Goal: Task Accomplishment & Management: Manage account settings

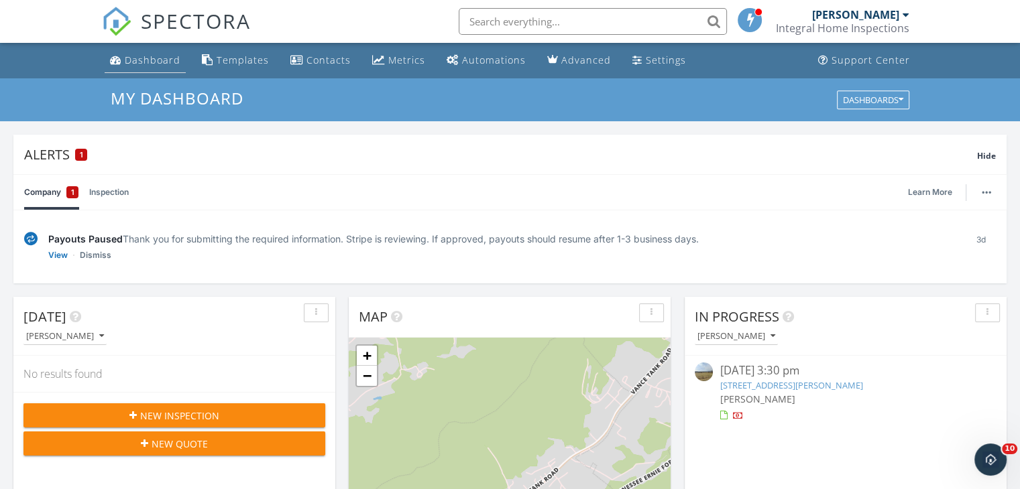
scroll to position [1241, 1041]
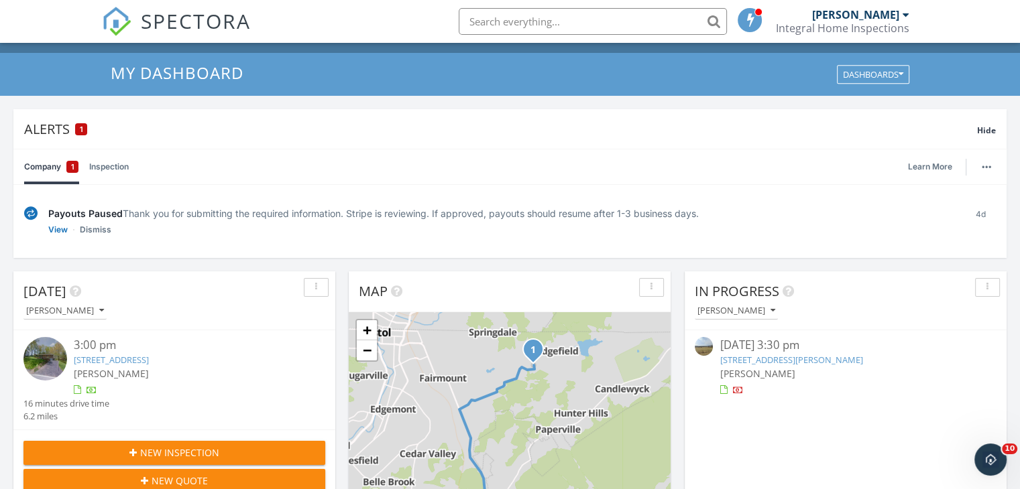
scroll to position [67, 0]
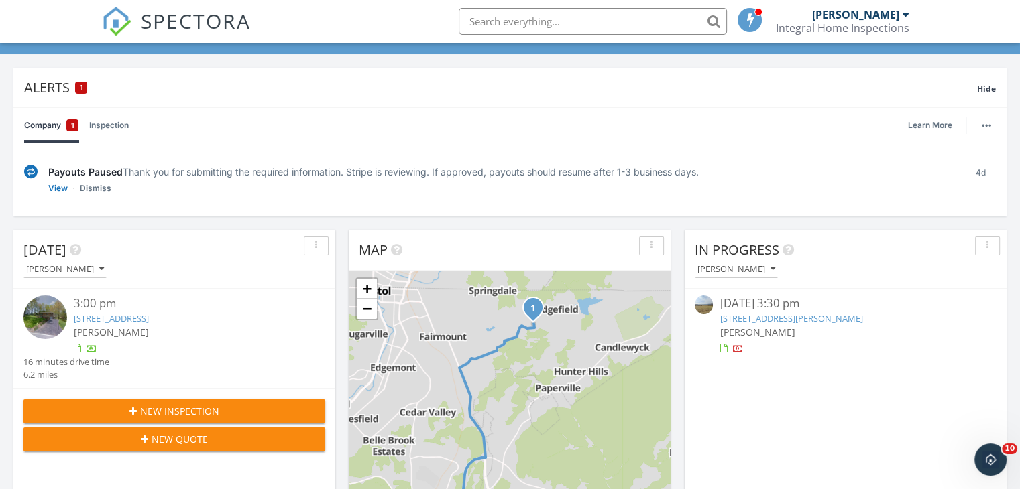
click at [204, 407] on span "New Inspection" at bounding box center [179, 411] width 79 height 14
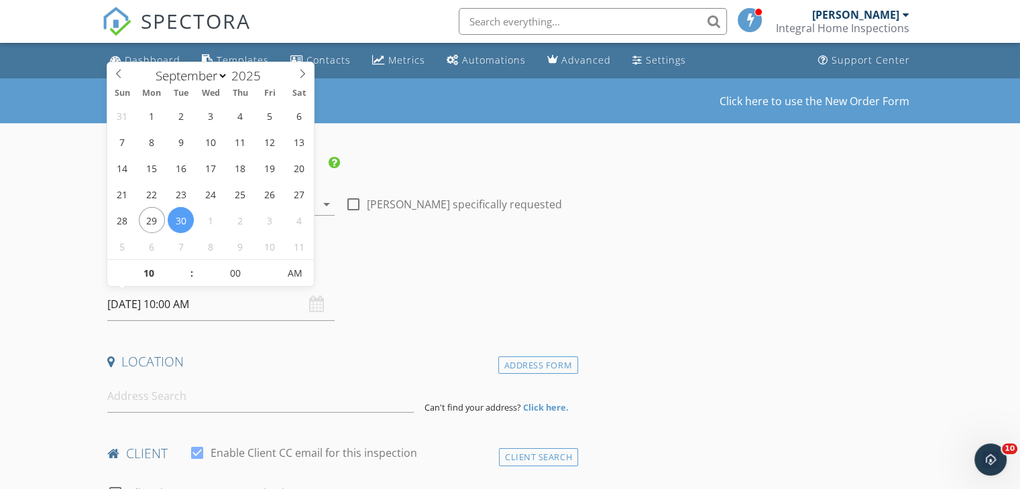
click at [173, 293] on input "09/30/2025 10:00 AM" at bounding box center [220, 304] width 227 height 33
click at [418, 282] on div "Date/Time" at bounding box center [340, 274] width 476 height 27
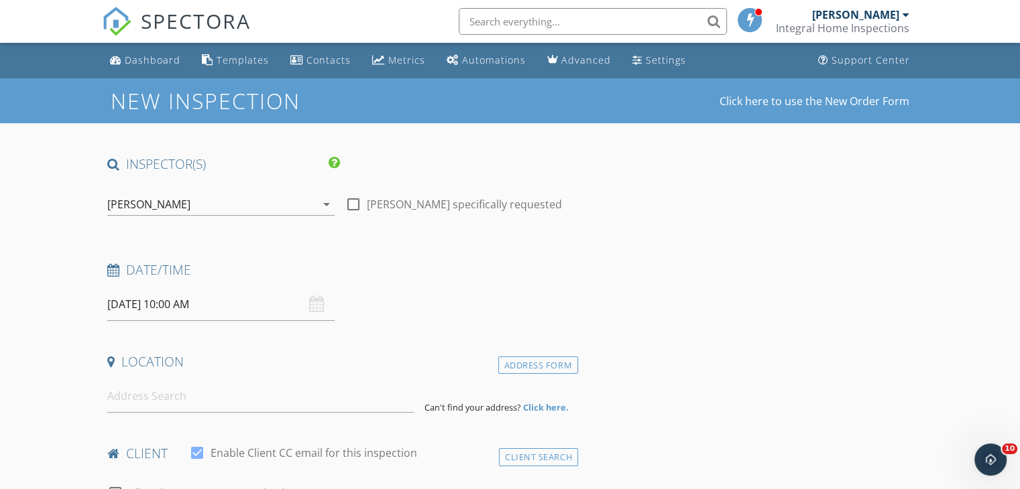
click at [228, 371] on div "Location" at bounding box center [340, 366] width 476 height 27
click at [225, 384] on input at bounding box center [260, 396] width 306 height 33
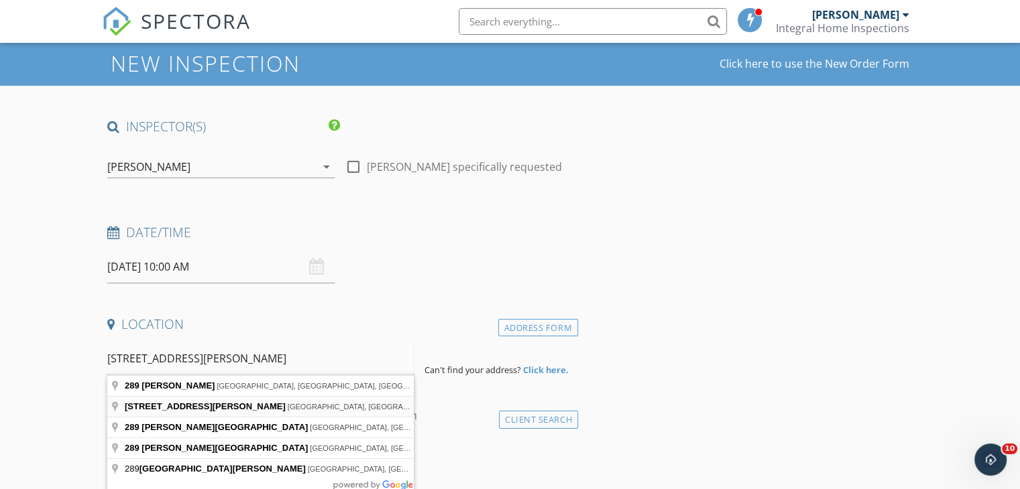
scroll to position [67, 0]
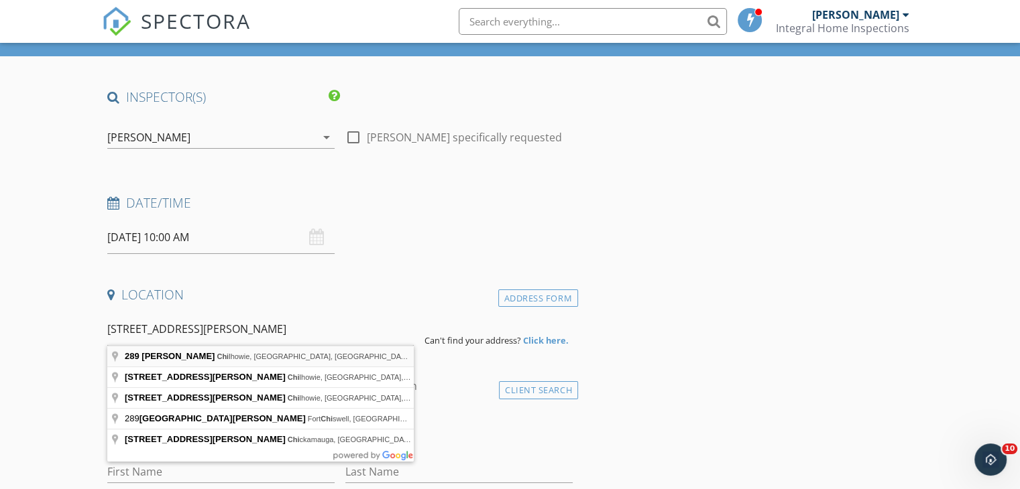
type input "289 Lee Hwy, Chilhowie, VA, USA"
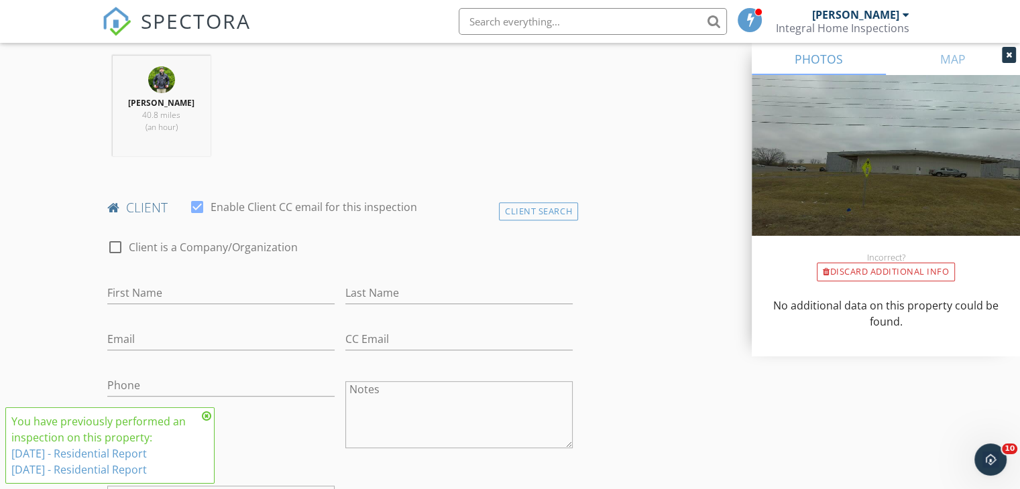
scroll to position [536, 0]
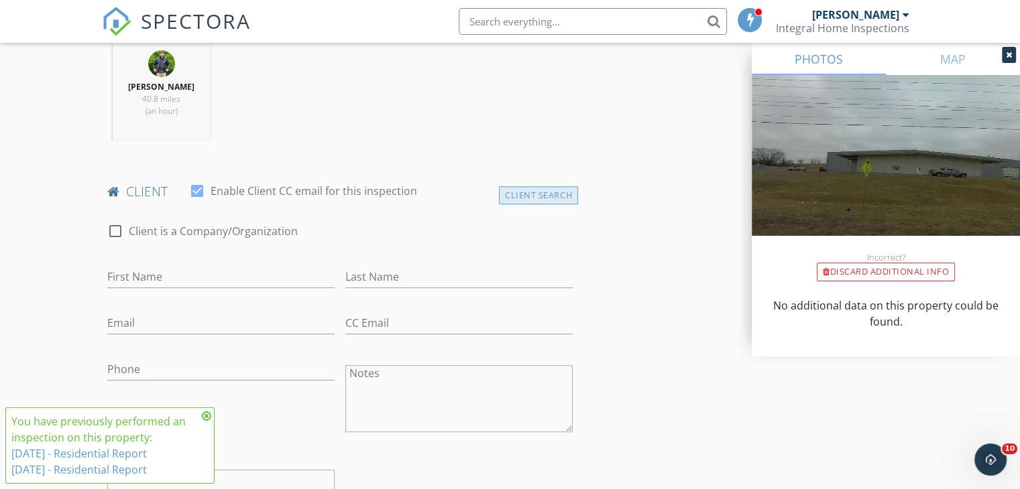
click at [555, 195] on div "Client Search" at bounding box center [538, 195] width 79 height 18
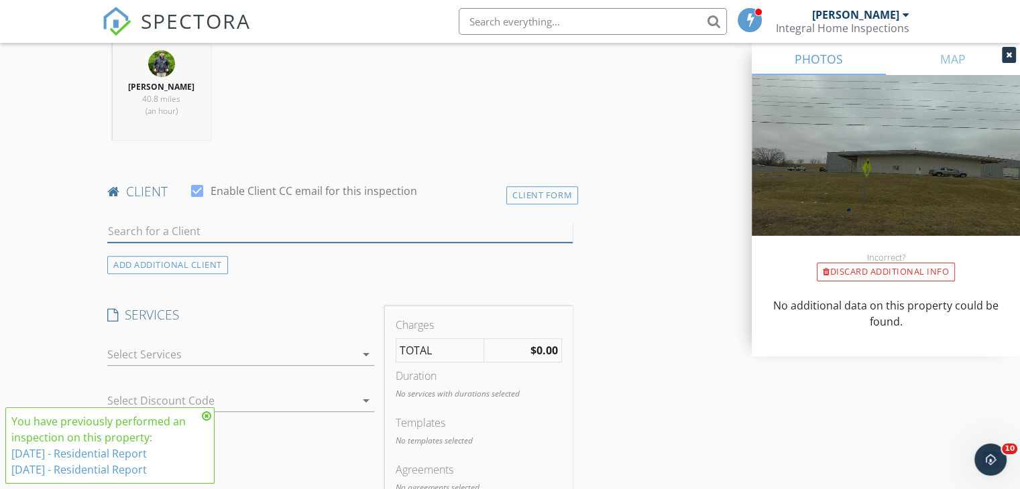
click at [244, 225] on input "text" at bounding box center [339, 232] width 465 height 22
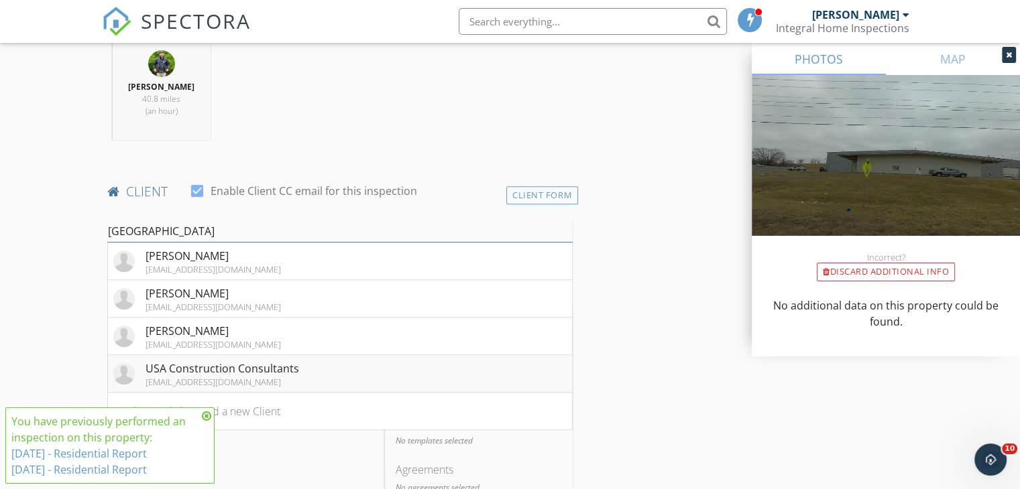
type input "[GEOGRAPHIC_DATA]"
click at [244, 365] on div "USA Construction Consultants" at bounding box center [222, 369] width 154 height 16
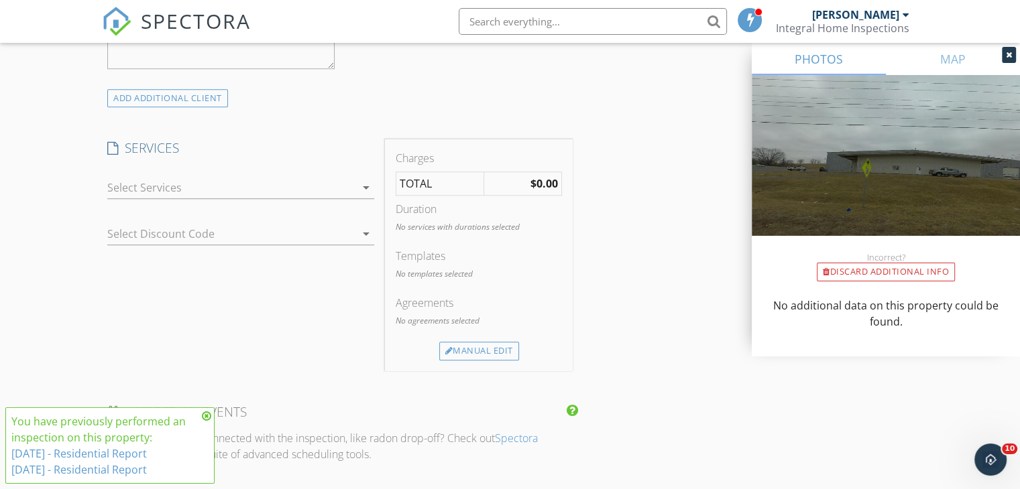
scroll to position [1006, 0]
click at [461, 343] on div "Manual Edit" at bounding box center [479, 350] width 80 height 19
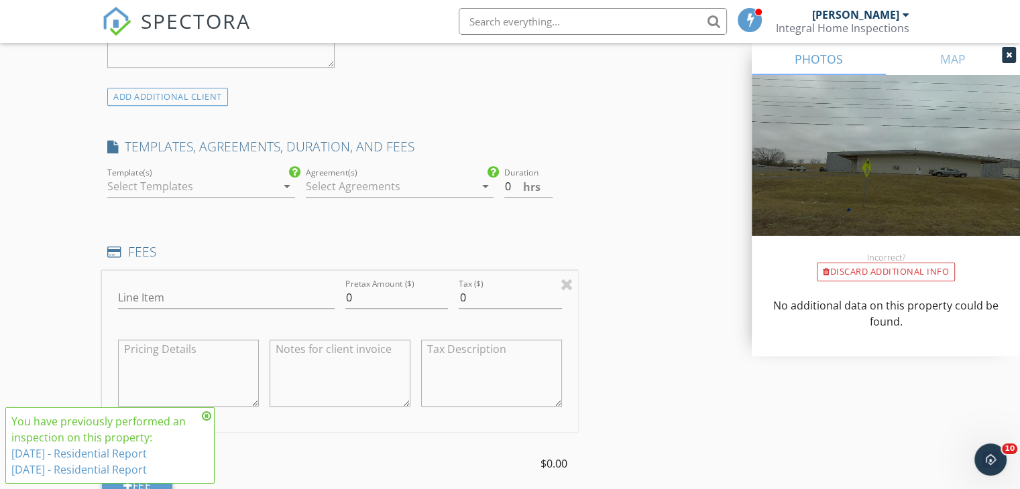
click at [231, 183] on div at bounding box center [191, 186] width 169 height 21
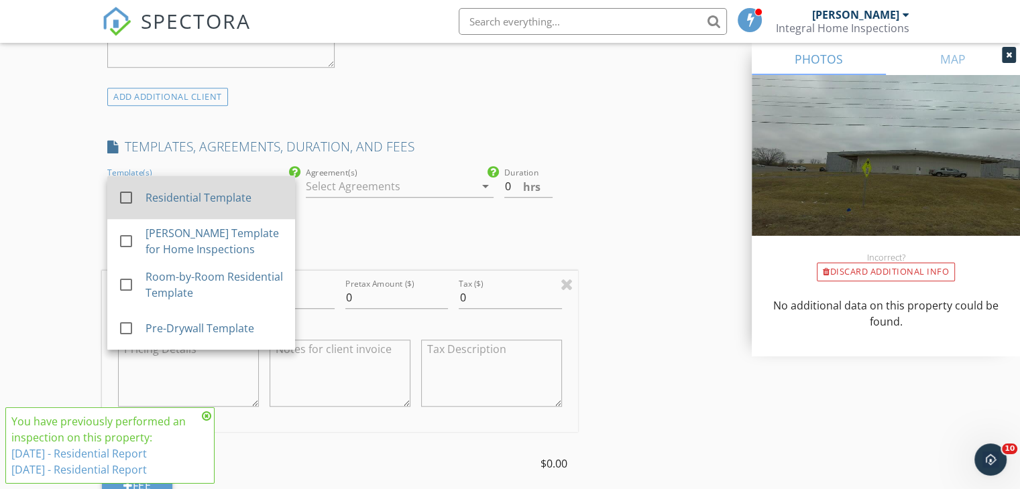
click at [177, 204] on div "check_box_outline_blank Residential Template" at bounding box center [201, 197] width 166 height 33
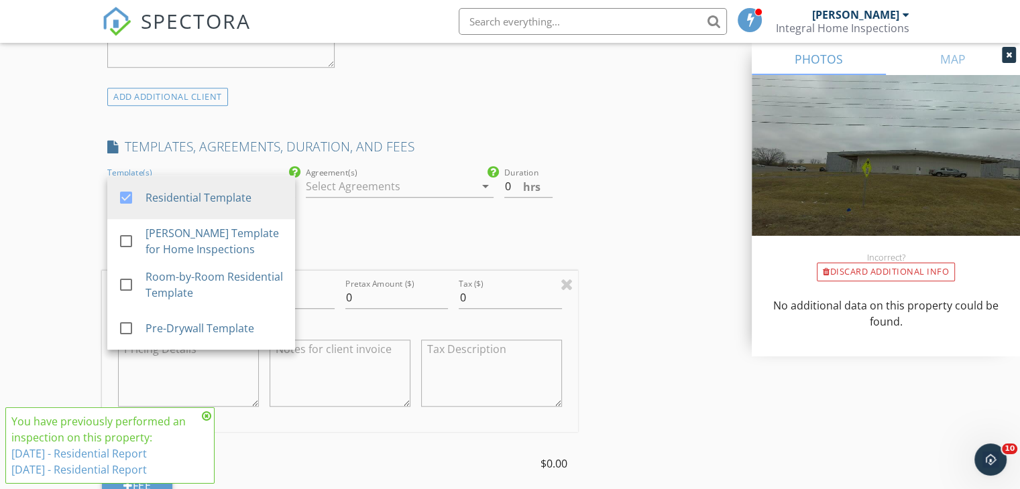
click at [469, 187] on div at bounding box center [390, 186] width 169 height 21
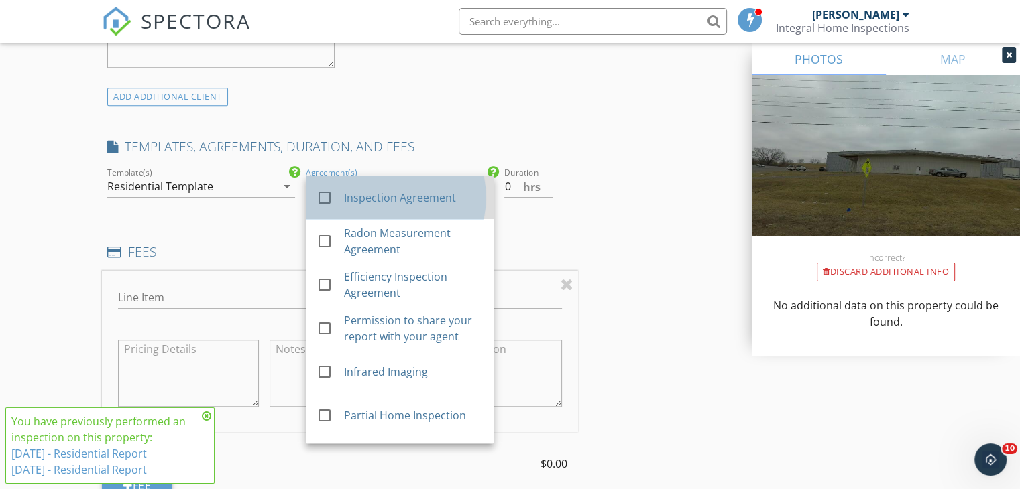
click at [398, 198] on div "Inspection Agreement" at bounding box center [413, 198] width 139 height 16
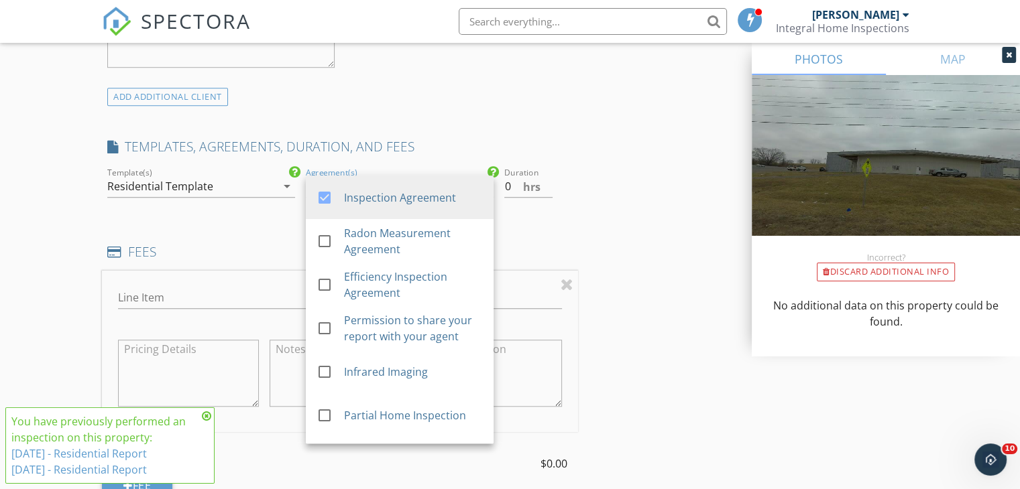
click at [523, 228] on div "INSPECTOR(S) check_box Joshua Price PRIMARY check_box_outline_blank Michael Voo…" at bounding box center [340, 381] width 476 height 2462
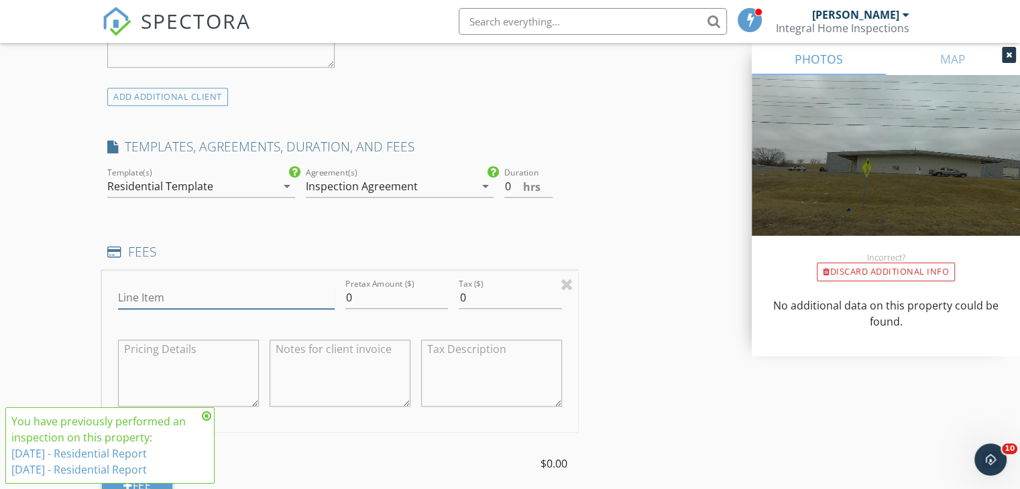
click at [241, 301] on input "Line Item" at bounding box center [226, 298] width 217 height 22
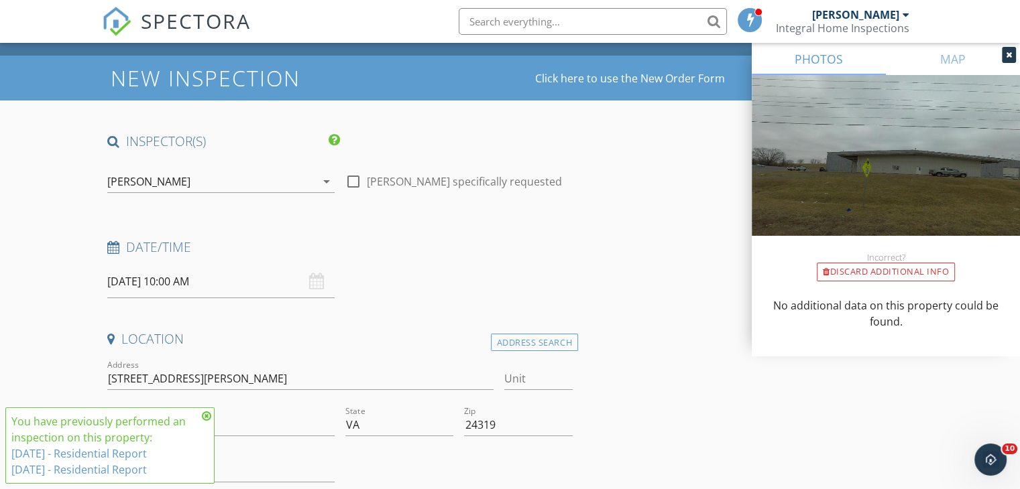
scroll to position [0, 0]
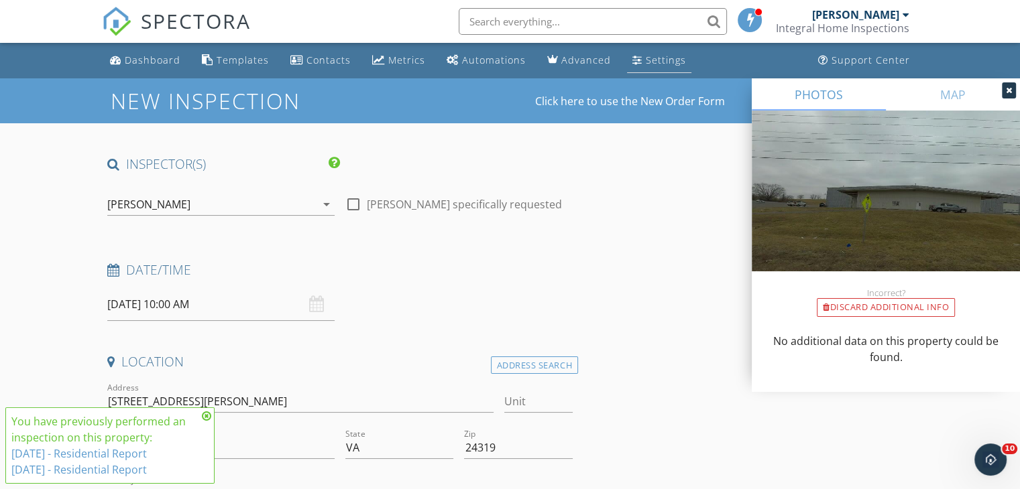
type input "Draw Inspectio"
click at [632, 57] on div "Settings" at bounding box center [637, 59] width 10 height 11
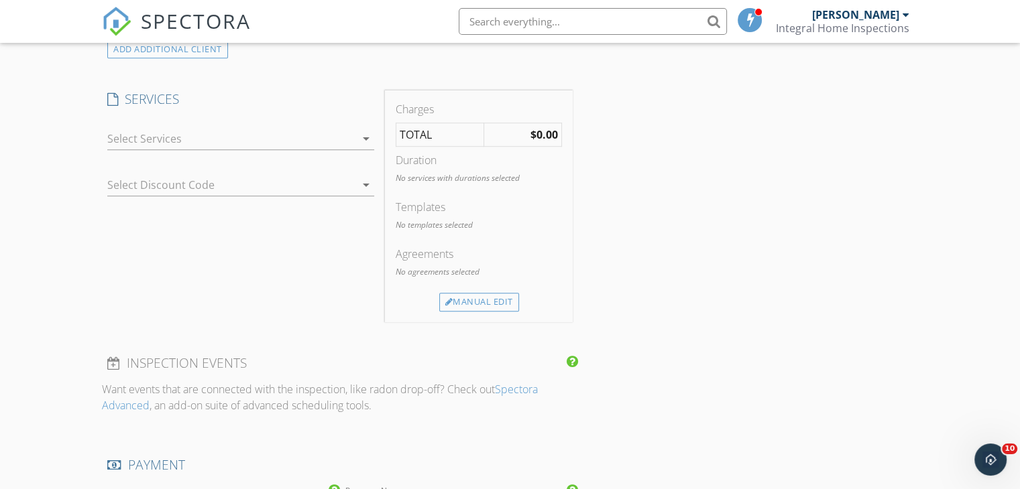
scroll to position [606, 0]
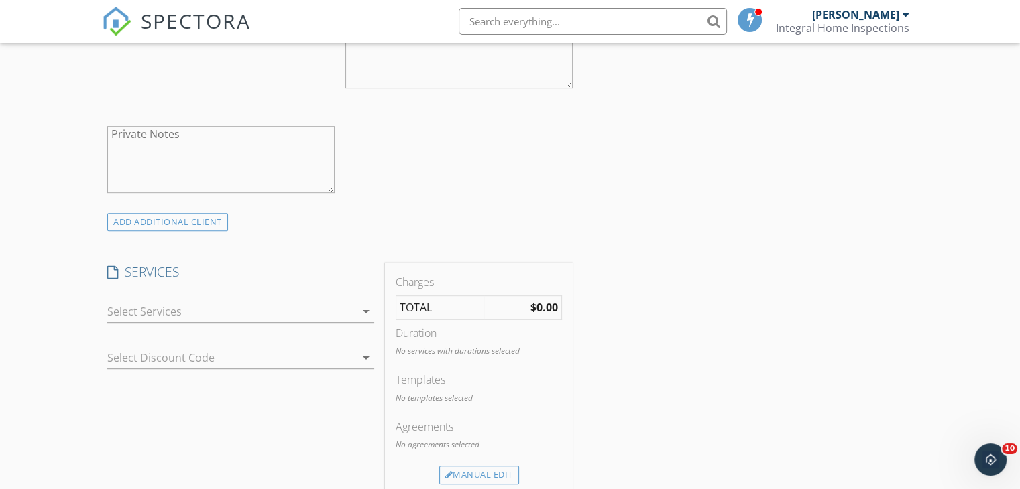
click at [490, 18] on input "text" at bounding box center [593, 21] width 268 height 27
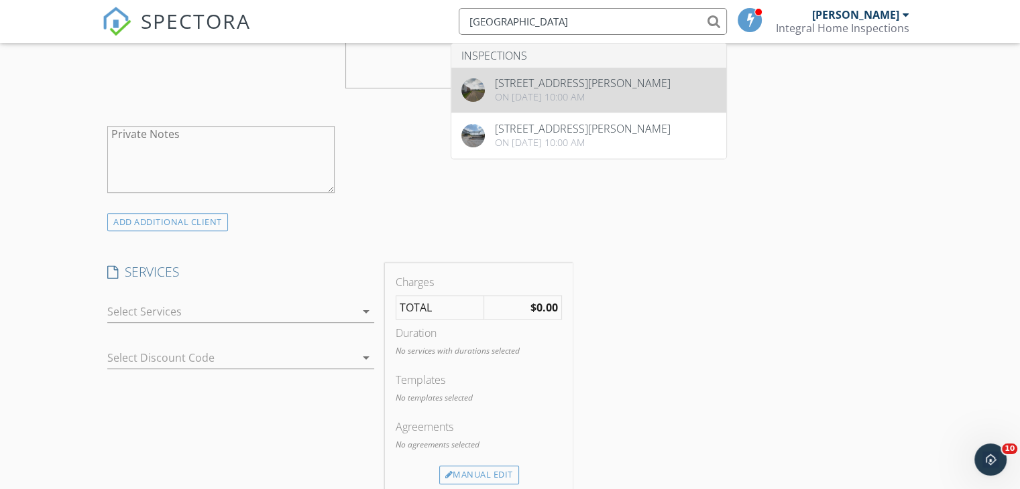
type input "[GEOGRAPHIC_DATA]"
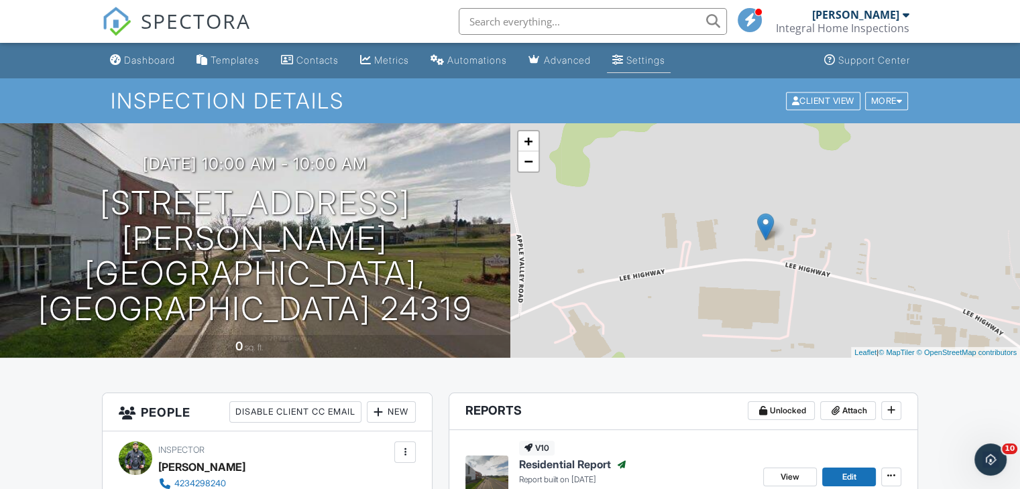
click at [654, 56] on div "Settings" at bounding box center [645, 59] width 39 height 11
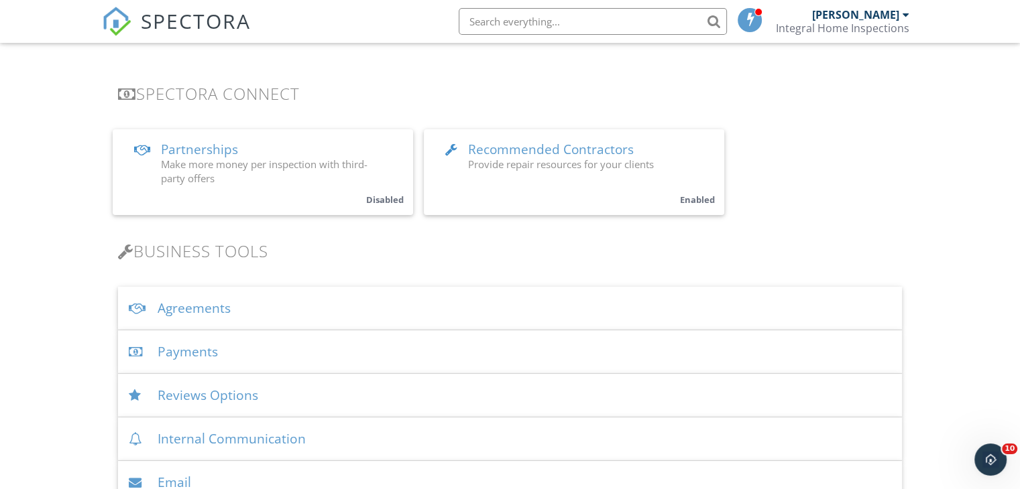
scroll to position [268, 0]
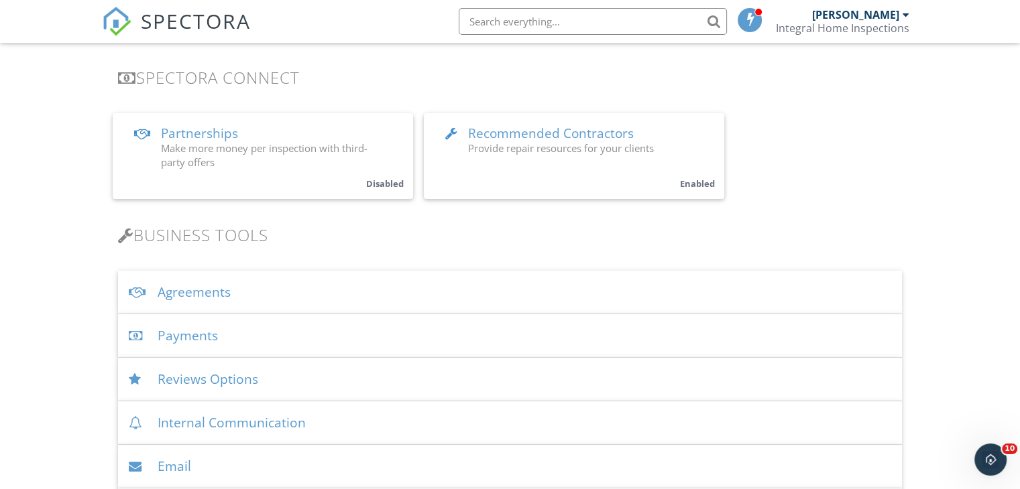
click at [260, 293] on div "Agreements" at bounding box center [510, 293] width 784 height 44
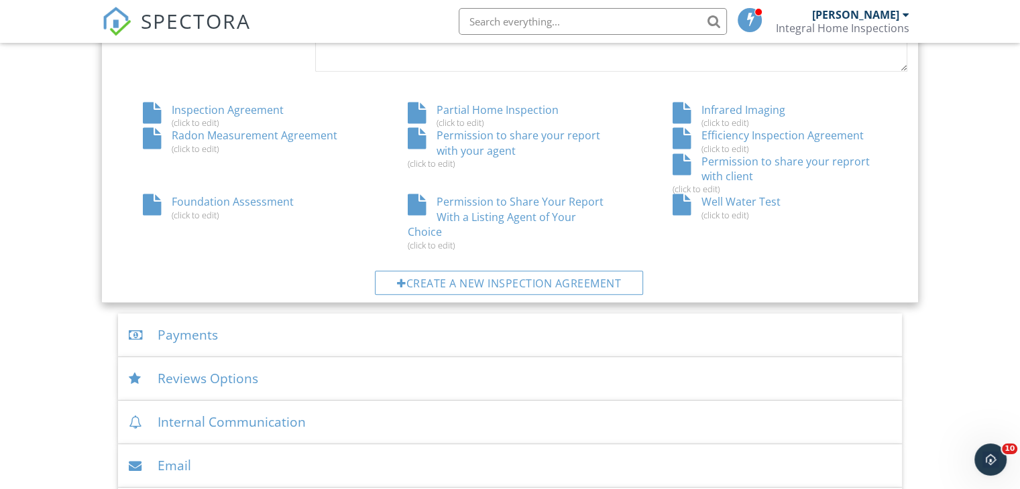
scroll to position [805, 0]
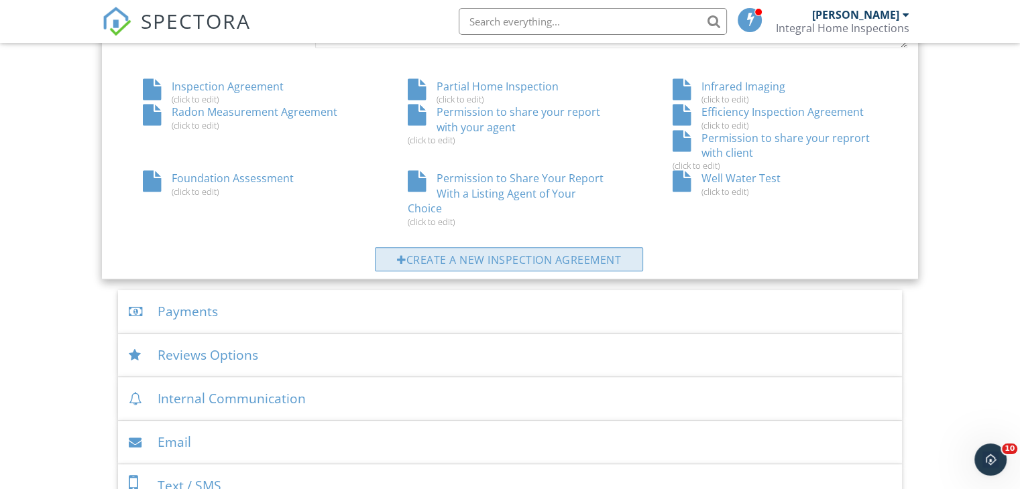
click at [552, 247] on div "Create a new inspection agreement" at bounding box center [509, 259] width 268 height 24
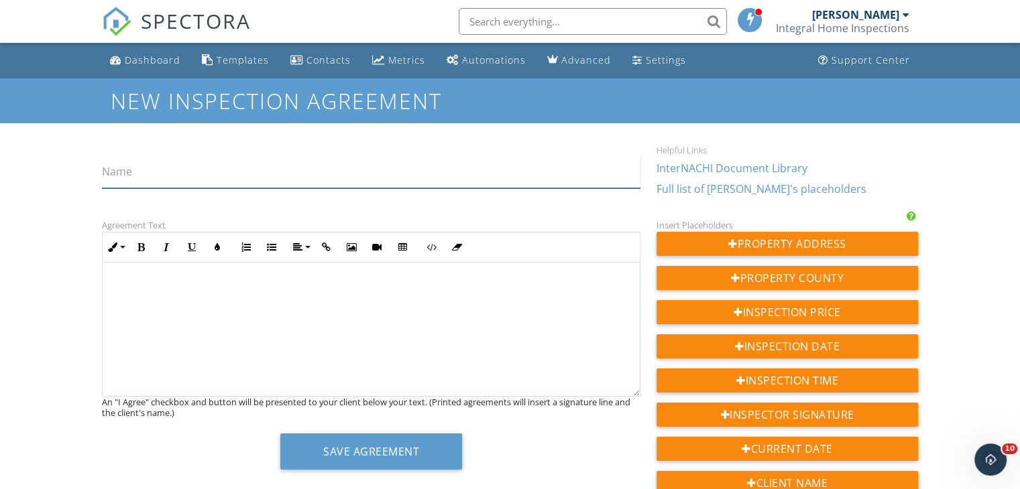
click at [236, 178] on input "Name" at bounding box center [371, 172] width 538 height 33
type input "Draw Inspection"
click at [267, 284] on p at bounding box center [371, 286] width 516 height 15
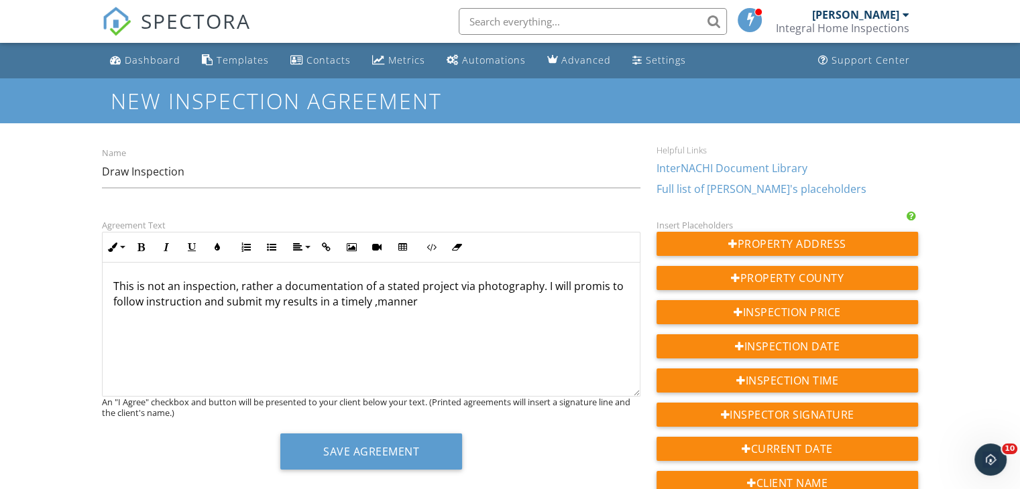
drag, startPoint x: 342, startPoint y: 302, endPoint x: 361, endPoint y: 304, distance: 19.5
click at [351, 302] on p "This is not an inspection, rather a documentation of a stated project via photo…" at bounding box center [371, 294] width 516 height 30
click at [371, 304] on p "This is not an inspection, rather a documentation of a stated project via photo…" at bounding box center [371, 294] width 516 height 30
click at [430, 298] on p "This is not an inspection, rather a documentation of a stated project via photo…" at bounding box center [371, 294] width 516 height 30
drag, startPoint x: 571, startPoint y: 298, endPoint x: 581, endPoint y: 306, distance: 12.5
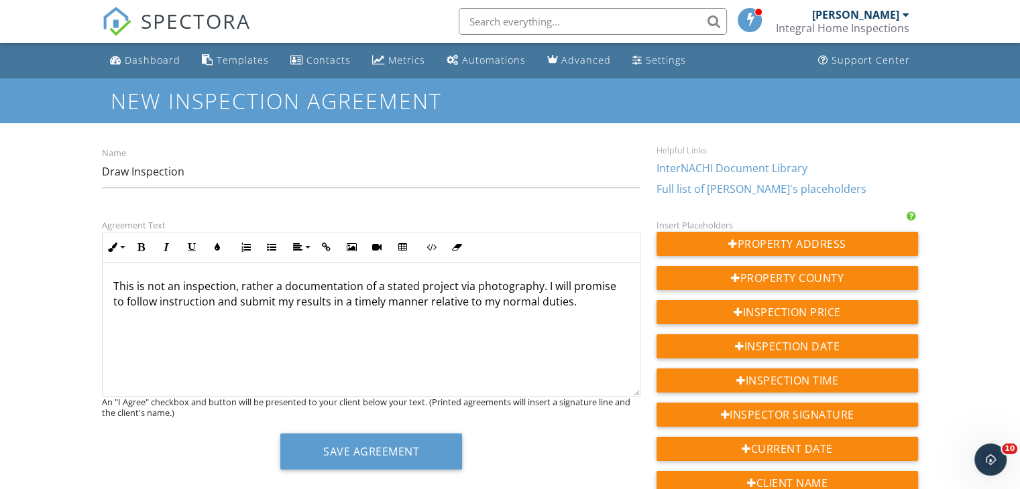
click at [571, 299] on p "This is not an inspection, rather a documentation of a stated project via photo…" at bounding box center [371, 294] width 516 height 30
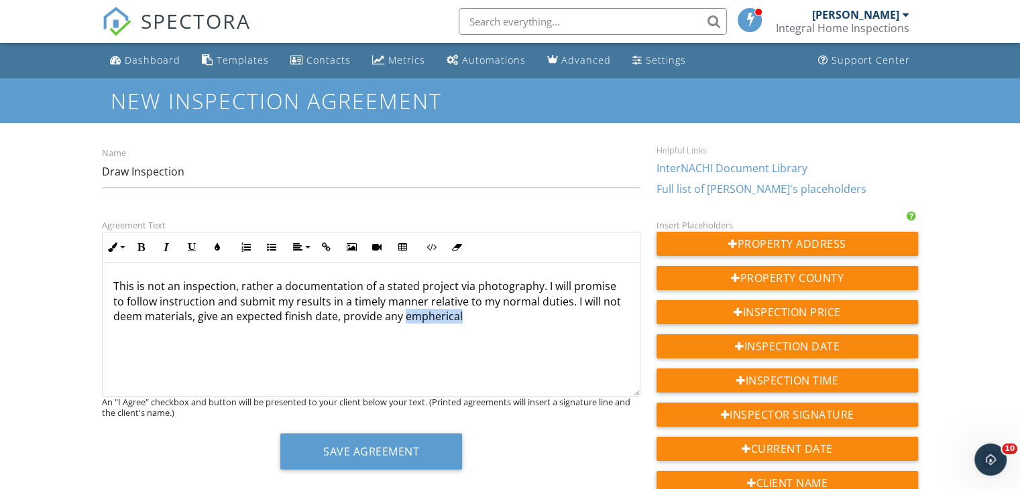
drag, startPoint x: 455, startPoint y: 352, endPoint x: 409, endPoint y: 335, distance: 49.4
click at [409, 335] on div "This is not an inspection, rather a documentation of a stated project via photo…" at bounding box center [371, 330] width 537 height 134
click at [431, 322] on p "This is not an inspection, rather a documentation of a stated project via photo…" at bounding box center [371, 301] width 516 height 45
click at [429, 326] on div "This is not an inspection, rather a documentation of a stated project via photo…" at bounding box center [371, 330] width 537 height 134
click at [432, 317] on p "This is not an inspection, rather a documentation of a stated project via photo…" at bounding box center [371, 301] width 516 height 45
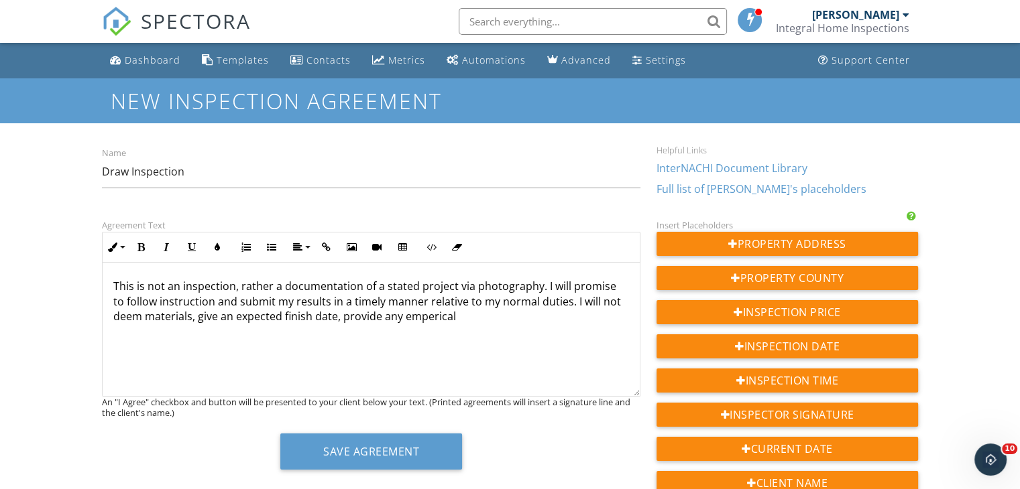
click at [487, 329] on div "This is not an inspection, rather a documentation of a stated project via photo…" at bounding box center [371, 330] width 537 height 134
click at [615, 306] on p "This is not an inspection, rather a documentation of a stated project via photo…" at bounding box center [371, 301] width 516 height 45
click at [339, 312] on p "This is not an inspection, rather a documentation of a stated project via photo…" at bounding box center [371, 301] width 516 height 45
click at [507, 324] on div "This is not an inspection, rather a documentation of a stated project via photo…" at bounding box center [371, 330] width 537 height 134
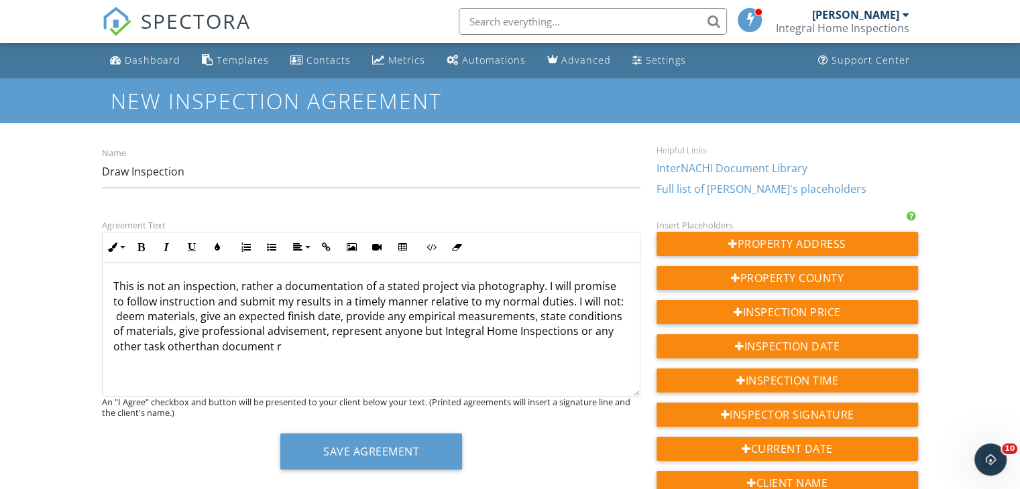
click at [310, 306] on p "This is not an inspection, rather a documentation of a stated project via photo…" at bounding box center [371, 316] width 516 height 75
click at [198, 349] on p "This is not an inspection, rather a documentation of a stated project via photo…" at bounding box center [371, 316] width 516 height 75
click at [288, 355] on div "This is not an inspection, rather a documentation of a stated project via photo…" at bounding box center [371, 330] width 537 height 134
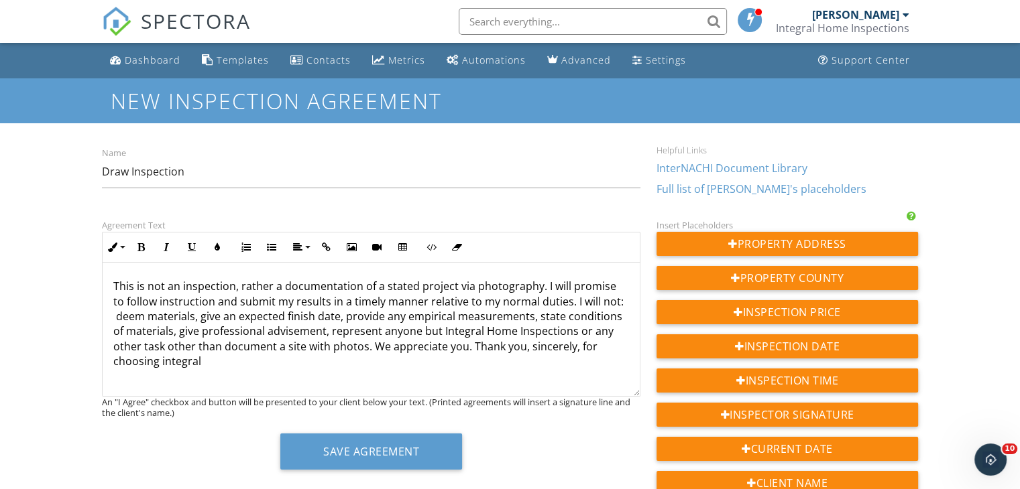
drag, startPoint x: 185, startPoint y: 363, endPoint x: 166, endPoint y: 364, distance: 18.8
click at [183, 363] on p "This is not an inspection, rather a documentation of a stated project via photo…" at bounding box center [371, 324] width 516 height 90
click at [160, 365] on p "This is not an inspection, rather a documentation of a stated project via photo…" at bounding box center [371, 324] width 516 height 90
click at [163, 365] on p "This is not an inspection, rather a documentation of a stated project via photo…" at bounding box center [371, 324] width 516 height 90
click at [200, 361] on p "This is not an inspection, rather a documentation of a stated project via photo…" at bounding box center [371, 324] width 516 height 90
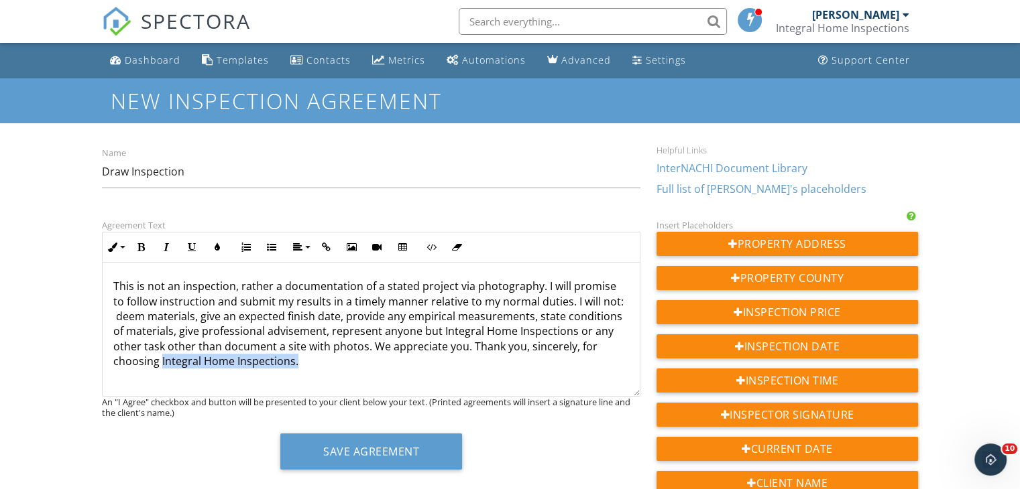
drag, startPoint x: 335, startPoint y: 373, endPoint x: 161, endPoint y: 392, distance: 175.4
click at [161, 392] on div "This is not an inspection, rather a documentation of a stated project via photo…" at bounding box center [371, 330] width 537 height 134
click at [134, 245] on button "Bold" at bounding box center [140, 247] width 25 height 25
click at [364, 393] on div "This is not an inspection, rather a documentation of a stated project via photo…" at bounding box center [371, 330] width 537 height 134
click at [301, 347] on p "This is not an inspection, rather a documentation of a stated project via photo…" at bounding box center [371, 324] width 516 height 90
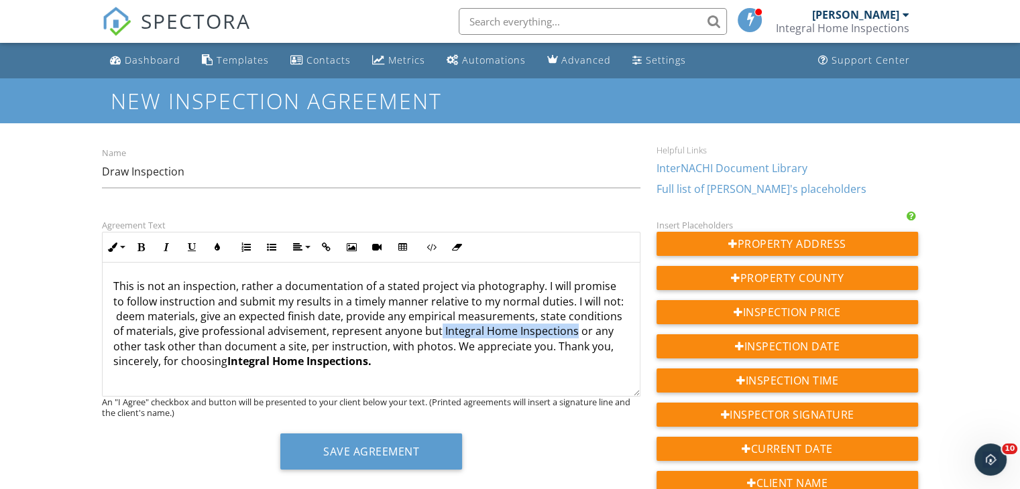
drag, startPoint x: 438, startPoint y: 330, endPoint x: 569, endPoint y: 335, distance: 130.8
click at [569, 335] on p "This is not an inspection, rather a documentation of a stated project via photo…" at bounding box center [371, 324] width 516 height 90
click at [144, 245] on icon "button" at bounding box center [140, 247] width 9 height 9
click at [482, 367] on p "This is not an inspection, rather a documentation of a stated project via photo…" at bounding box center [371, 324] width 516 height 90
click at [173, 285] on p "This is not an inspection, rather a documentation of a stated project via photo…" at bounding box center [371, 324] width 516 height 90
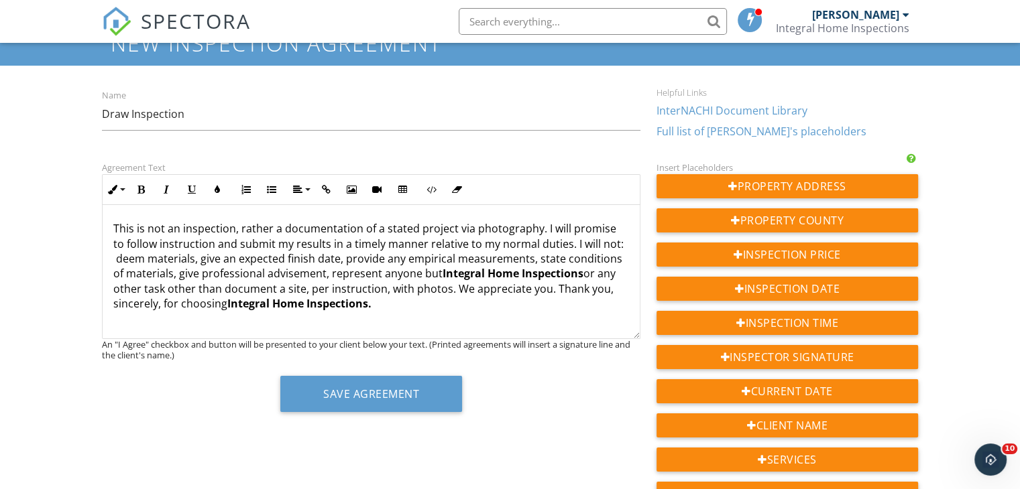
scroll to position [134, 0]
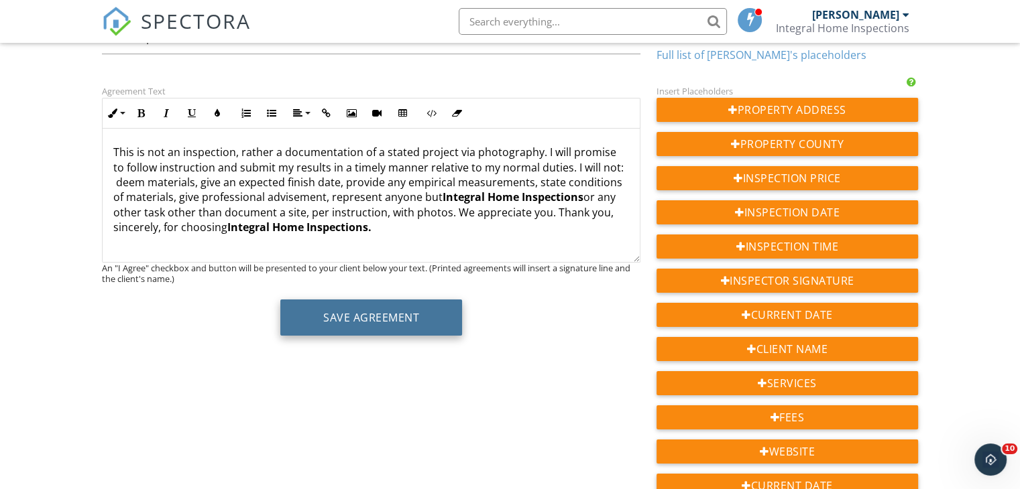
click at [424, 312] on button "Save Agreement" at bounding box center [371, 318] width 182 height 36
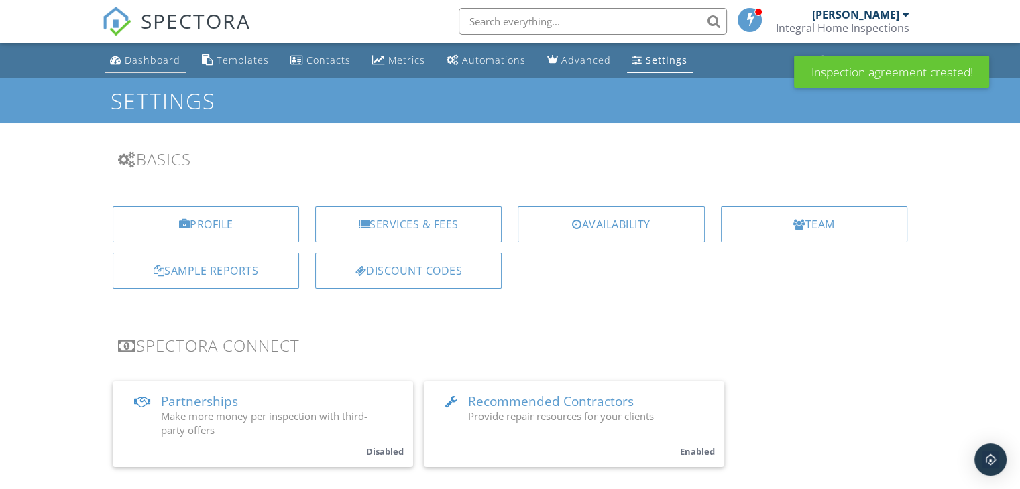
click at [153, 70] on link "Dashboard" at bounding box center [145, 60] width 81 height 25
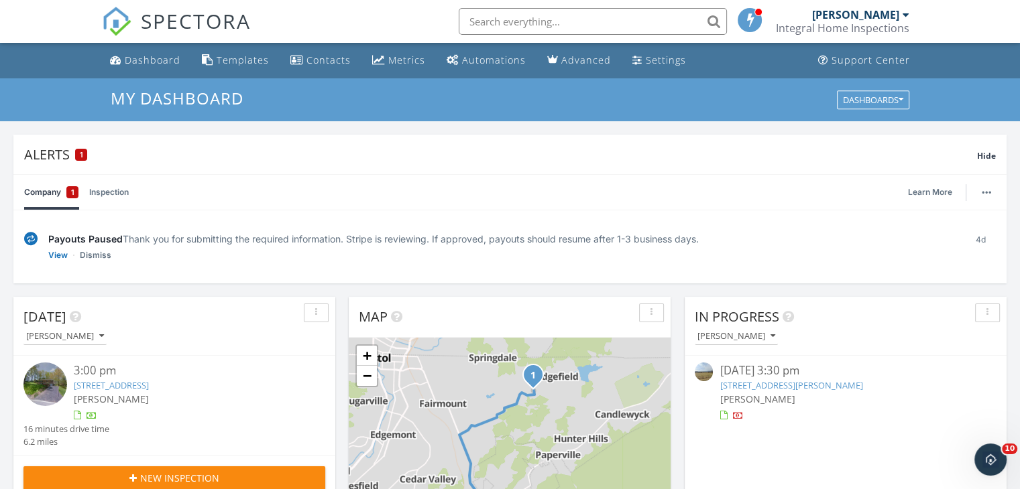
scroll to position [201, 0]
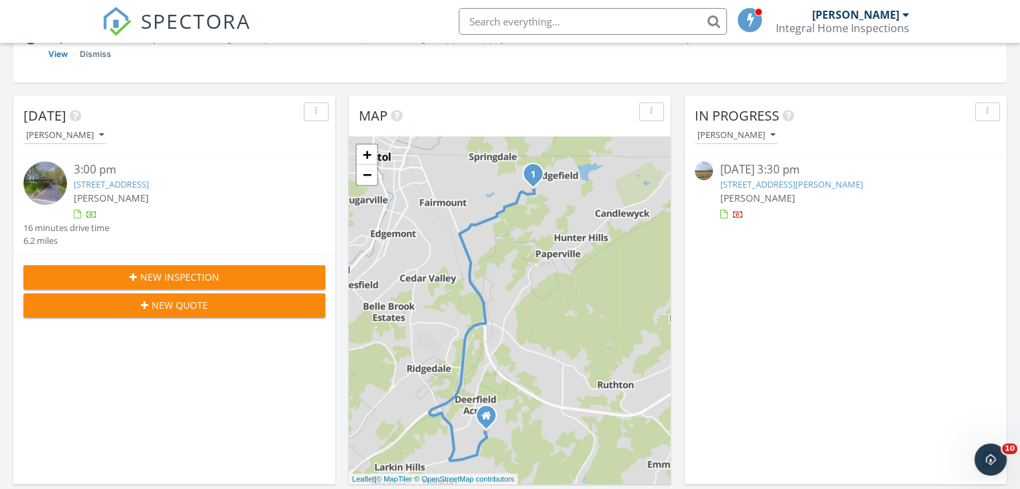
click at [198, 276] on span "New Inspection" at bounding box center [179, 277] width 79 height 14
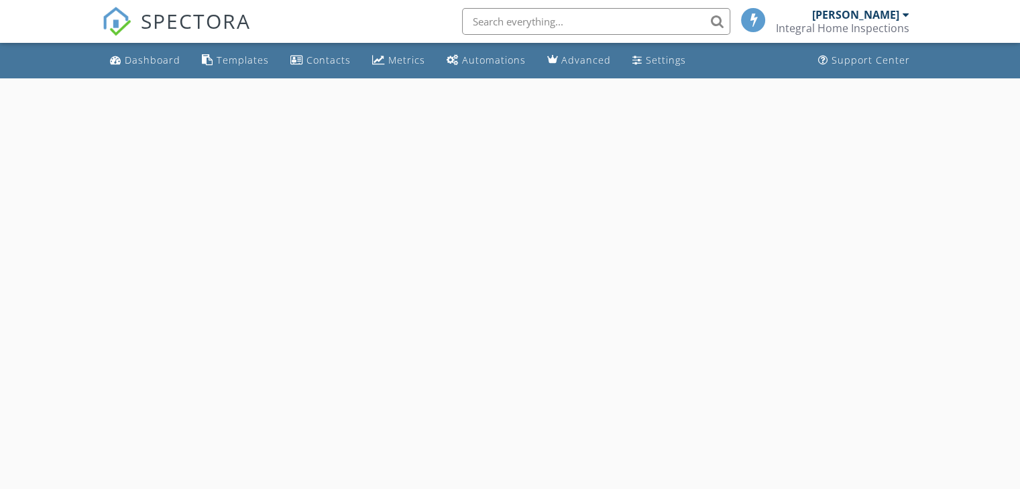
select select "8"
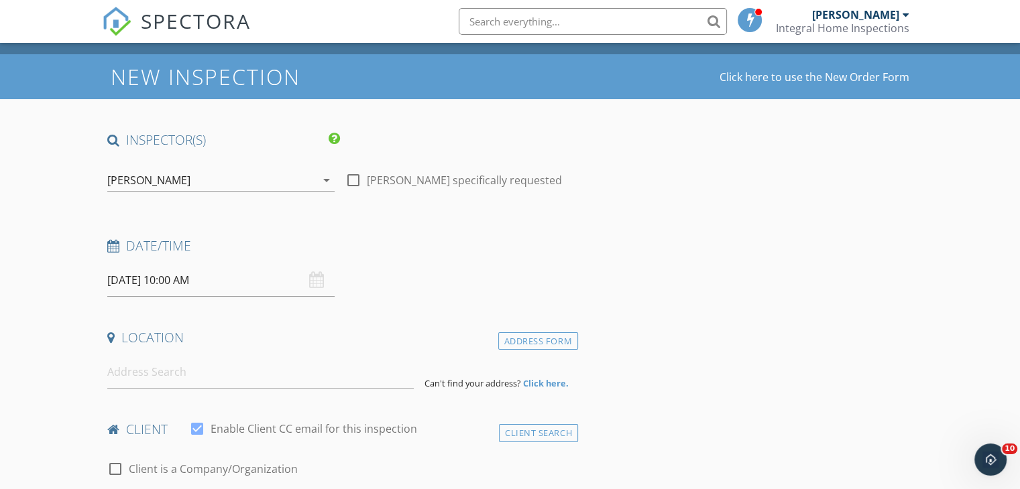
scroll to position [67, 0]
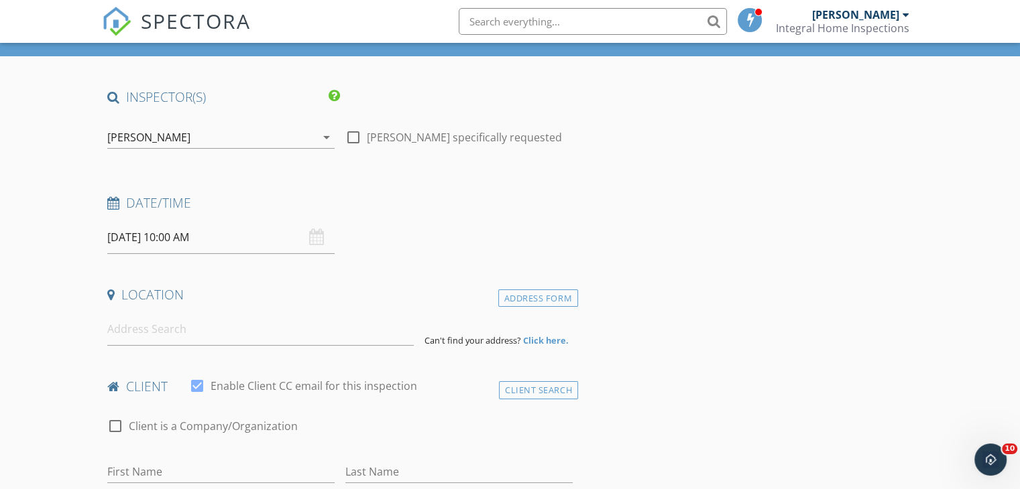
click at [180, 231] on input "[DATE] 10:00 AM" at bounding box center [220, 237] width 227 height 33
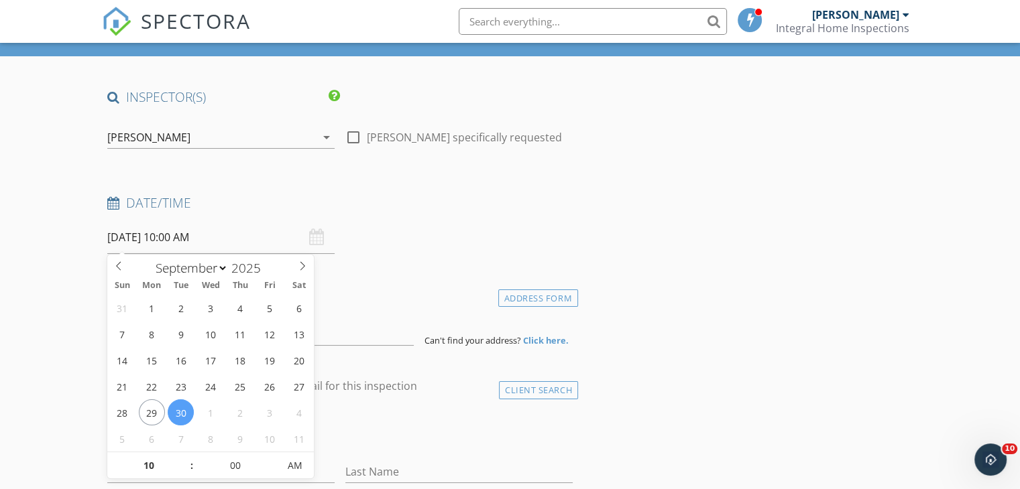
click at [550, 206] on h4 "Date/Time" at bounding box center [339, 202] width 465 height 17
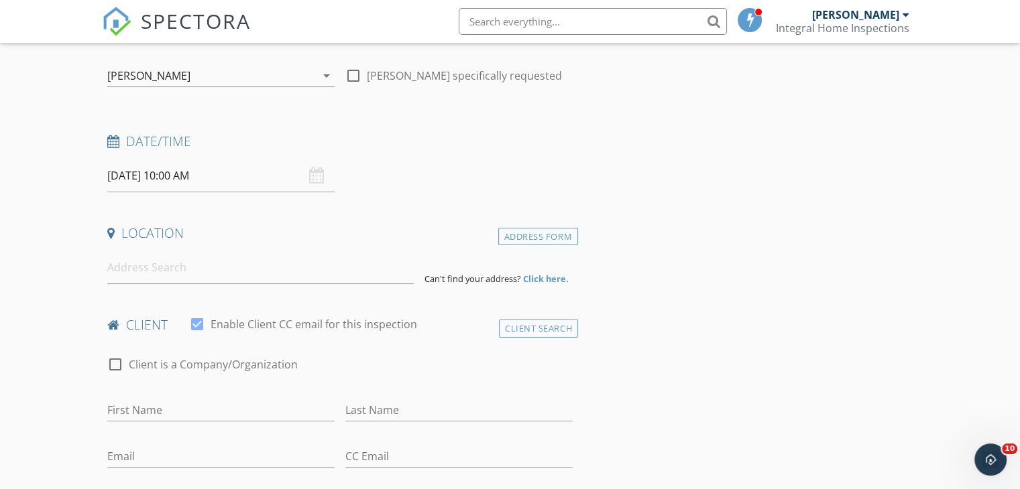
scroll to position [201, 0]
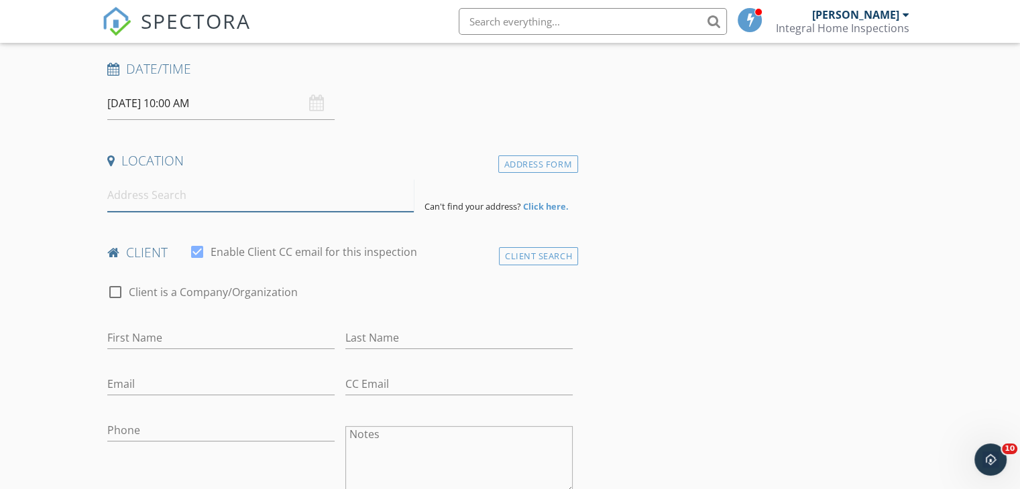
click at [201, 194] on input at bounding box center [260, 195] width 306 height 33
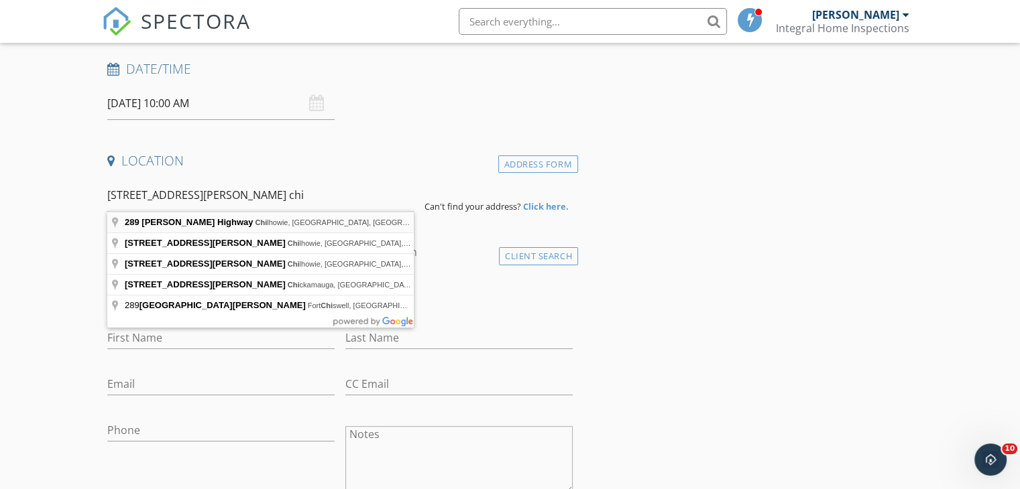
type input "[STREET_ADDRESS][PERSON_NAME]"
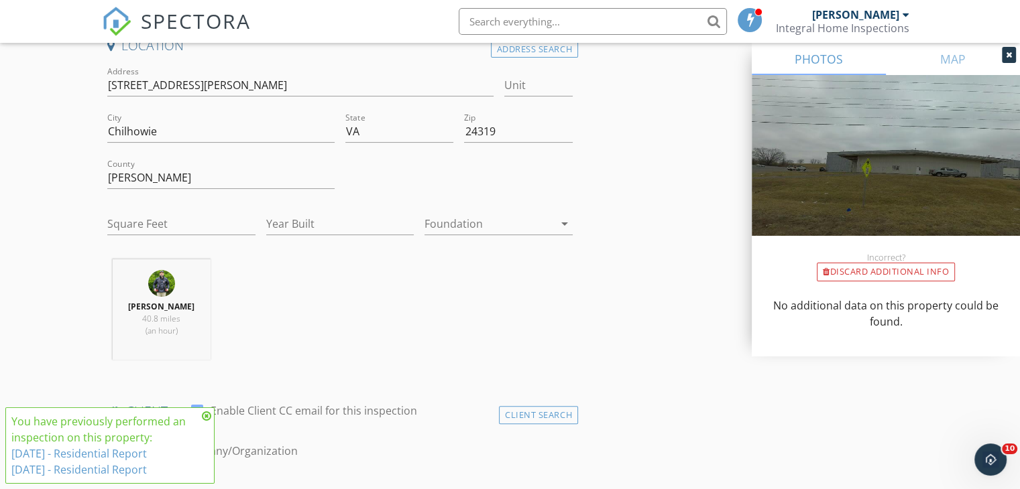
scroll to position [469, 0]
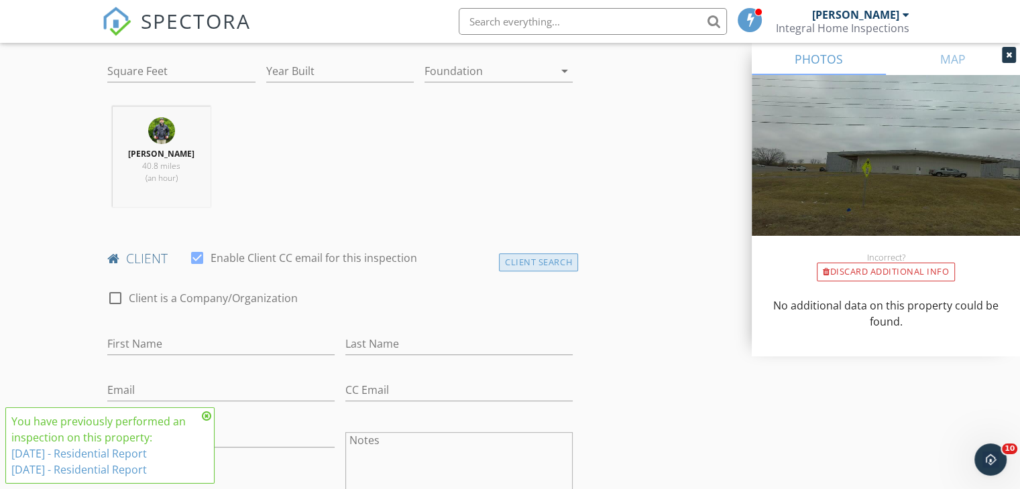
click at [539, 257] on div "Client Search" at bounding box center [538, 262] width 79 height 18
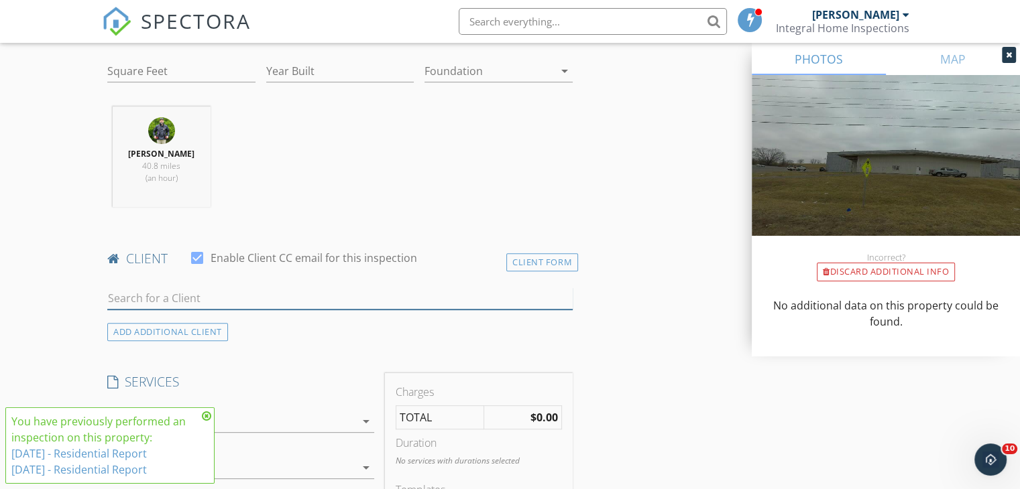
click at [198, 293] on input "text" at bounding box center [339, 299] width 465 height 22
type input "[GEOGRAPHIC_DATA]"
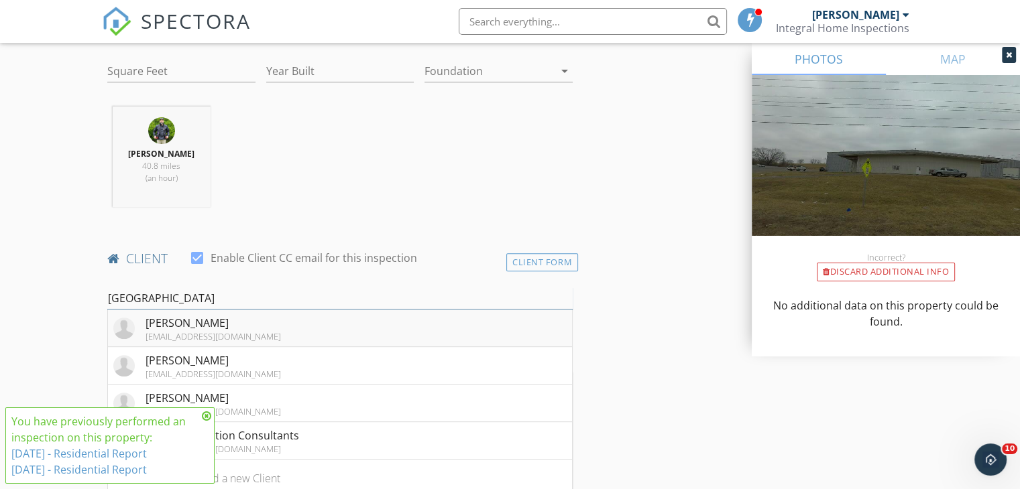
scroll to position [603, 0]
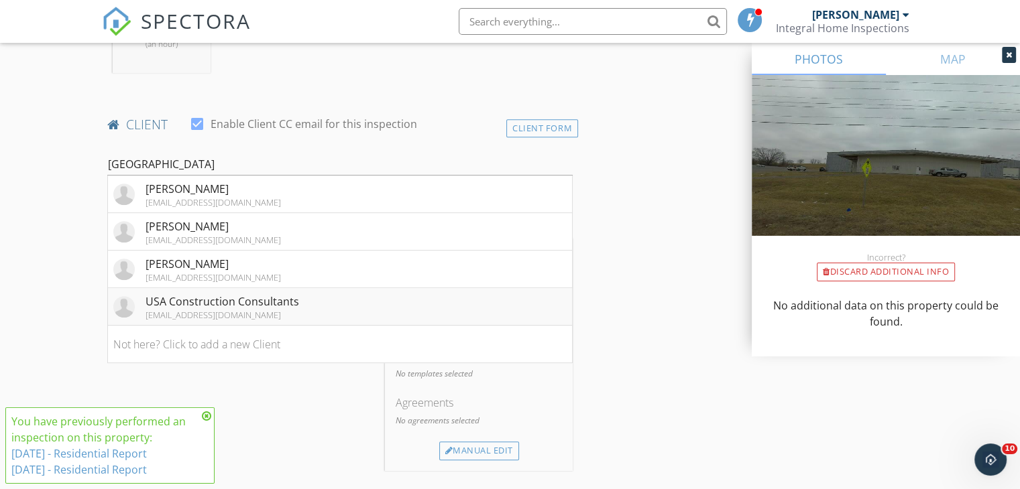
click at [265, 312] on div "[EMAIL_ADDRESS][DOMAIN_NAME]" at bounding box center [222, 315] width 154 height 11
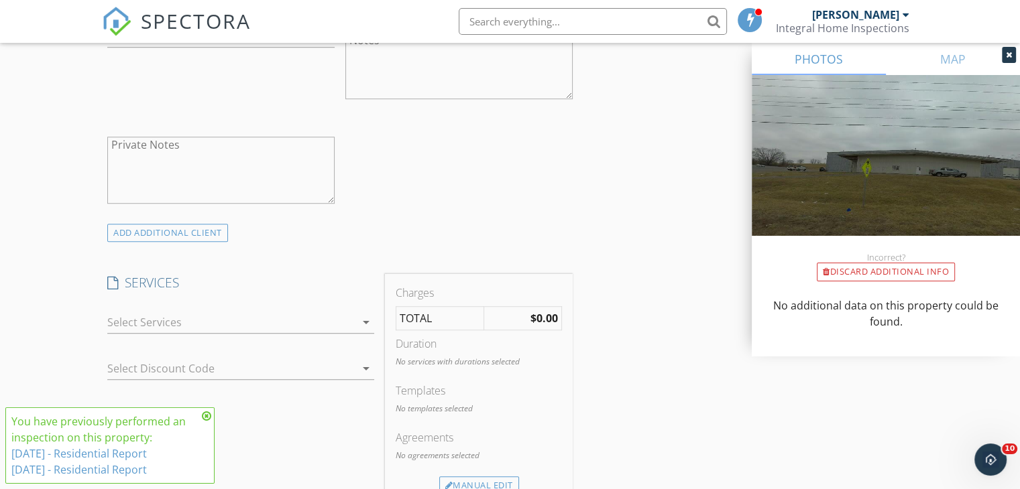
scroll to position [872, 0]
click at [206, 418] on icon at bounding box center [206, 416] width 9 height 11
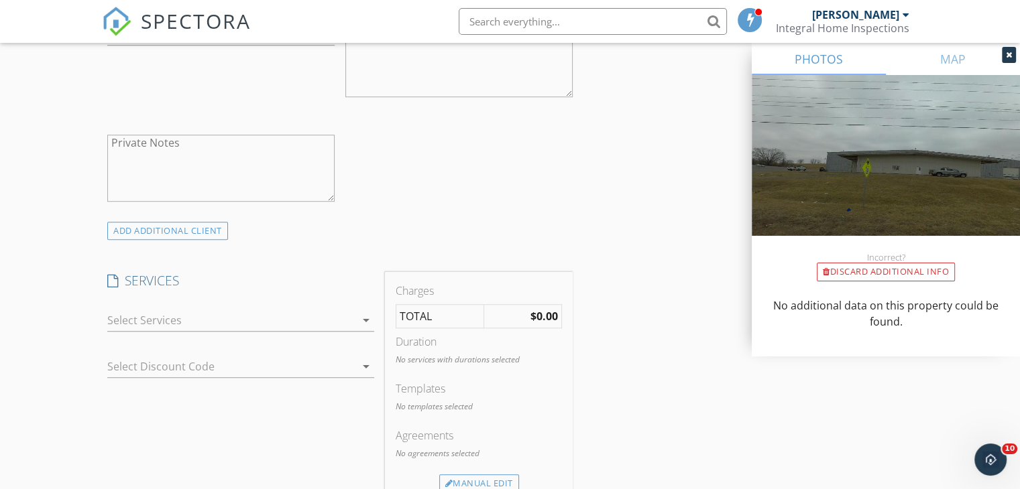
click at [363, 316] on icon "arrow_drop_down" at bounding box center [366, 320] width 16 height 16
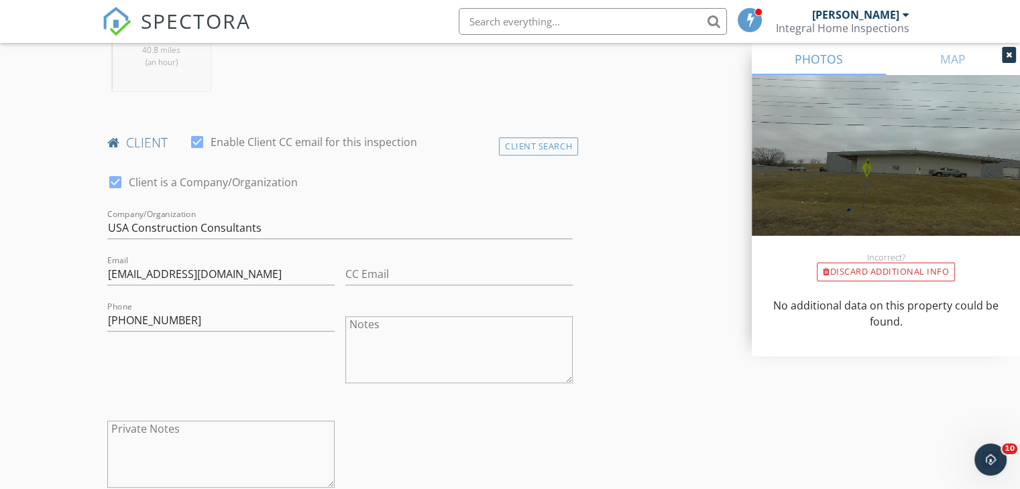
scroll to position [402, 0]
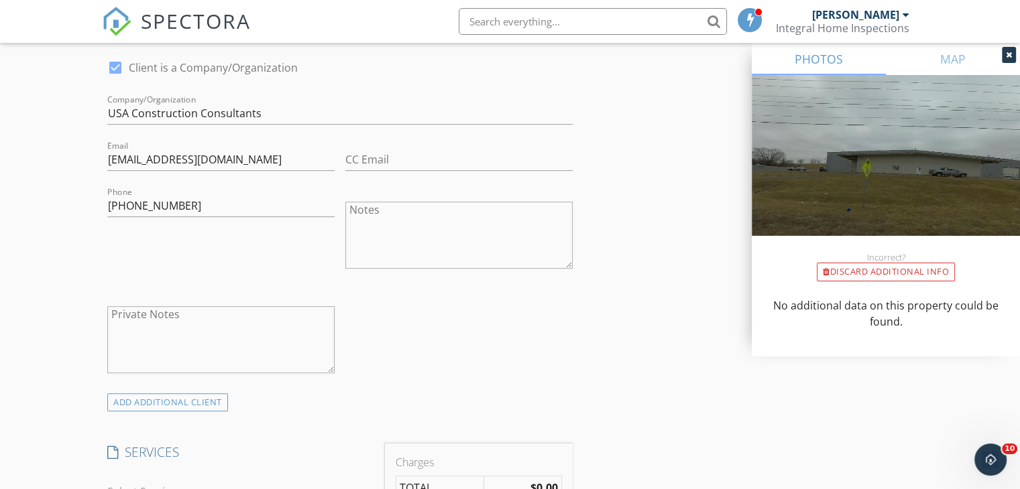
scroll to position [805, 0]
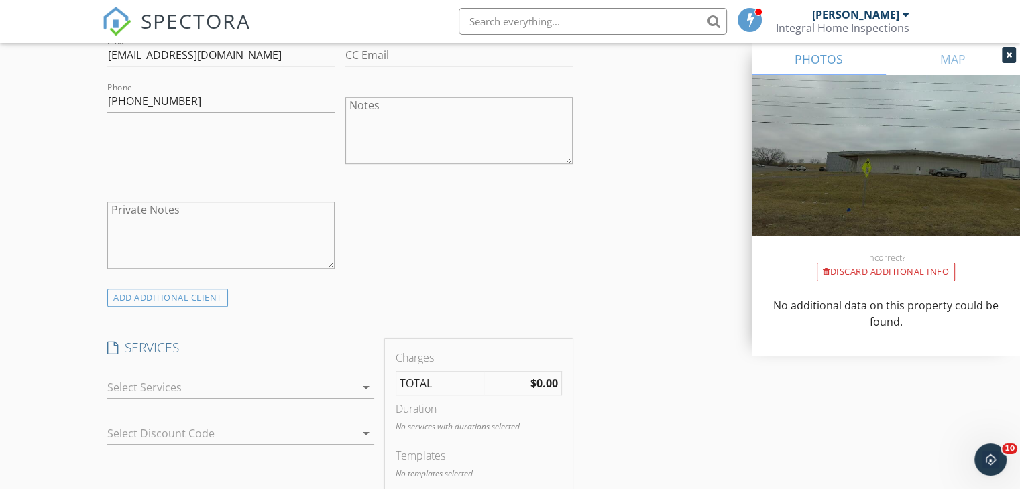
click at [364, 386] on icon "arrow_drop_down" at bounding box center [366, 387] width 16 height 16
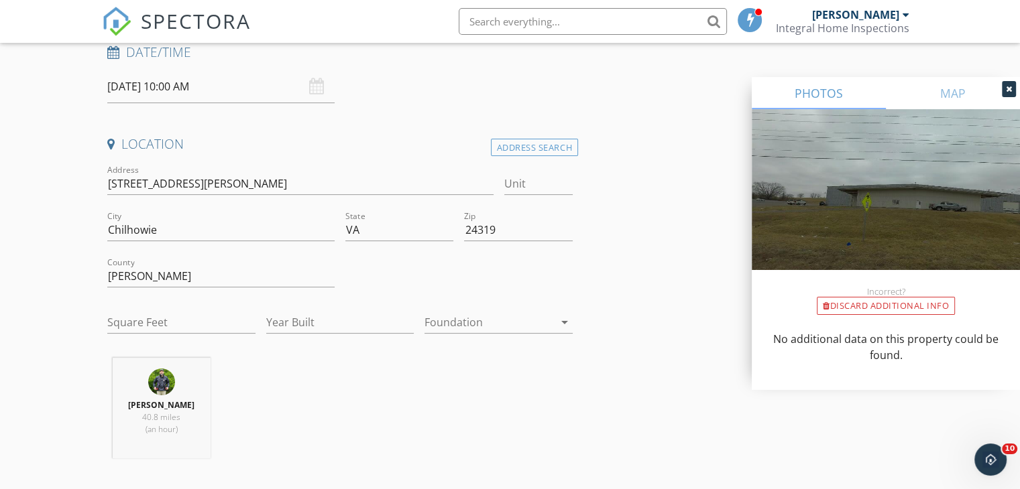
scroll to position [0, 0]
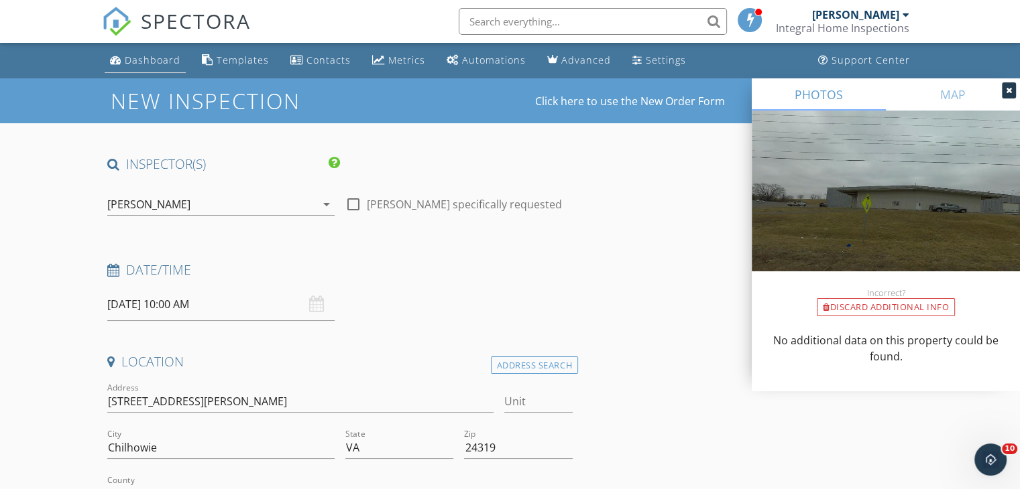
click at [152, 55] on div "Dashboard" at bounding box center [153, 60] width 56 height 13
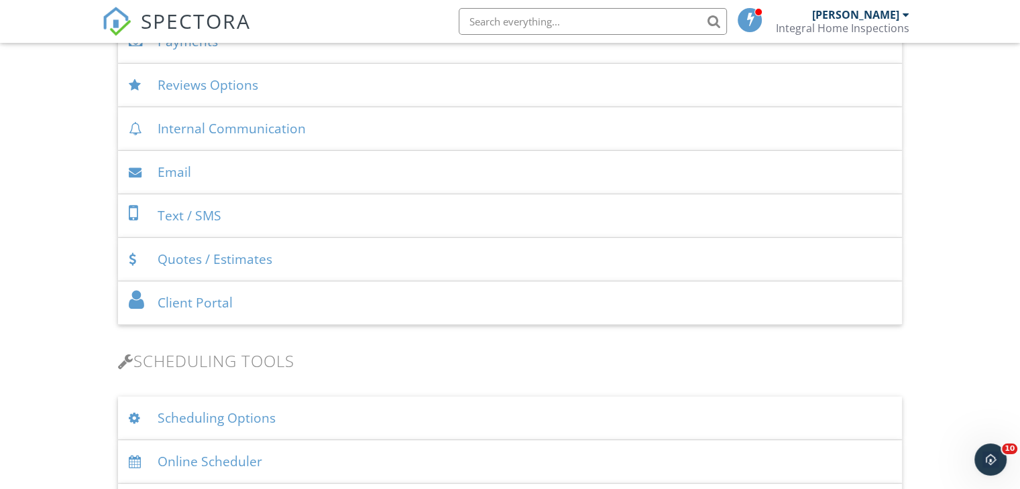
scroll to position [670, 0]
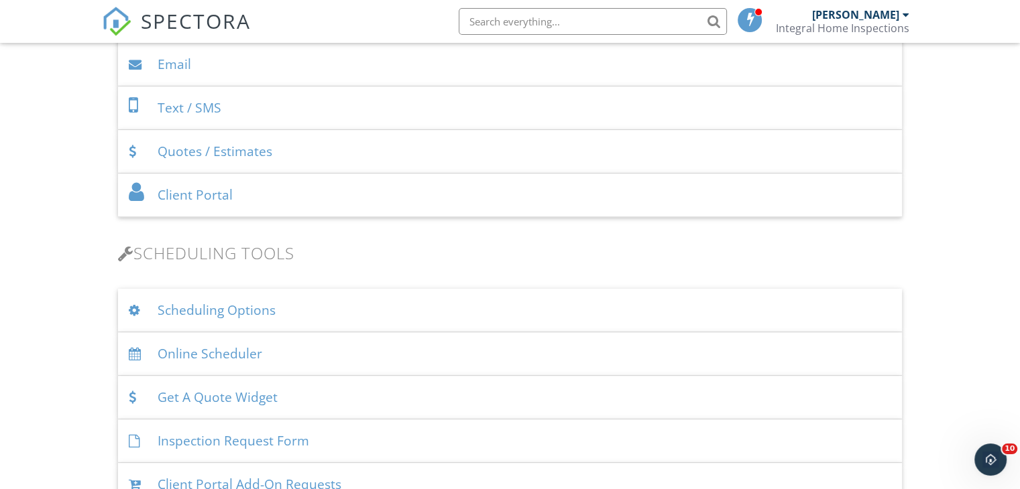
click at [271, 311] on div "Scheduling Options" at bounding box center [510, 311] width 784 height 44
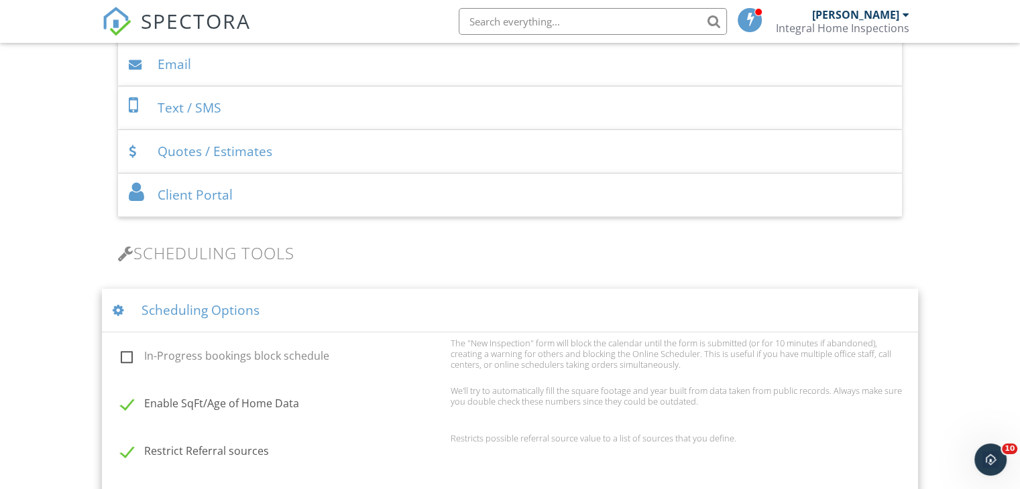
click at [231, 304] on div "Scheduling Options" at bounding box center [510, 311] width 816 height 44
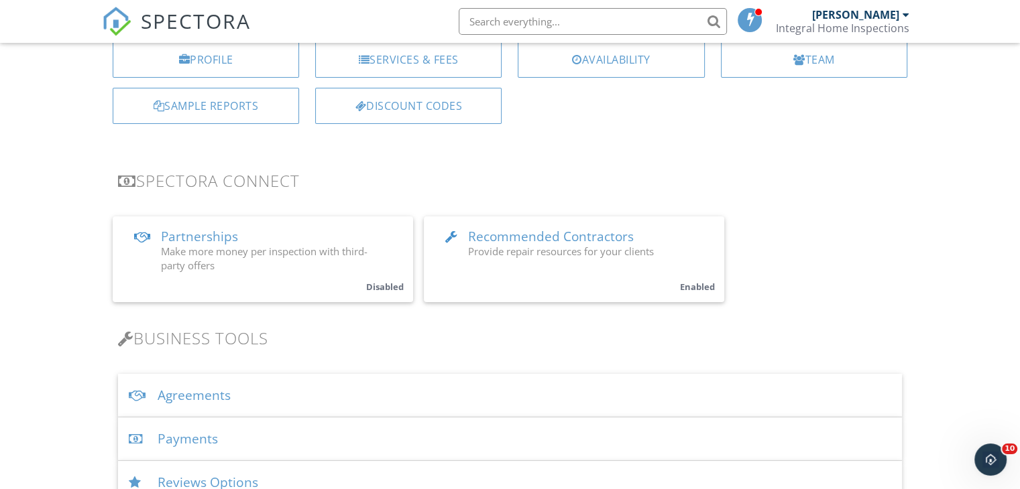
scroll to position [268, 0]
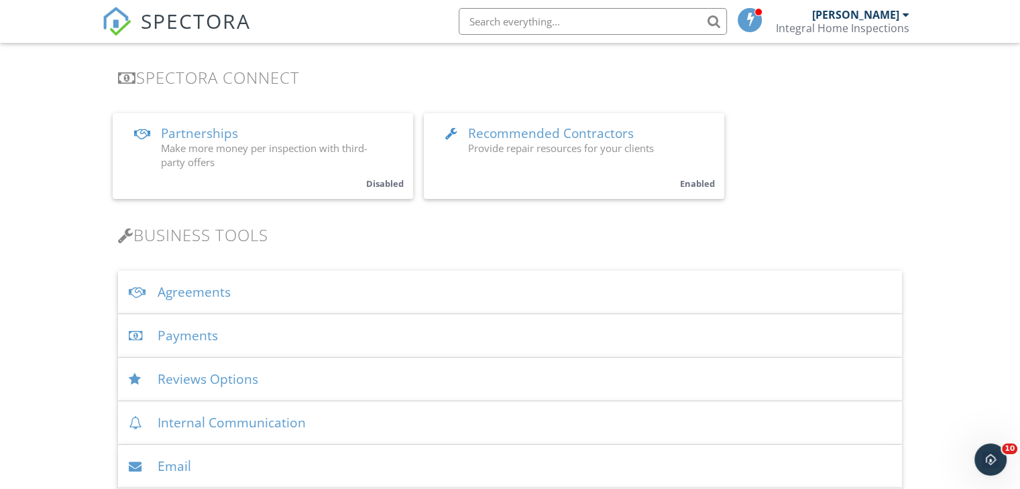
click at [286, 374] on div "Reviews Options" at bounding box center [510, 380] width 784 height 44
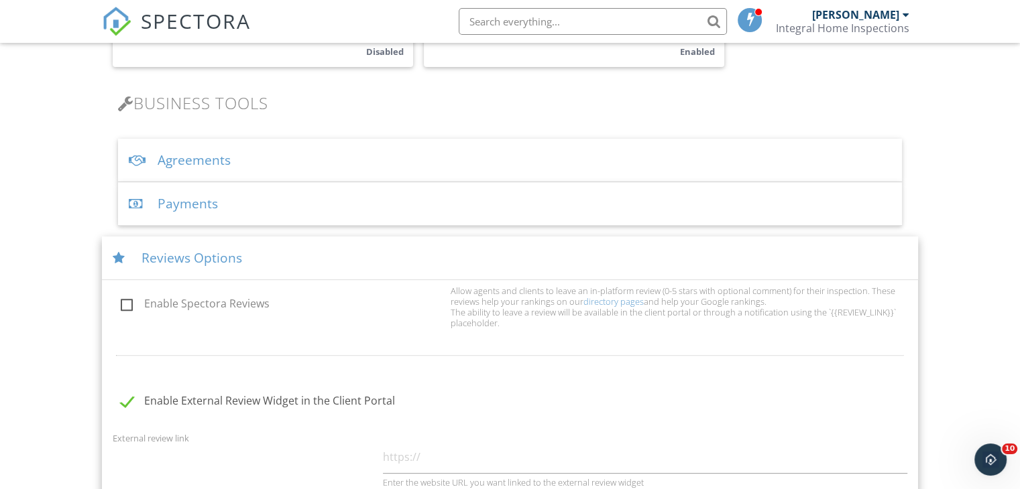
scroll to position [402, 0]
click at [127, 306] on label "Enable Spectora Reviews" at bounding box center [282, 304] width 322 height 17
click at [121, 306] on input "Enable Spectora Reviews" at bounding box center [117, 304] width 9 height 9
checkbox input "true"
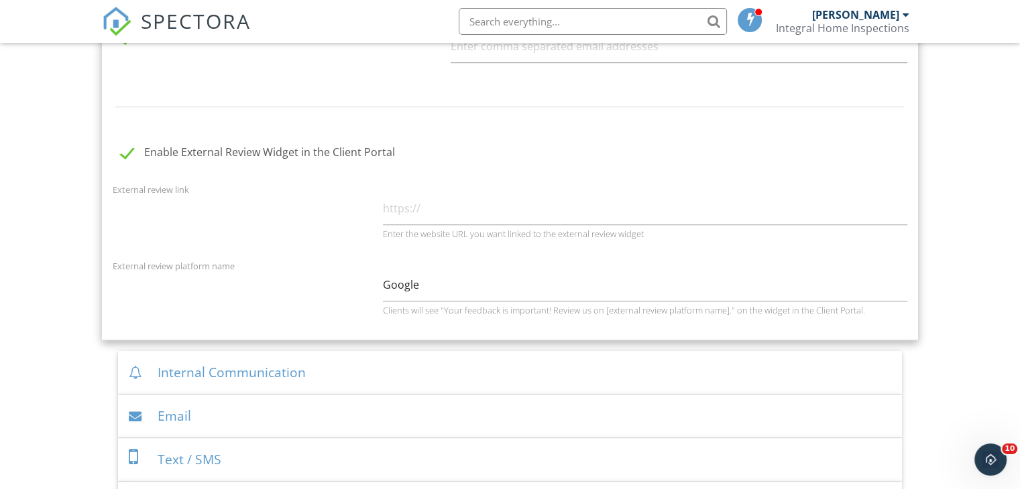
scroll to position [805, 0]
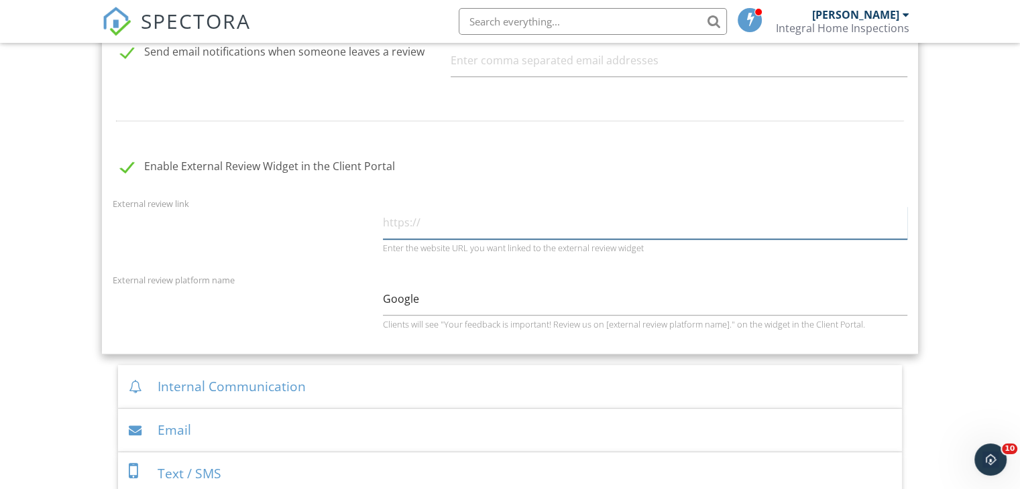
click at [417, 213] on input "text" at bounding box center [645, 222] width 524 height 33
paste input "https://share.google/iR7XMyktDQkkLKtaA"
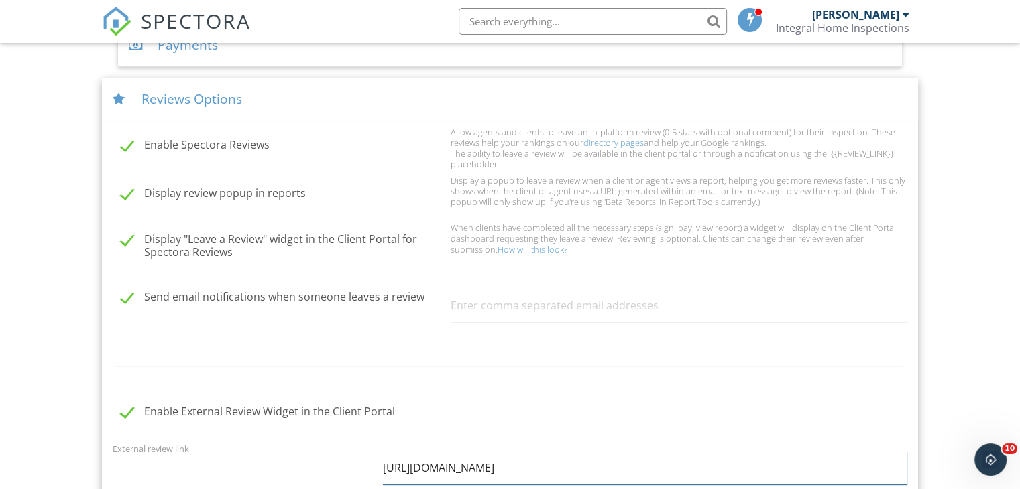
scroll to position [670, 0]
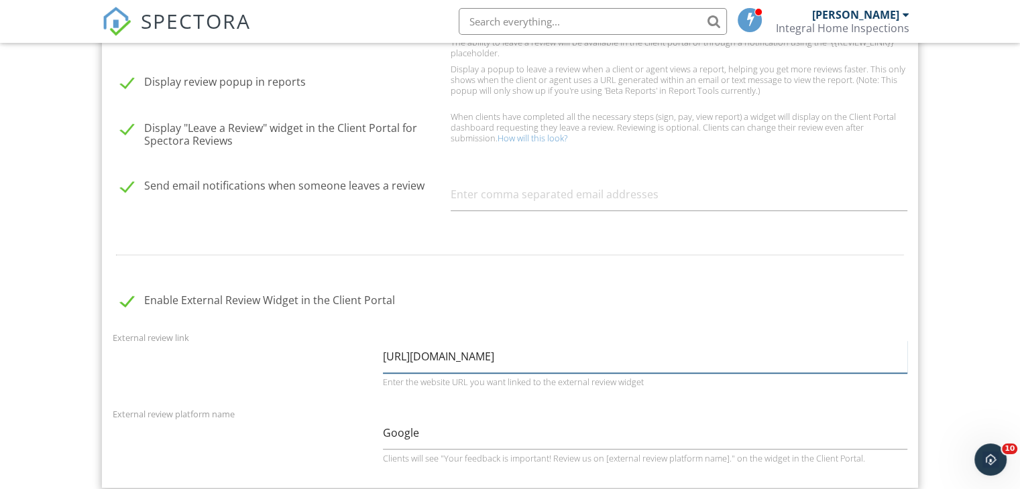
type input "https://share.google/iR7XMyktDQkkLKtaA"
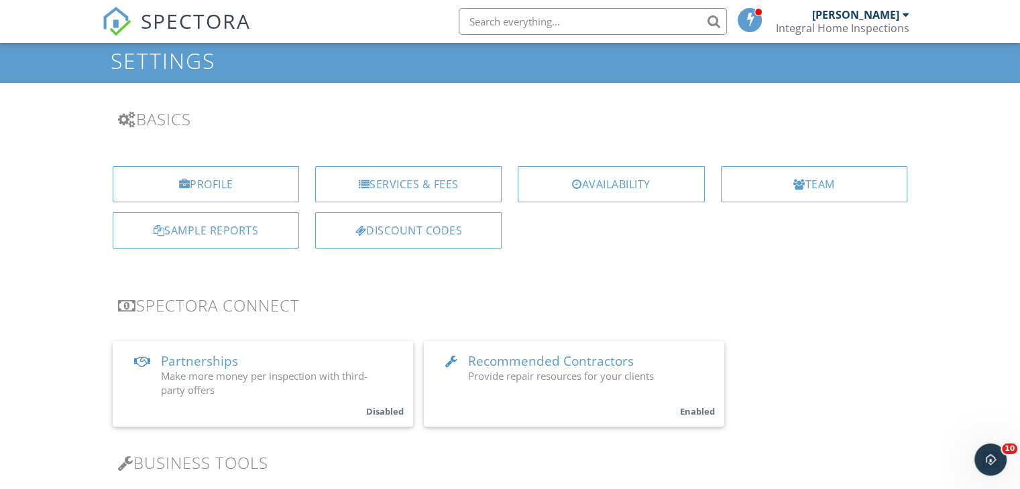
scroll to position [0, 0]
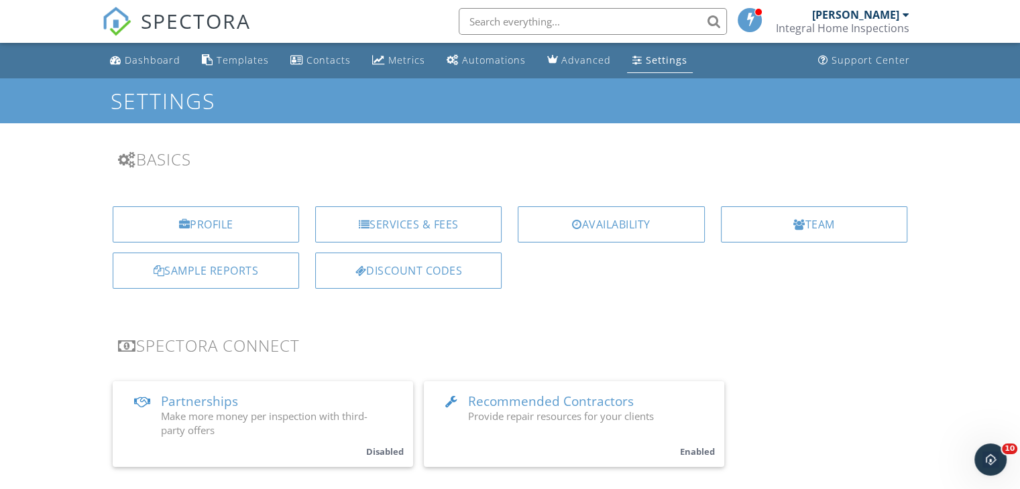
click at [449, 233] on div "Services & Fees" at bounding box center [408, 224] width 186 height 36
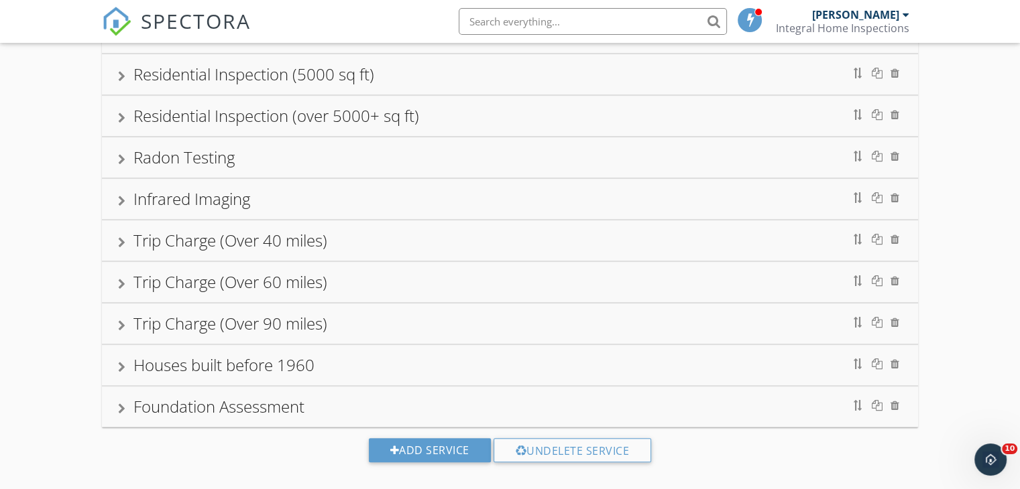
scroll to position [393, 0]
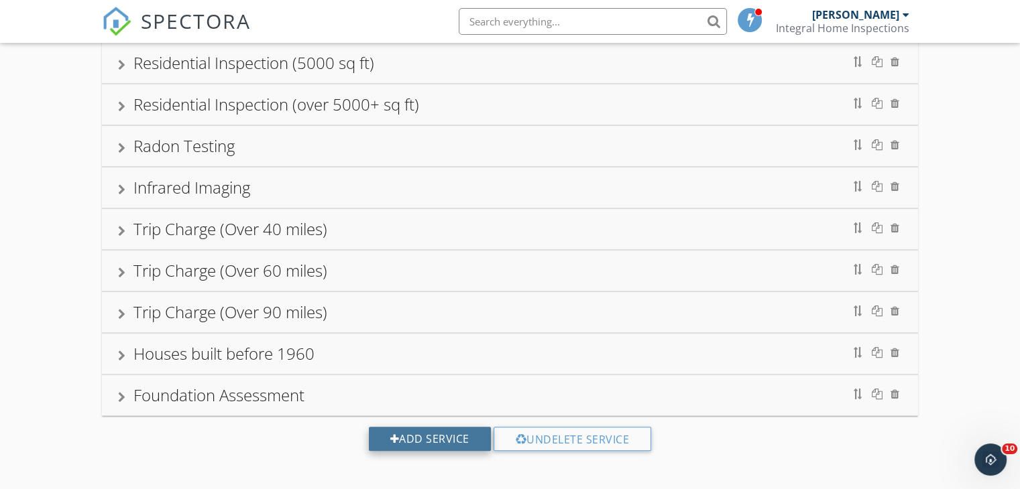
click at [457, 437] on div "Add Service" at bounding box center [430, 439] width 122 height 24
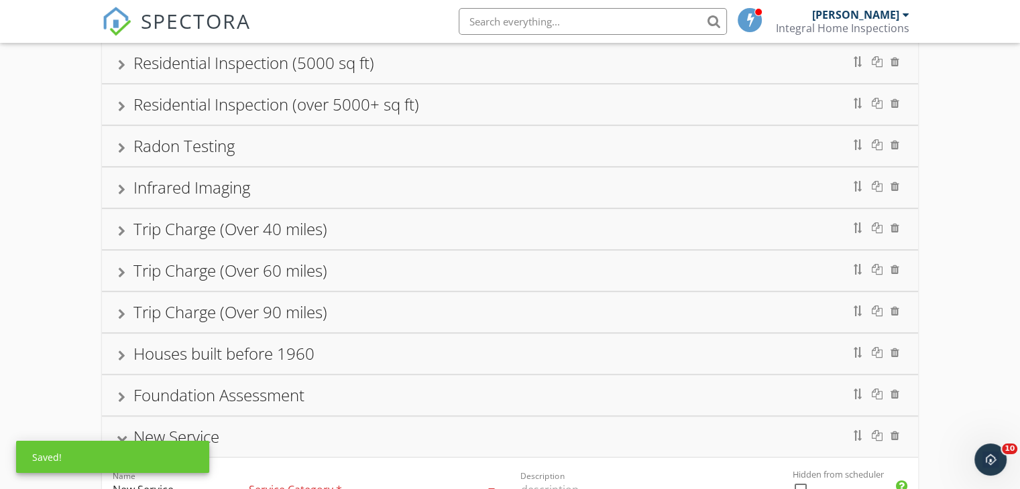
scroll to position [527, 0]
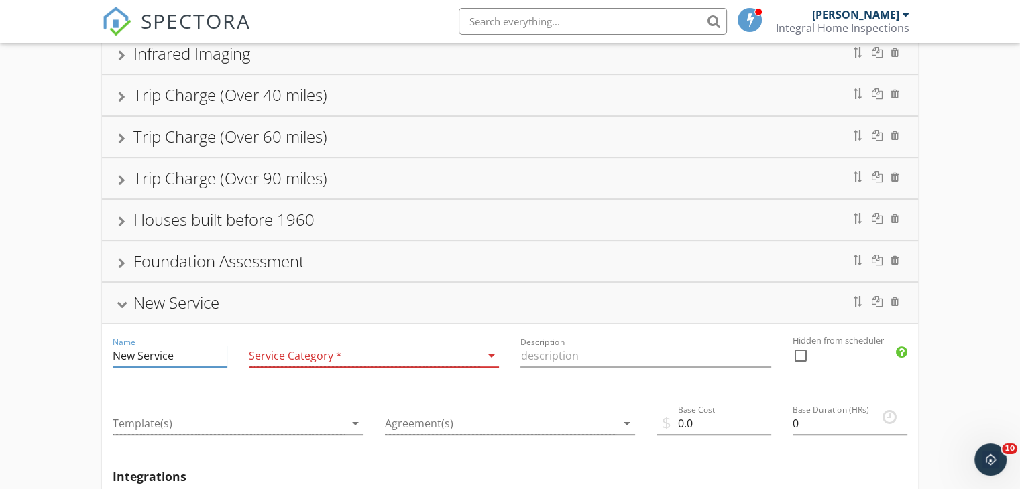
drag, startPoint x: 168, startPoint y: 359, endPoint x: 233, endPoint y: 379, distance: 68.5
click at [75, 364] on div "Residential Inspection (Under 2000 sq ft) Residential Inspection ([DATE]-2499 s…" at bounding box center [510, 309] width 1020 height 1427
drag, startPoint x: 223, startPoint y: 373, endPoint x: 154, endPoint y: 350, distance: 72.3
click at [156, 351] on div "Name New Service" at bounding box center [170, 363] width 115 height 36
drag, startPoint x: 217, startPoint y: 345, endPoint x: 69, endPoint y: 351, distance: 147.6
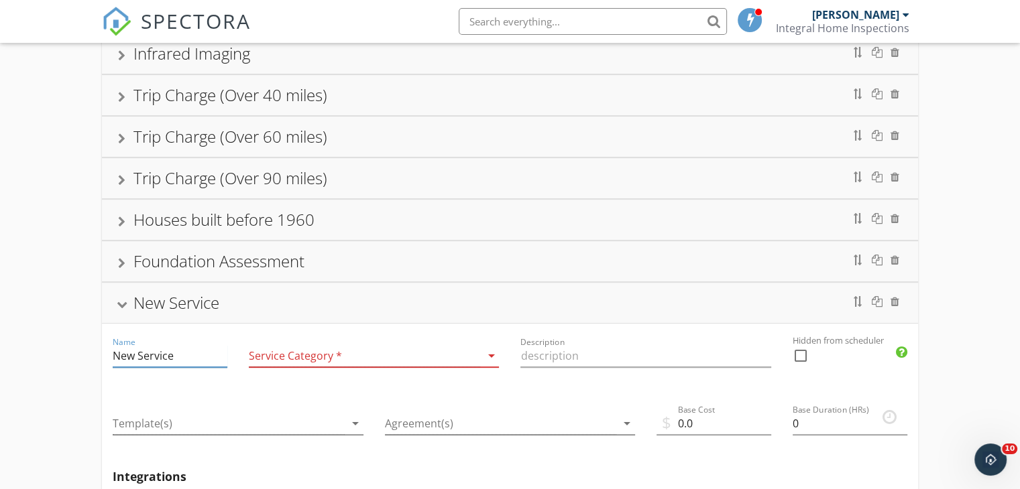
click at [64, 356] on div "Residential Inspection (Under 2000 sq ft) Residential Inspection ([DATE]-2499 s…" at bounding box center [510, 309] width 1020 height 1427
type input "Draw Inspection"
click at [489, 348] on icon "arrow_drop_down" at bounding box center [491, 356] width 16 height 16
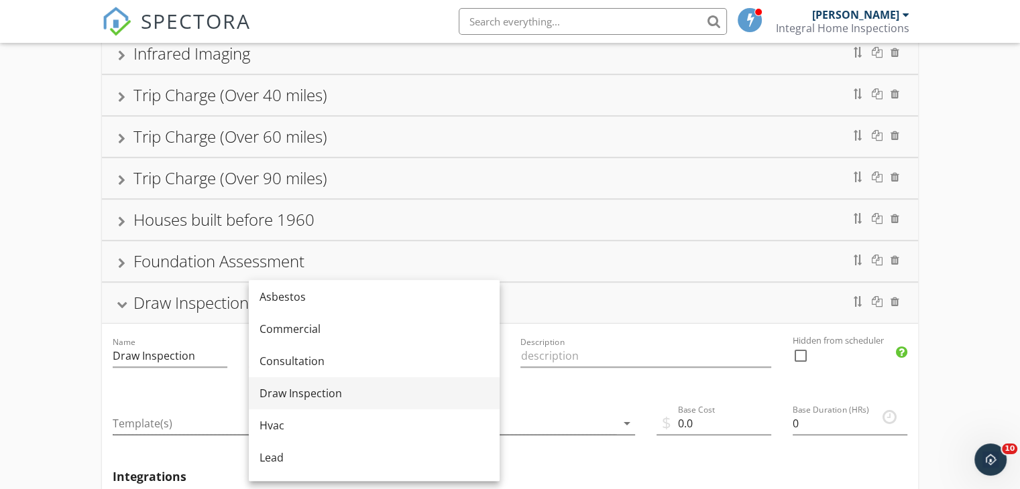
scroll to position [67, 0]
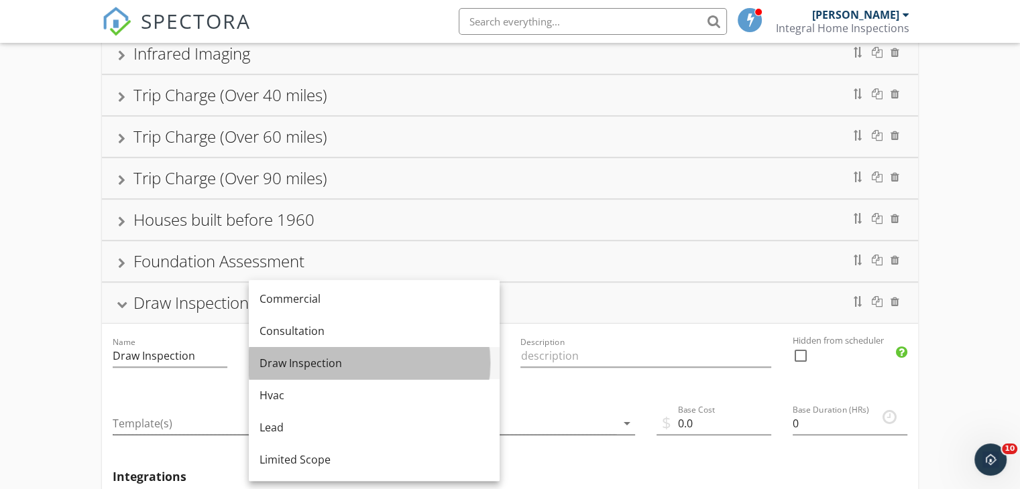
click at [357, 359] on div "Draw Inspection" at bounding box center [373, 363] width 229 height 16
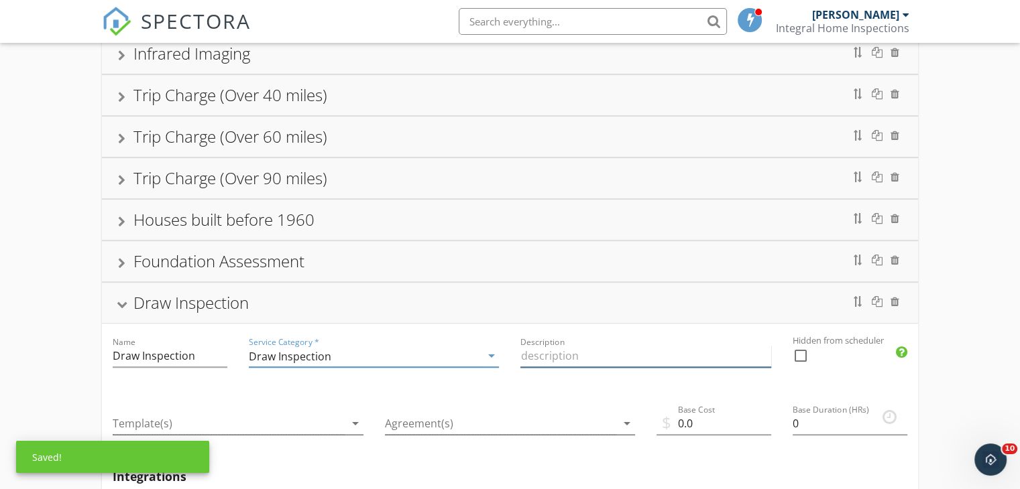
click at [577, 349] on input "Description" at bounding box center [645, 356] width 251 height 22
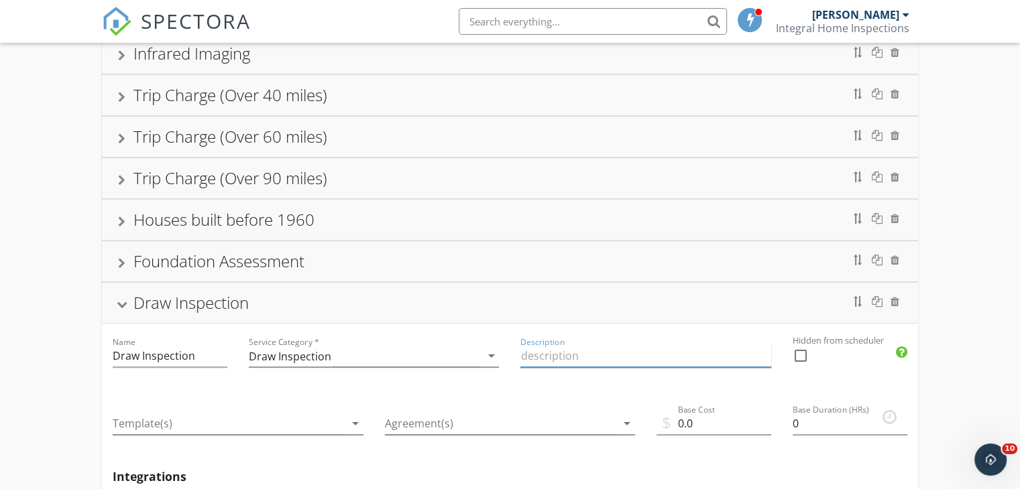
click at [577, 349] on input "Description" at bounding box center [645, 356] width 251 height 22
click at [585, 384] on div "Description" at bounding box center [646, 358] width 272 height 68
click at [567, 345] on input "Description" at bounding box center [645, 356] width 251 height 22
type input "Per Client's Request"
click at [353, 416] on icon "arrow_drop_down" at bounding box center [355, 424] width 16 height 16
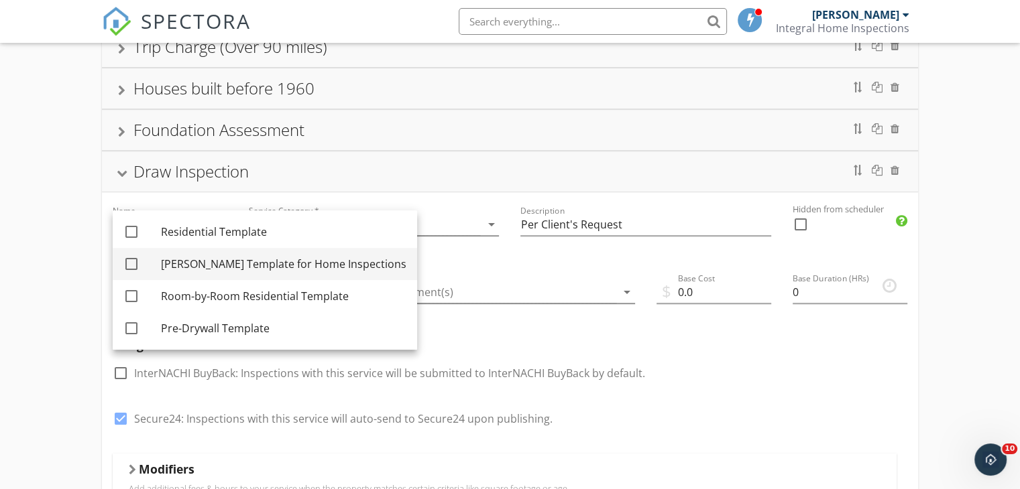
scroll to position [661, 0]
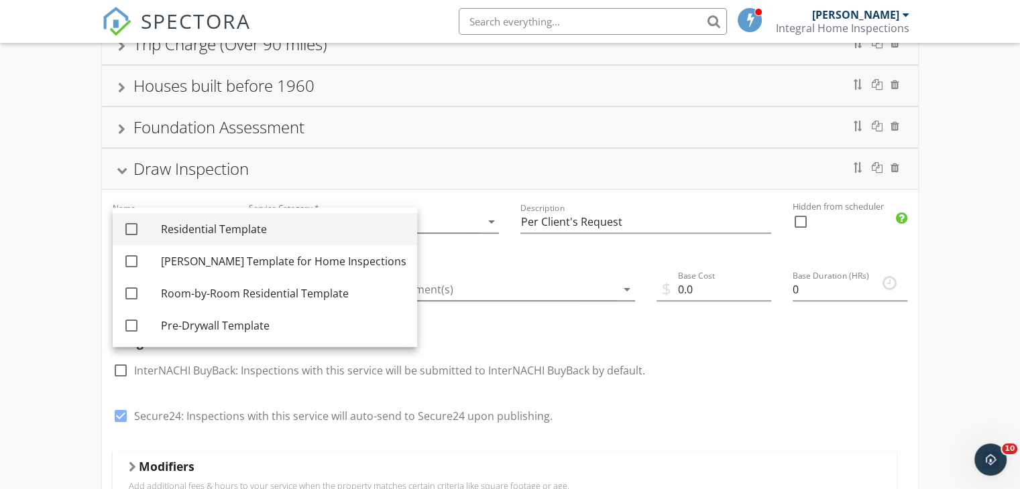
click at [133, 229] on div at bounding box center [131, 229] width 23 height 23
checkbox input "true"
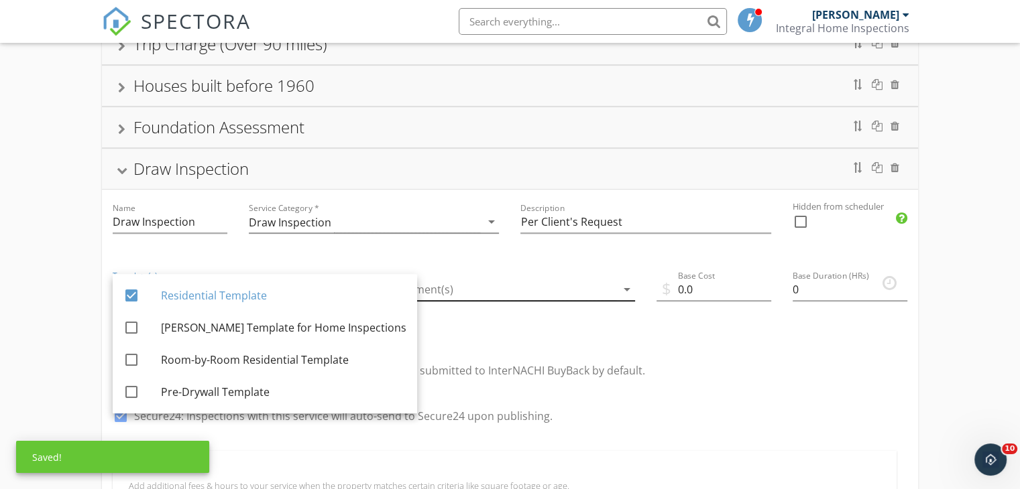
click at [623, 286] on icon "arrow_drop_down" at bounding box center [627, 290] width 16 height 16
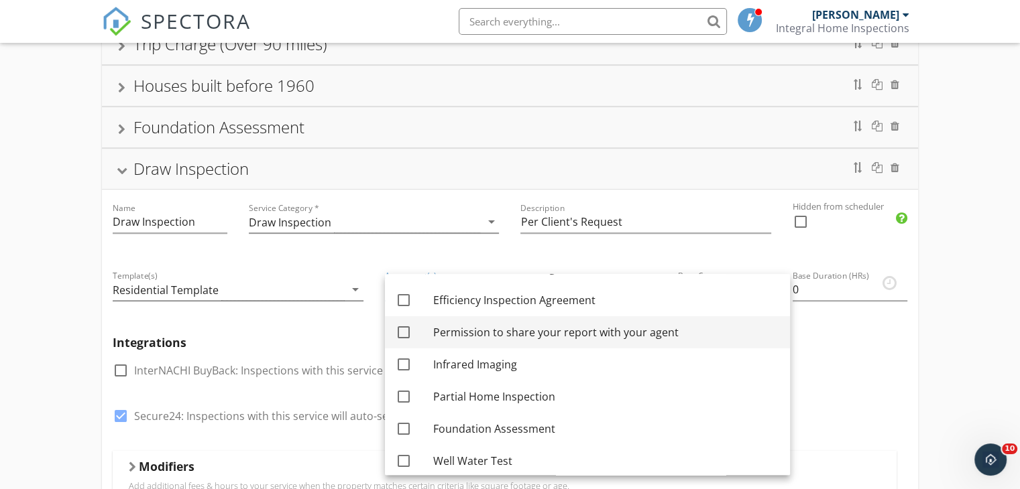
scroll to position [164, 0]
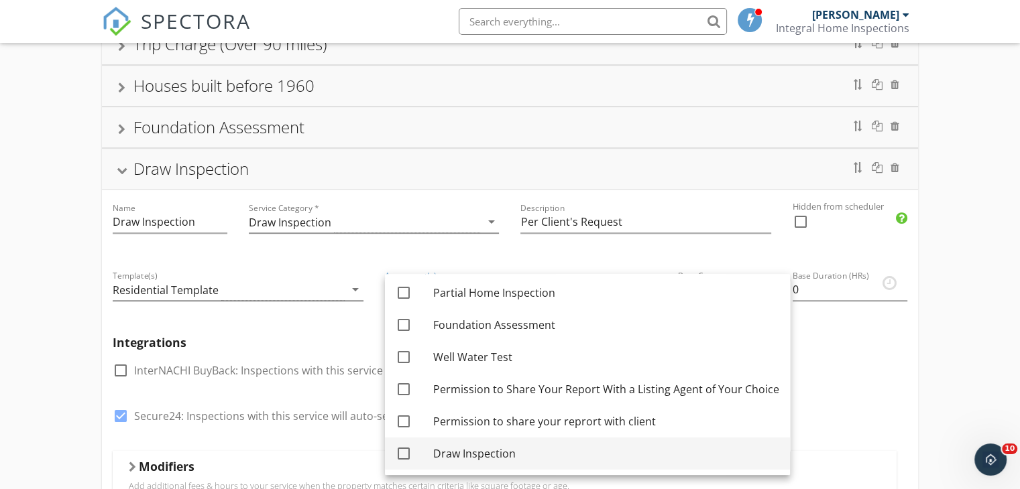
click at [404, 455] on div at bounding box center [403, 453] width 23 height 23
checkbox input "true"
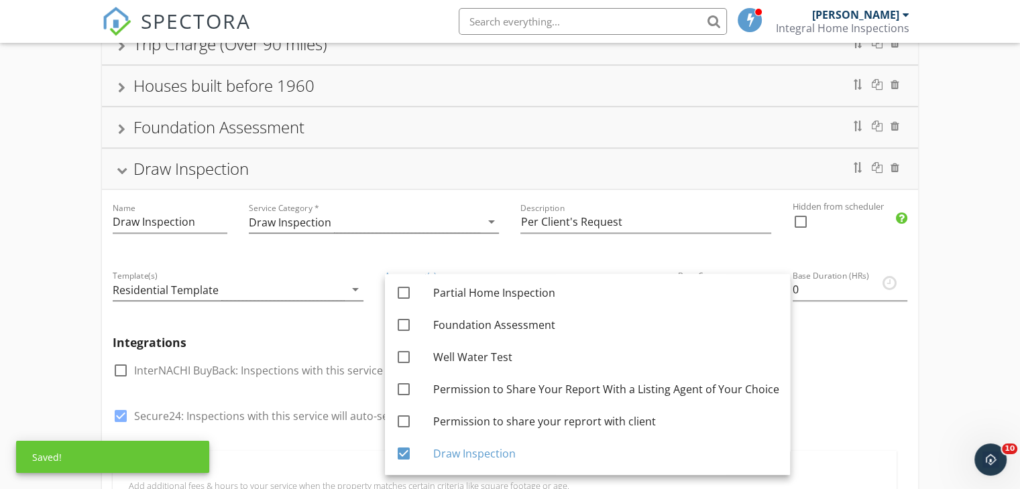
click at [900, 348] on div "Integrations check_box_outline_blank InterNACHI BuyBack: Inspections with this …" at bounding box center [510, 388] width 816 height 126
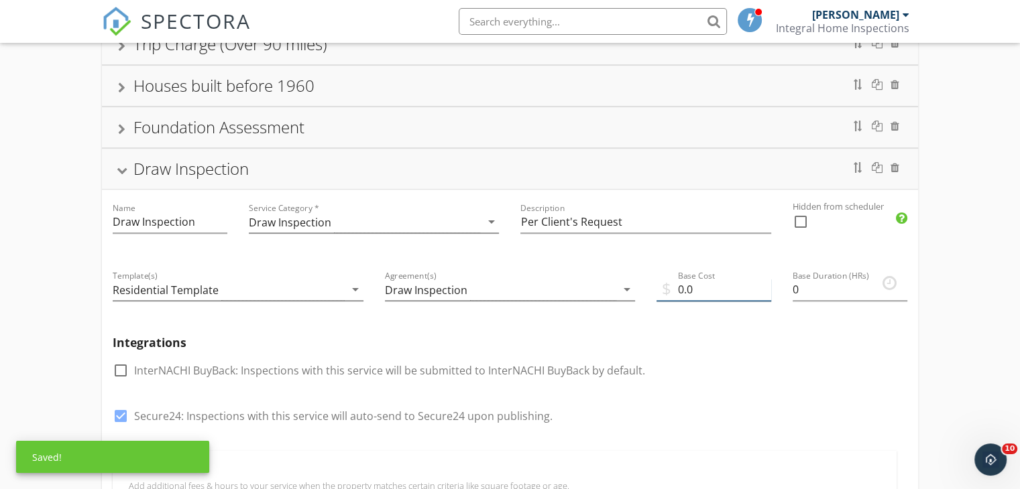
click at [711, 292] on input "0.0" at bounding box center [713, 290] width 115 height 22
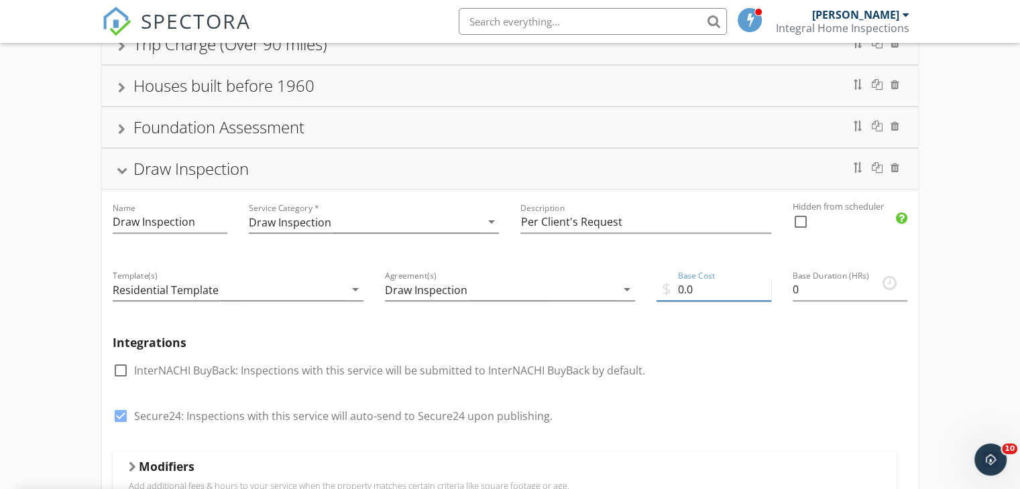
type input "0"
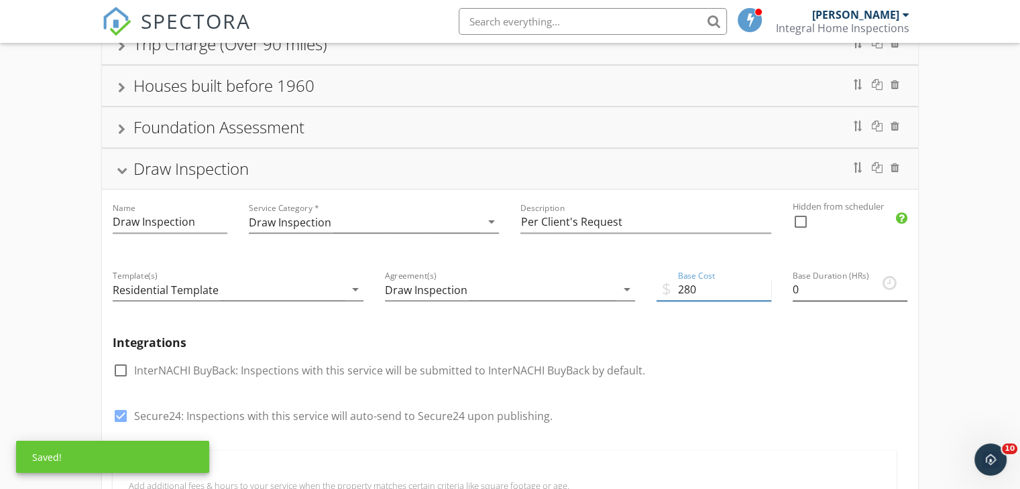
type input "280"
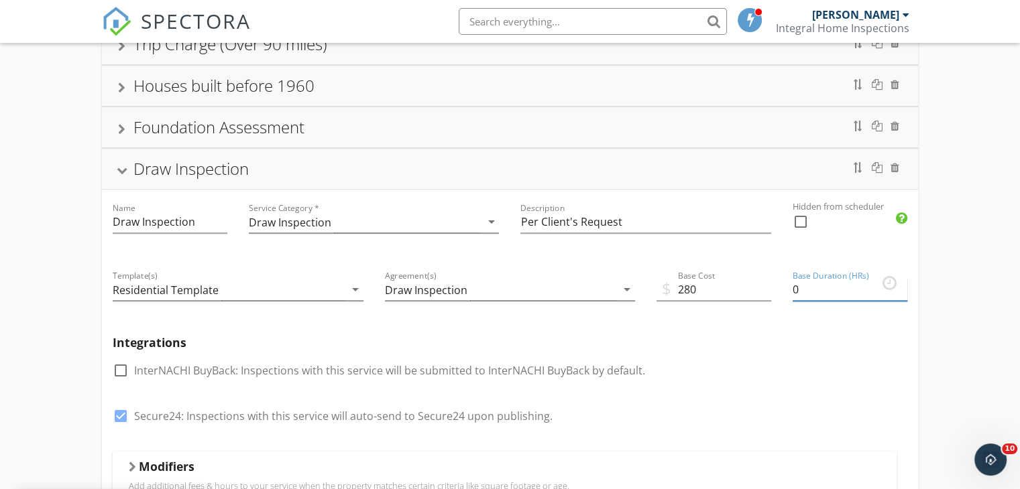
click at [794, 279] on input "0" at bounding box center [849, 290] width 115 height 22
type input "10"
click at [821, 360] on div "check_box_outline_blank InterNACHI BuyBack: Inspections with this service will …" at bounding box center [510, 377] width 794 height 35
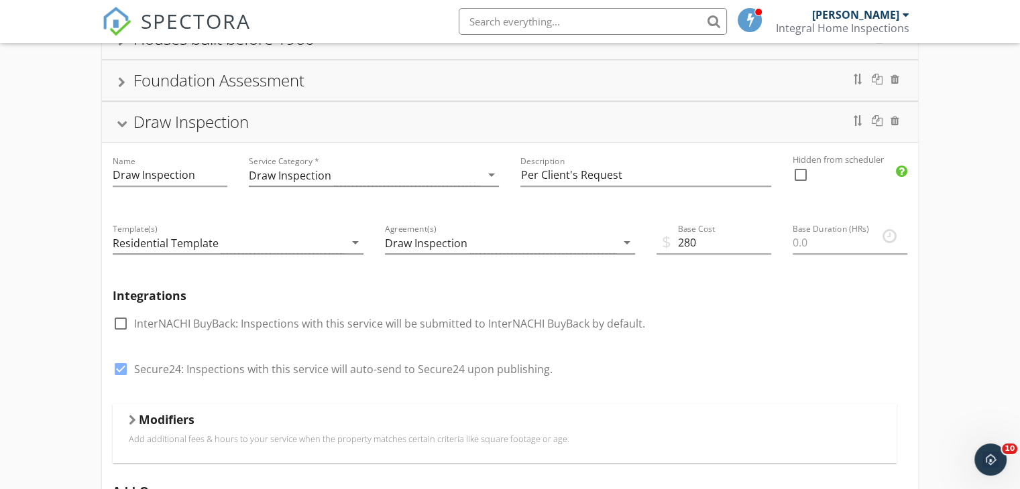
scroll to position [728, 0]
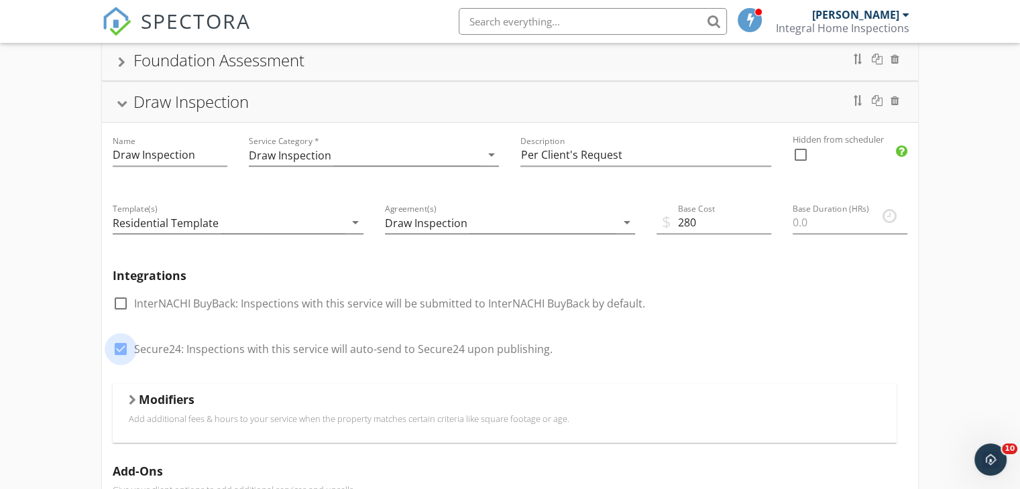
click at [121, 341] on div at bounding box center [120, 349] width 23 height 23
checkbox input "false"
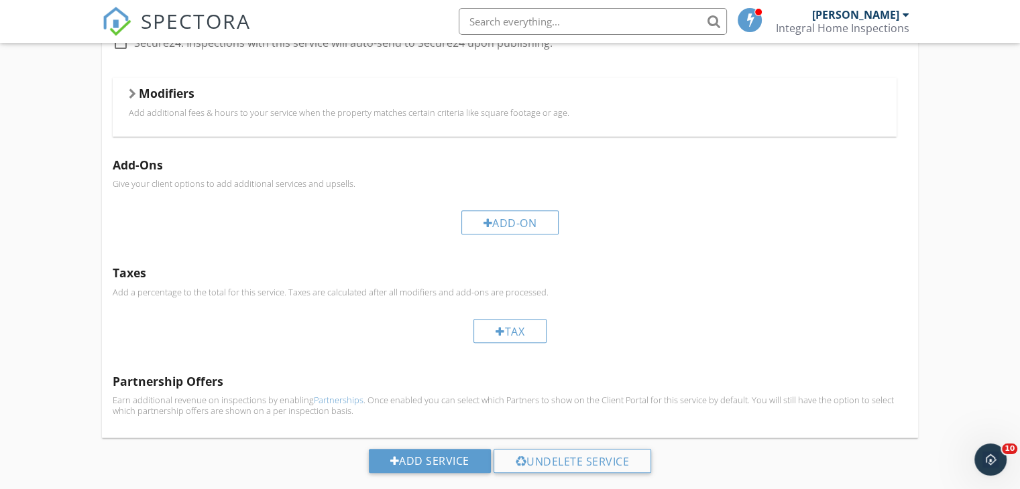
scroll to position [1056, 0]
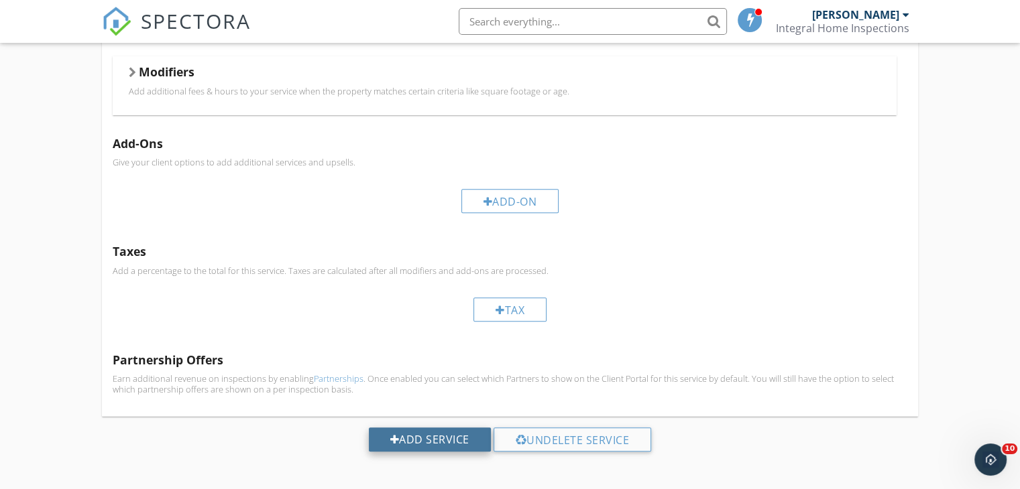
click at [432, 437] on div "Add Service" at bounding box center [430, 440] width 122 height 24
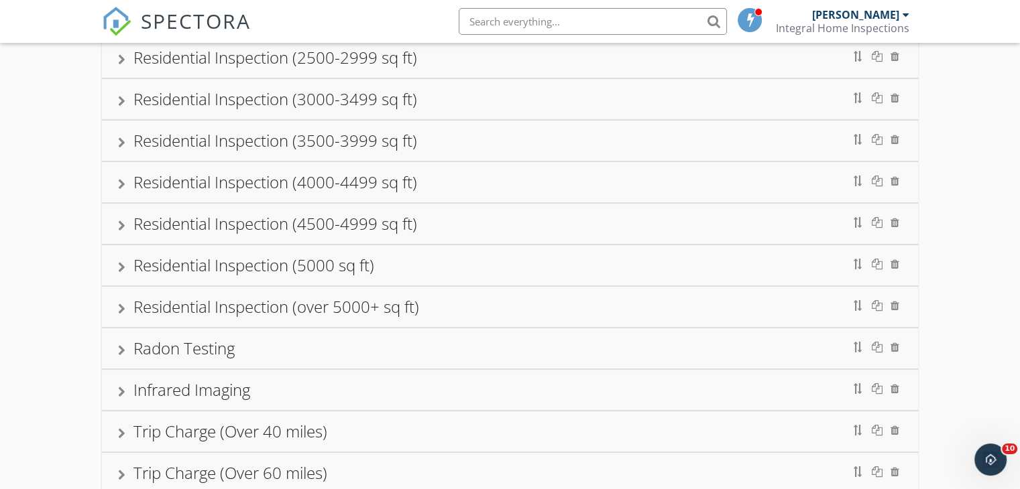
scroll to position [190, 0]
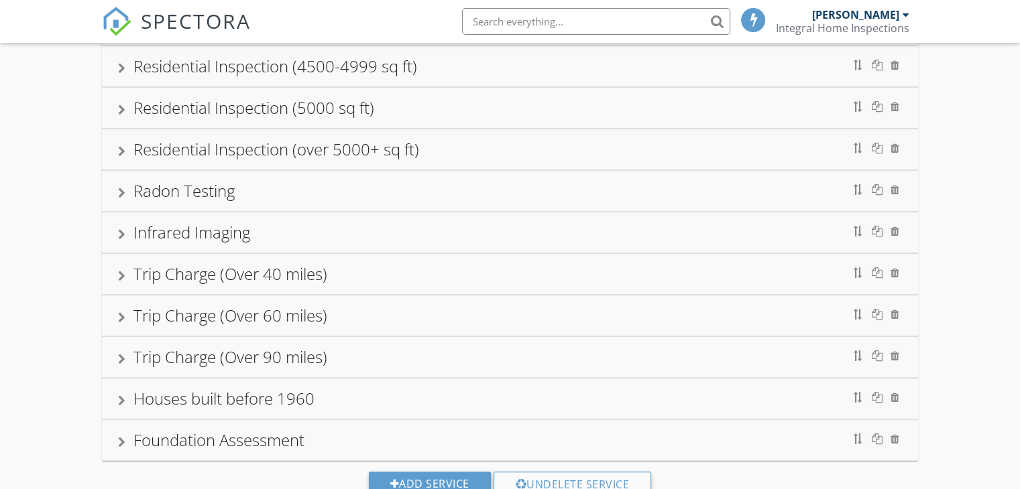
scroll to position [393, 0]
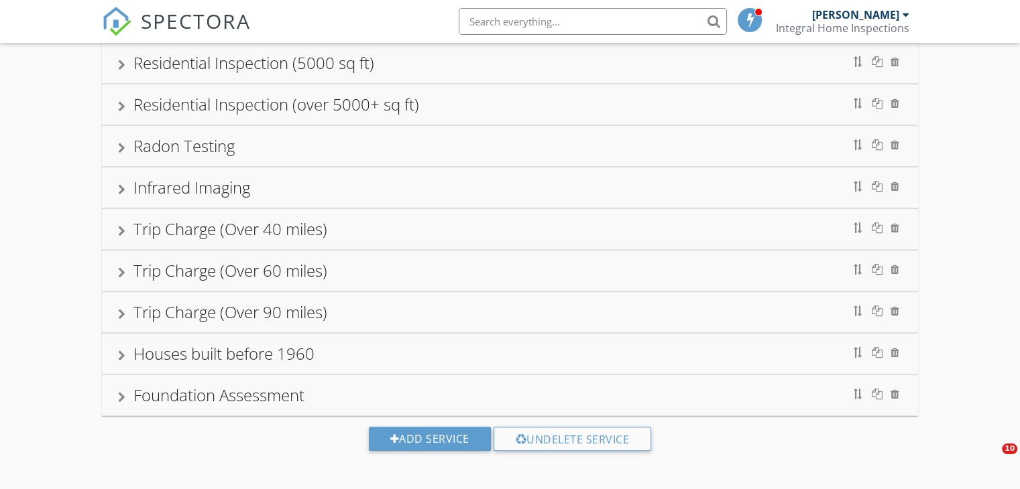
click at [538, 13] on input "text" at bounding box center [593, 21] width 268 height 27
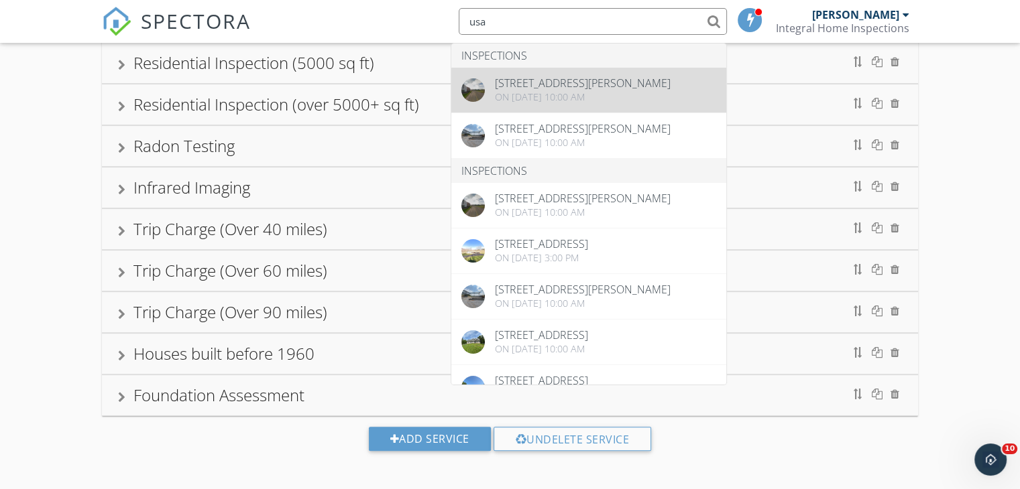
type input "usa"
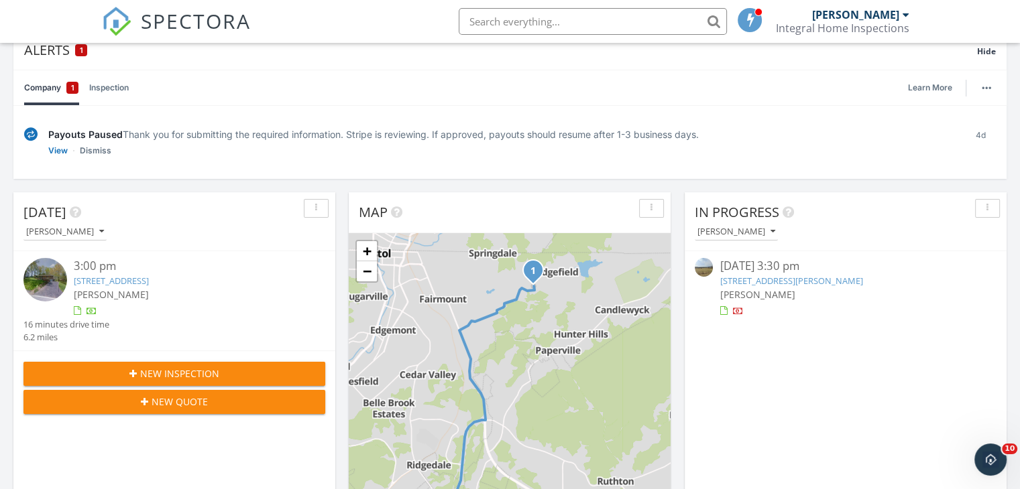
scroll to position [201, 0]
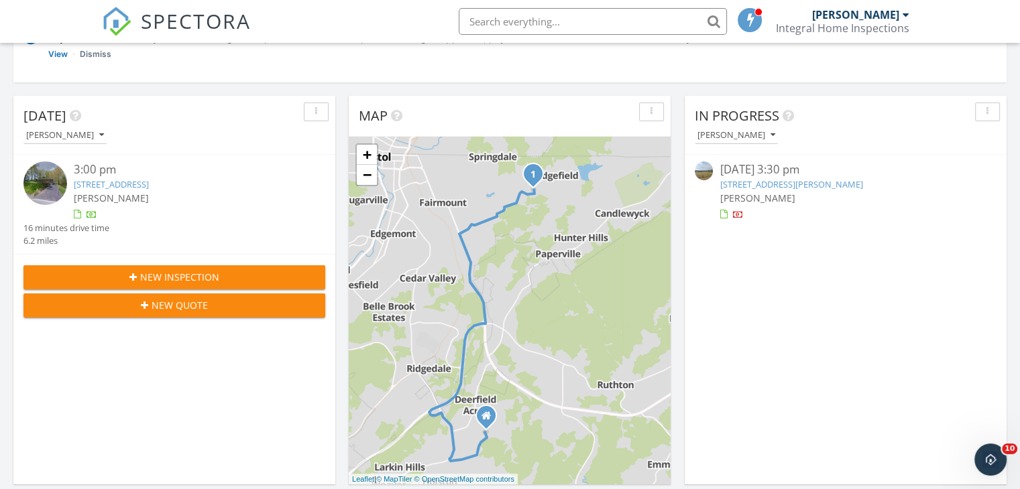
click at [126, 270] on div "New Inspection" at bounding box center [174, 277] width 280 height 14
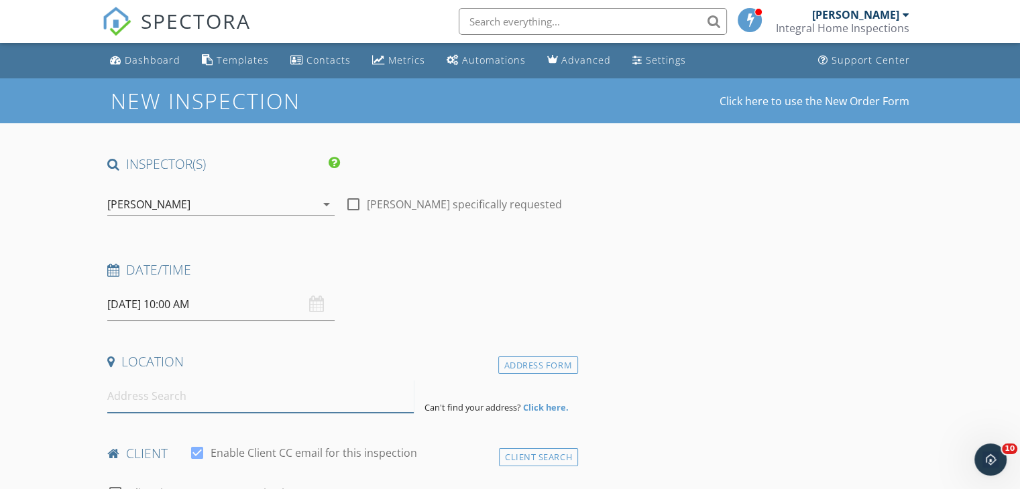
click at [163, 387] on input at bounding box center [260, 396] width 306 height 33
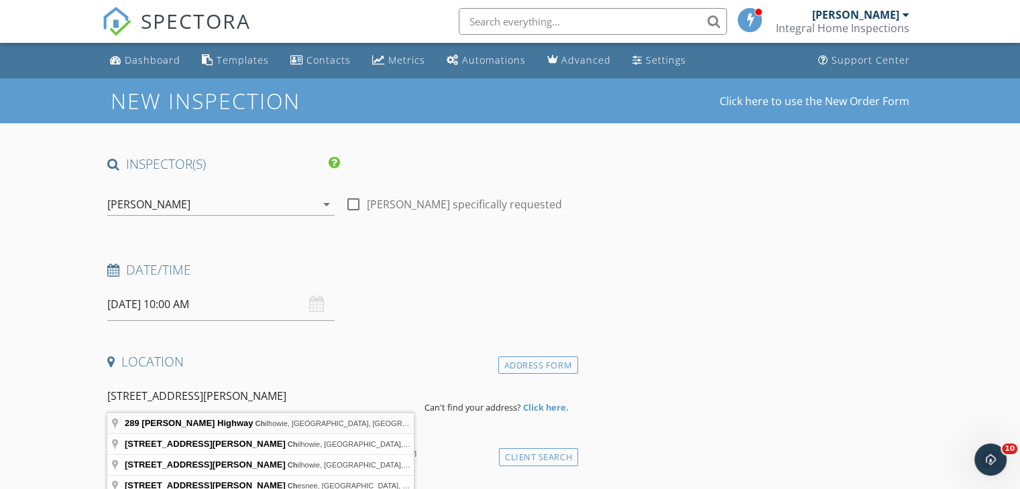
type input "289 Lee Highway, Chilhowie, VA, USA"
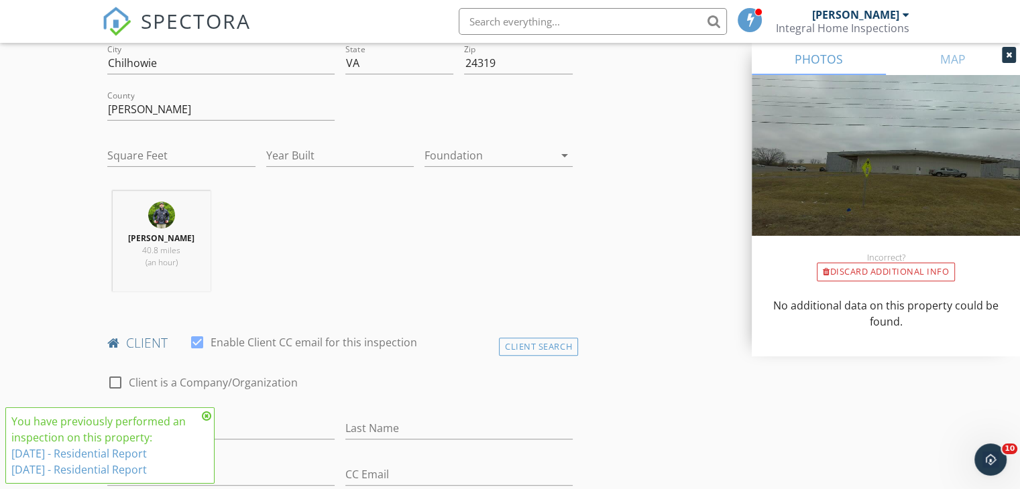
scroll to position [469, 0]
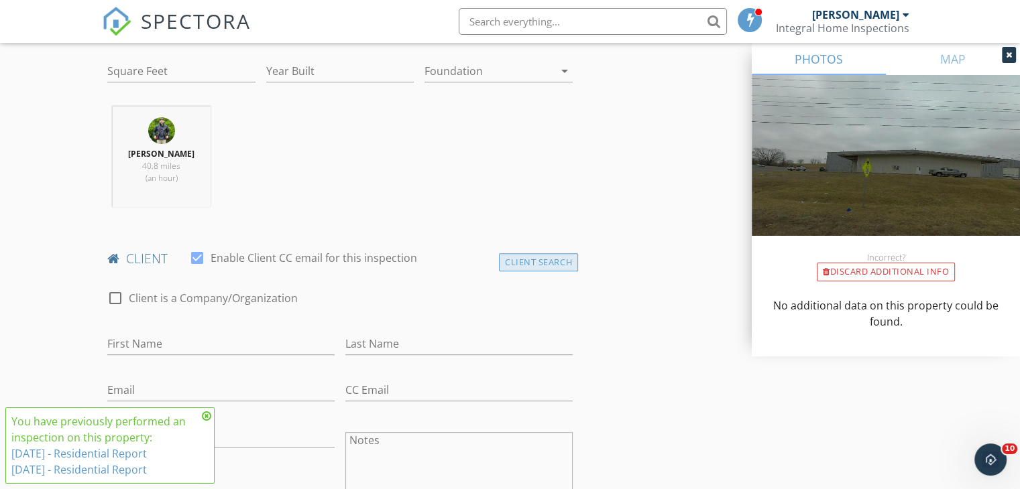
click at [522, 261] on div "Client Search" at bounding box center [538, 262] width 79 height 18
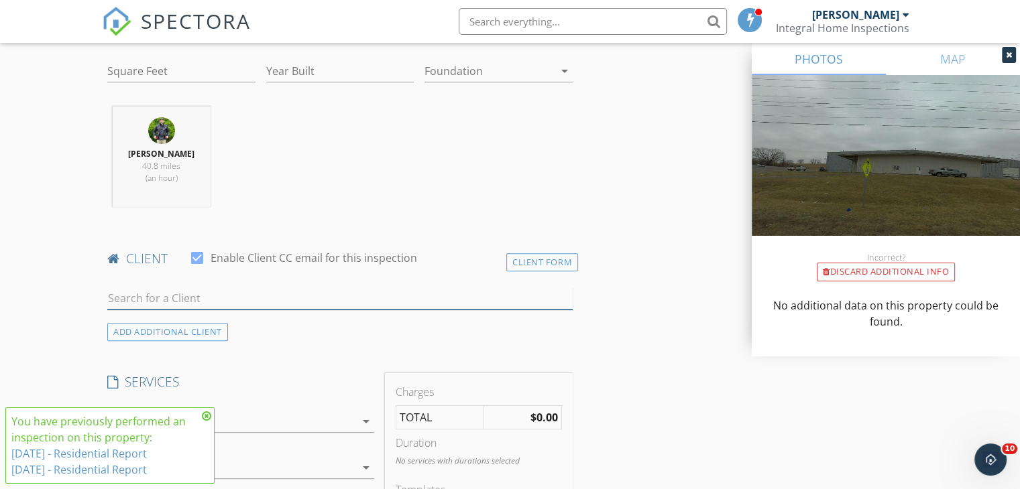
click at [241, 298] on input "text" at bounding box center [339, 299] width 465 height 22
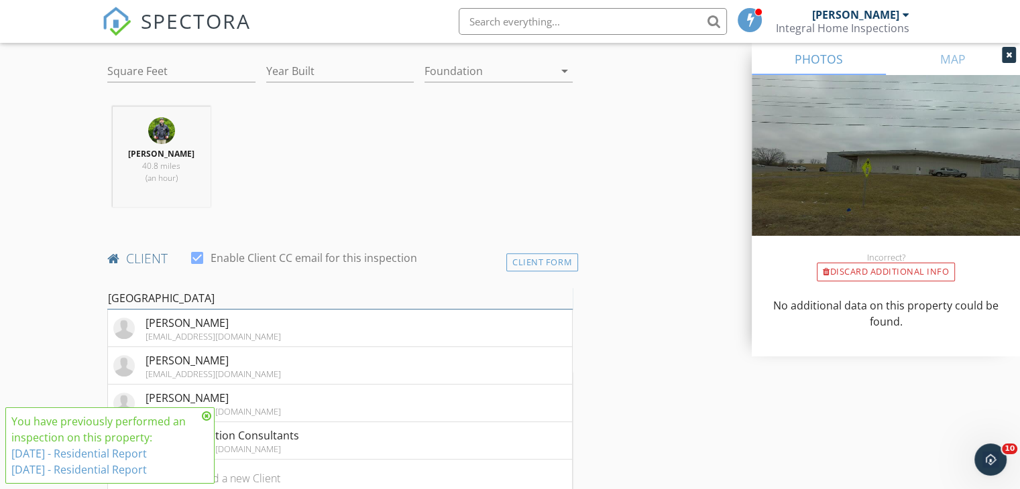
scroll to position [737, 0]
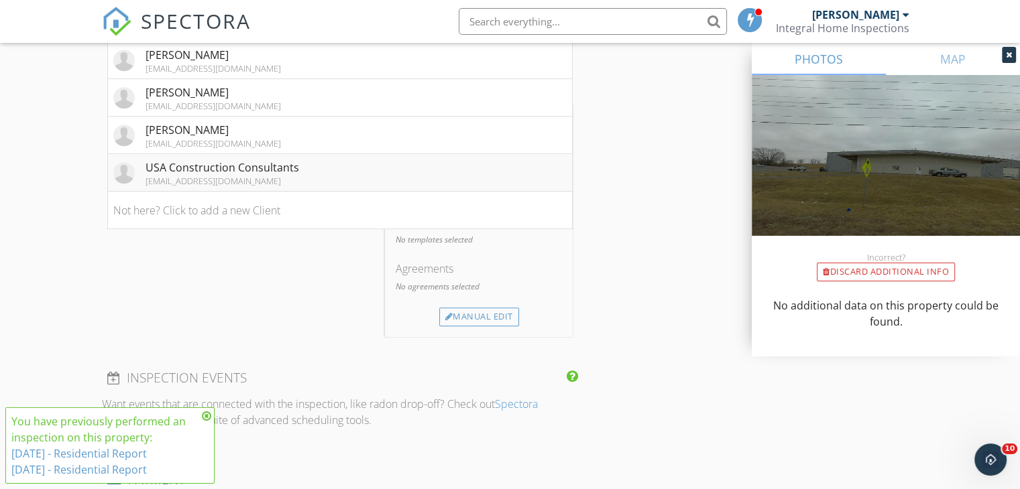
type input "USA"
click at [205, 172] on div "USA Construction Consultants" at bounding box center [222, 168] width 154 height 16
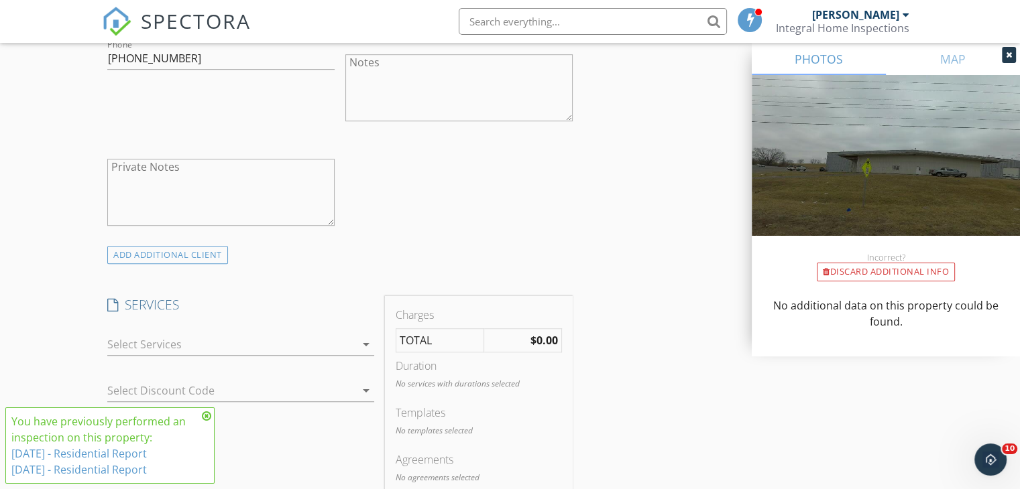
scroll to position [939, 0]
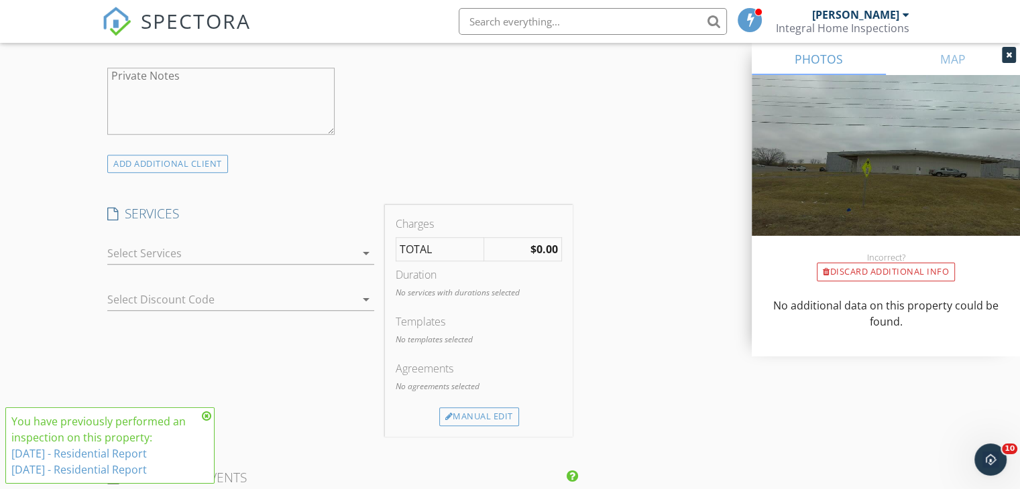
click at [366, 247] on icon "arrow_drop_down" at bounding box center [366, 253] width 16 height 16
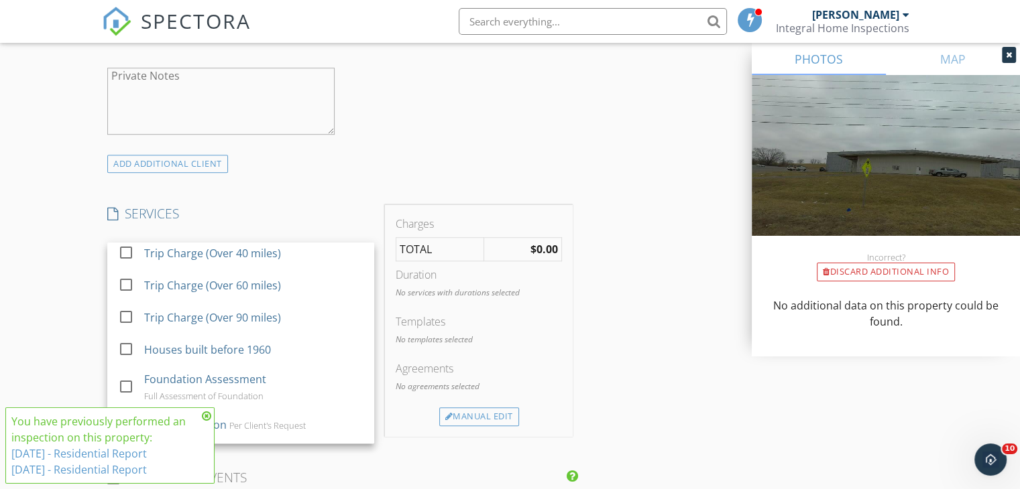
scroll to position [485, 0]
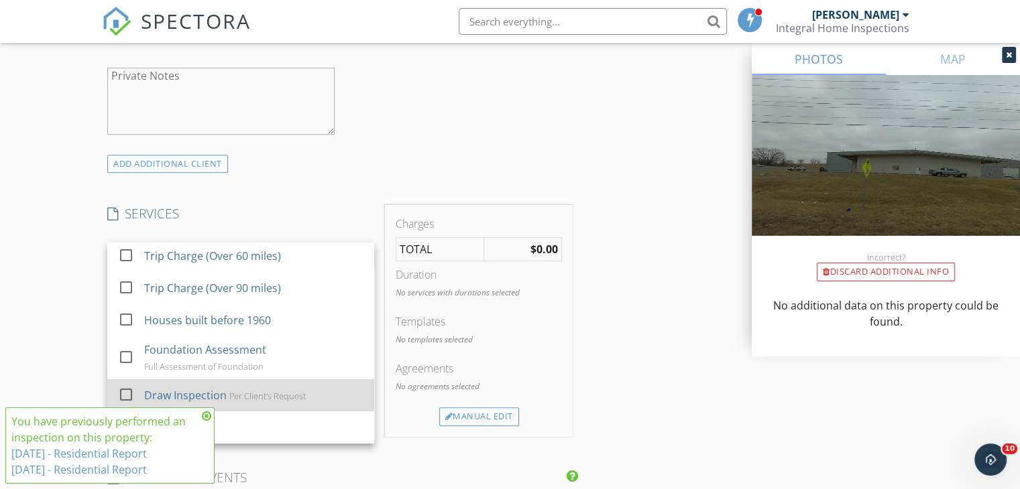
click at [206, 397] on div "Draw Inspection" at bounding box center [185, 396] width 82 height 16
checkbox input "false"
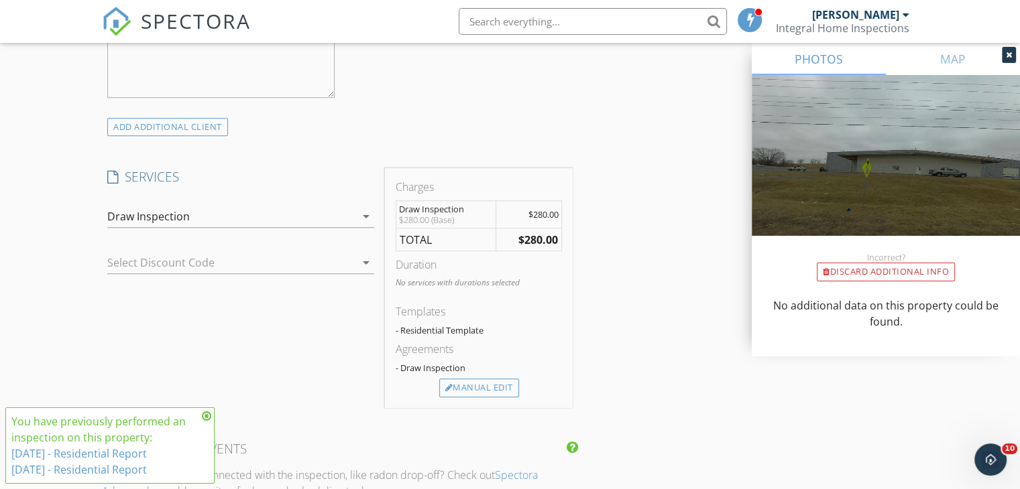
scroll to position [1006, 0]
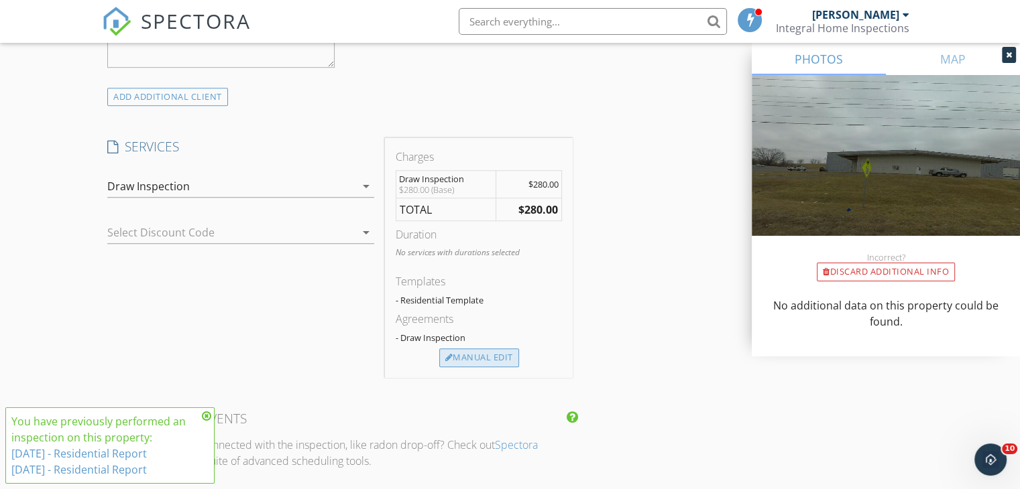
click at [487, 361] on div "Manual Edit" at bounding box center [479, 358] width 80 height 19
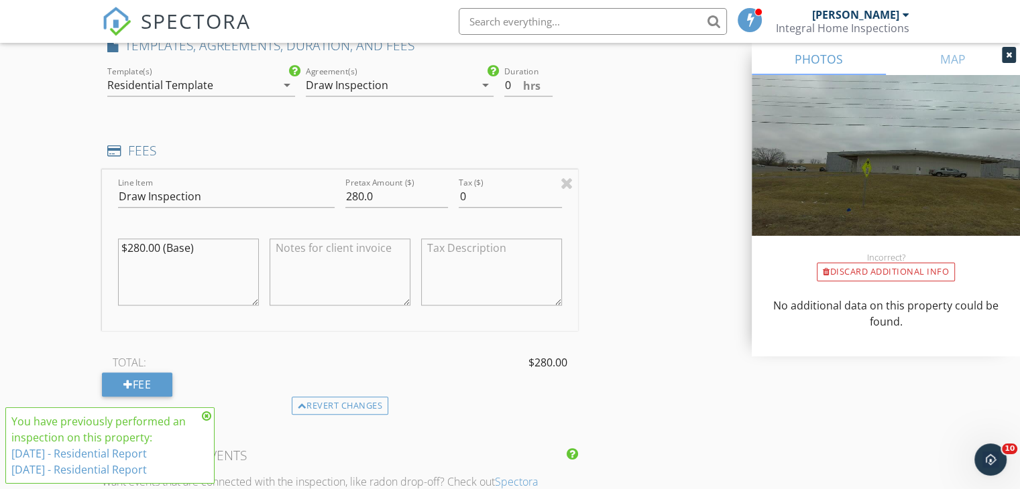
scroll to position [1274, 0]
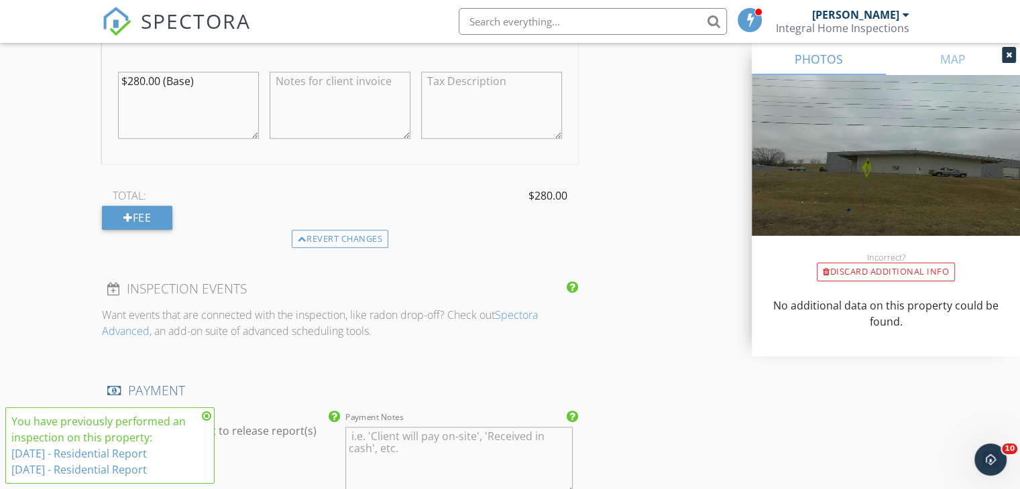
click at [126, 200] on span "TOTAL:" at bounding box center [130, 196] width 34 height 16
click at [130, 219] on div at bounding box center [127, 218] width 9 height 11
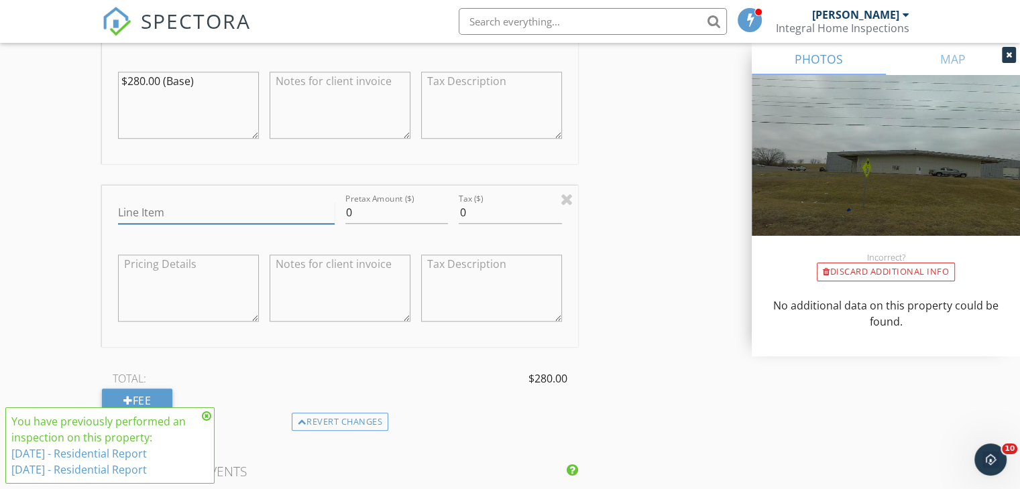
click at [159, 207] on input "Line Item" at bounding box center [226, 213] width 217 height 22
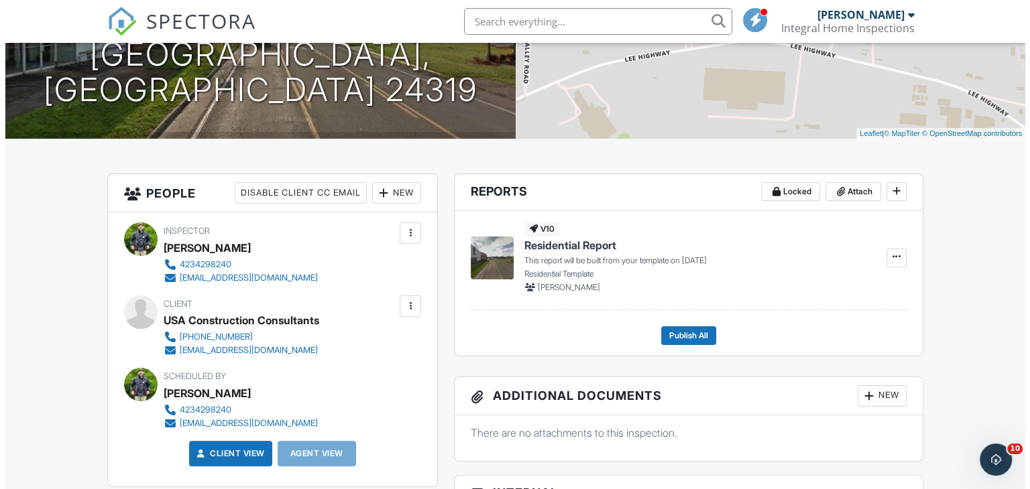
scroll to position [268, 0]
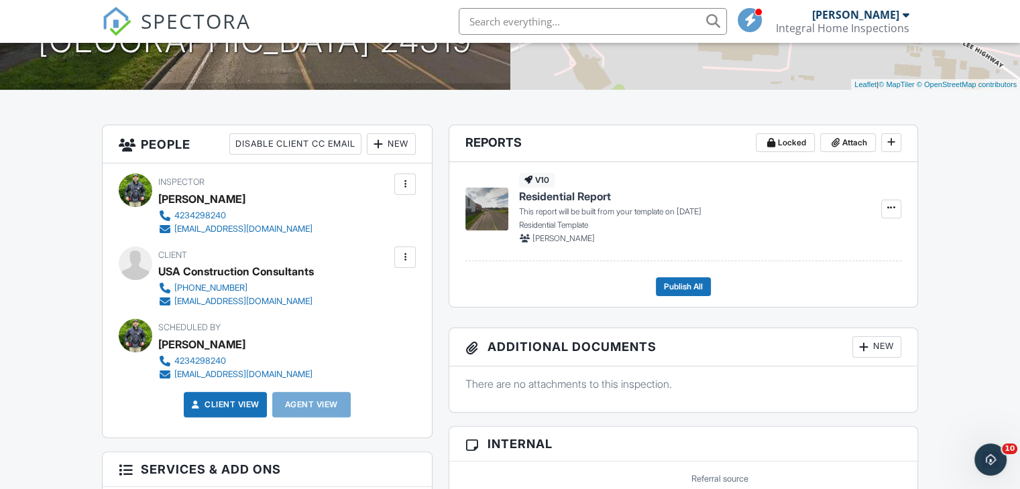
click at [404, 260] on div at bounding box center [404, 257] width 13 height 13
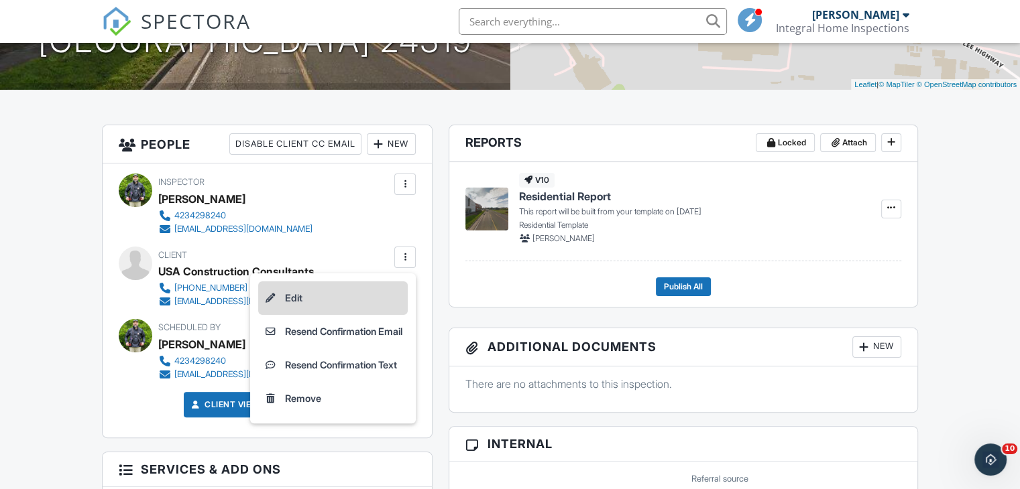
click at [299, 290] on li "Edit" at bounding box center [333, 299] width 150 height 34
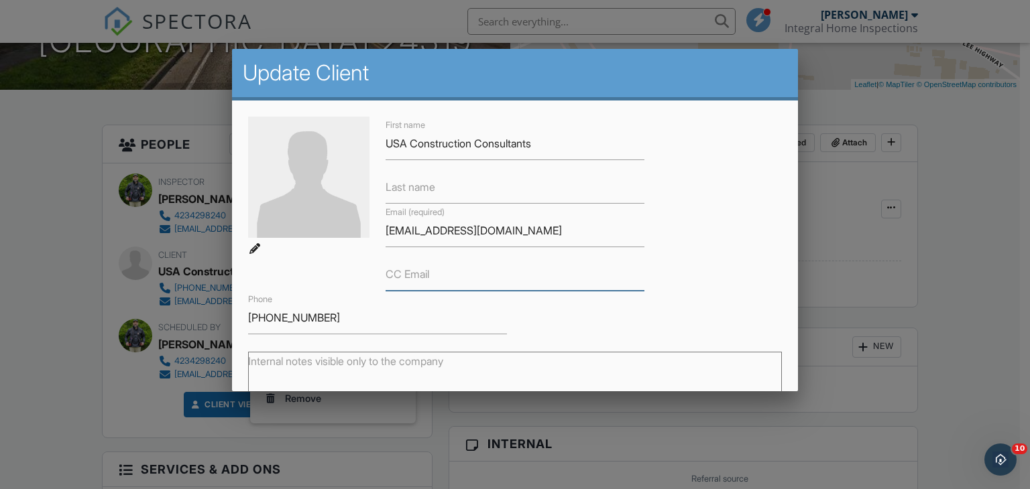
click at [445, 276] on input "CC Email" at bounding box center [514, 274] width 259 height 33
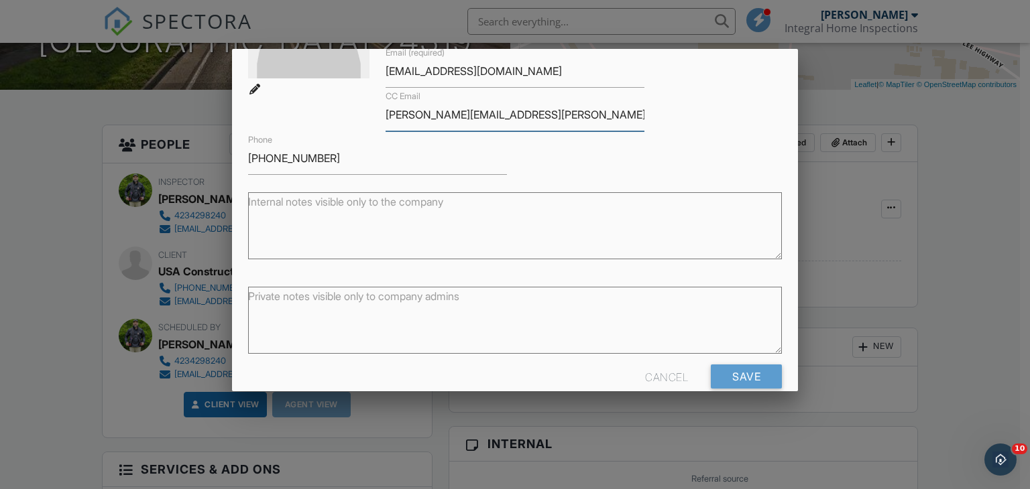
scroll to position [182, 0]
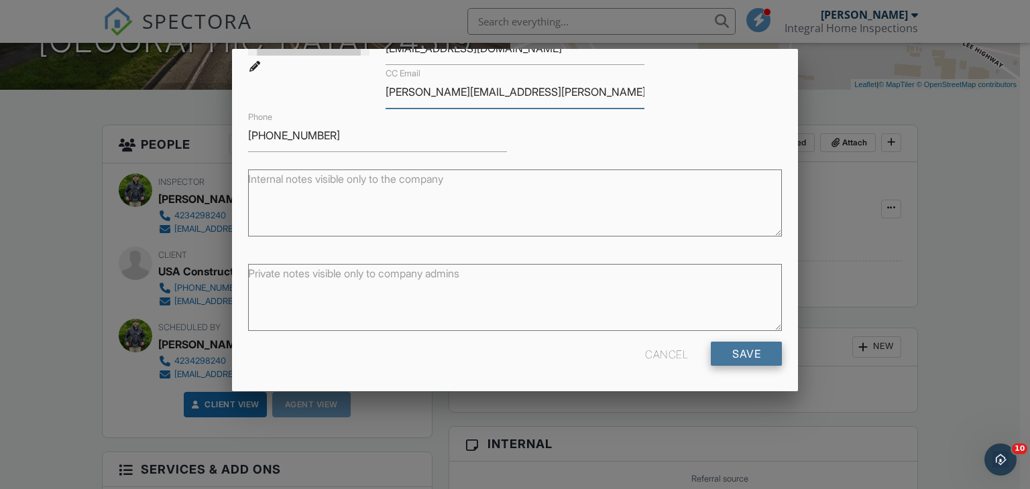
type input "andrew.philpott@usainspect.com"
click at [726, 355] on input "Save" at bounding box center [746, 354] width 71 height 24
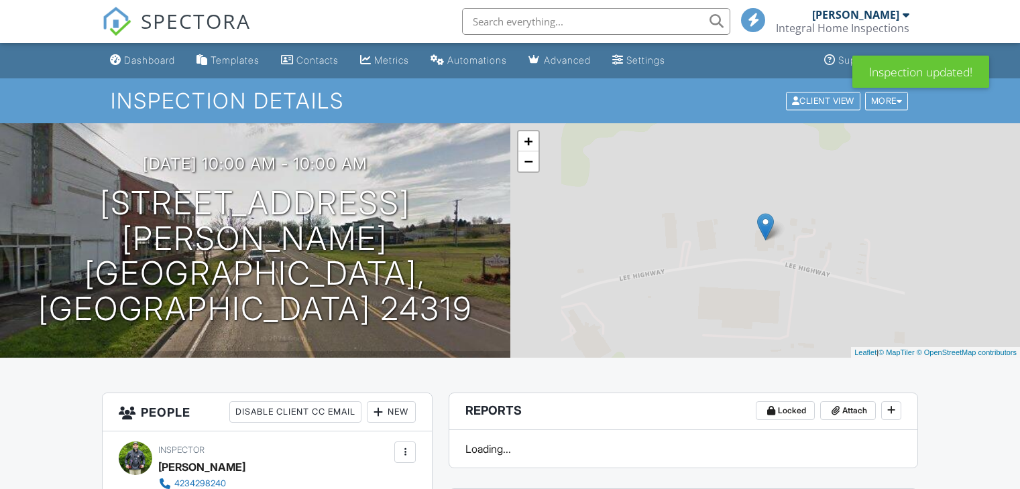
scroll to position [268, 0]
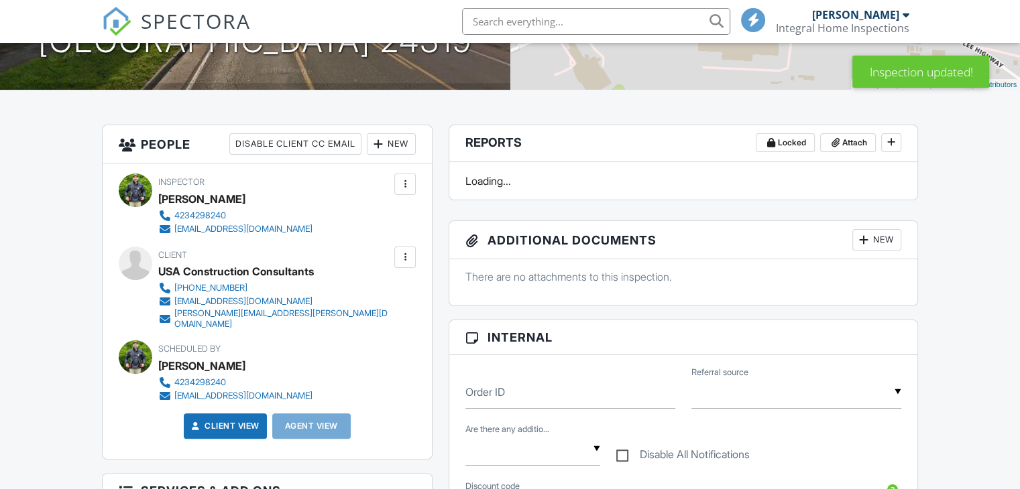
click at [406, 256] on div at bounding box center [404, 257] width 13 height 13
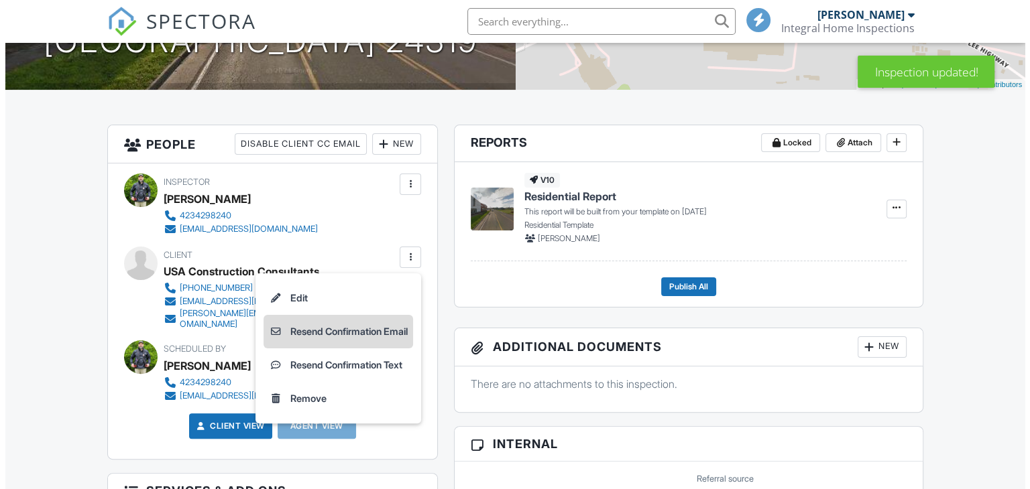
scroll to position [0, 0]
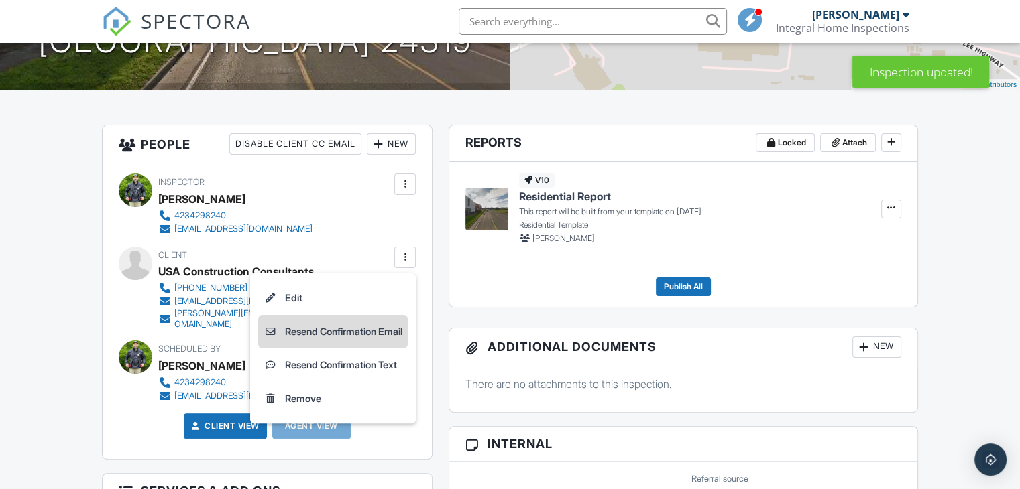
click at [355, 326] on li "Resend Confirmation Email" at bounding box center [333, 332] width 150 height 34
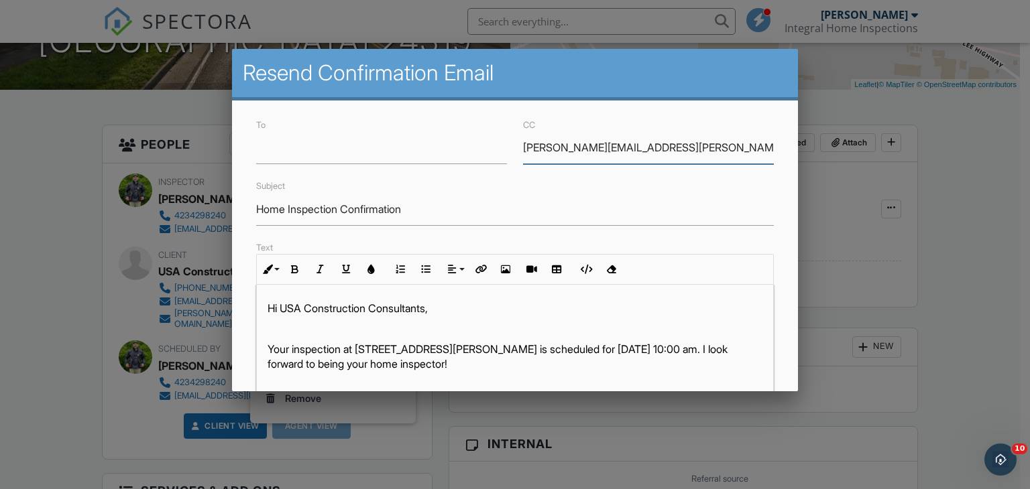
drag, startPoint x: 695, startPoint y: 143, endPoint x: 467, endPoint y: 146, distance: 227.3
click at [467, 146] on div "To CC [PERSON_NAME][EMAIL_ADDRESS][PERSON_NAME][DOMAIN_NAME]" at bounding box center [515, 141] width 534 height 48
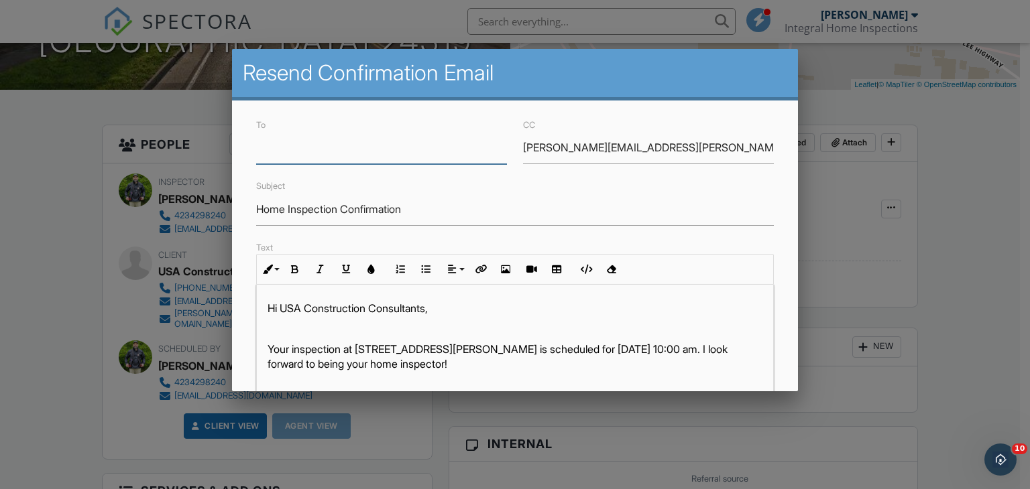
click at [357, 154] on input "To" at bounding box center [381, 147] width 251 height 33
paste input "[PERSON_NAME][EMAIL_ADDRESS][PERSON_NAME][DOMAIN_NAME]"
type input "[PERSON_NAME][EMAIL_ADDRESS][PERSON_NAME][DOMAIN_NAME]"
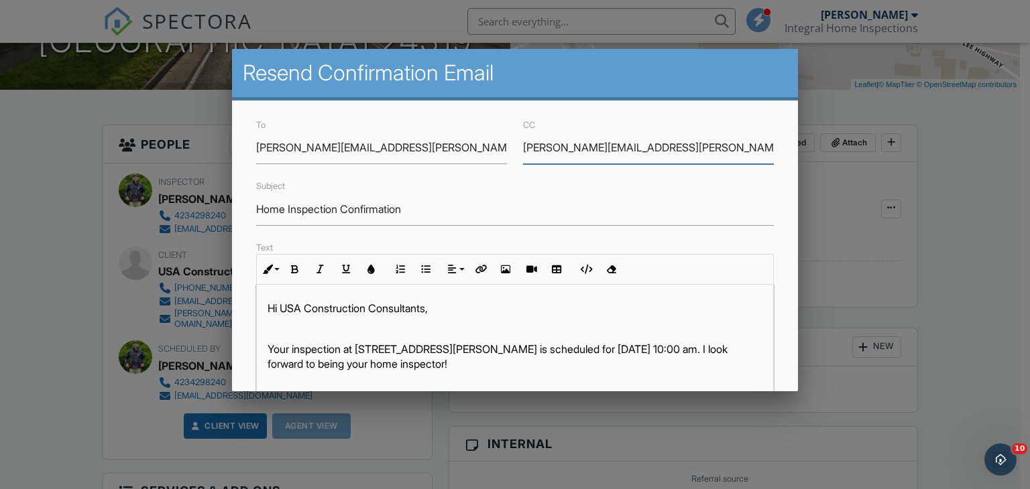
drag, startPoint x: 743, startPoint y: 140, endPoint x: 411, endPoint y: 141, distance: 331.9
click at [411, 141] on div "To [PERSON_NAME][EMAIL_ADDRESS][PERSON_NAME][DOMAIN_NAME] CC [PERSON_NAME][EMAI…" at bounding box center [515, 141] width 534 height 48
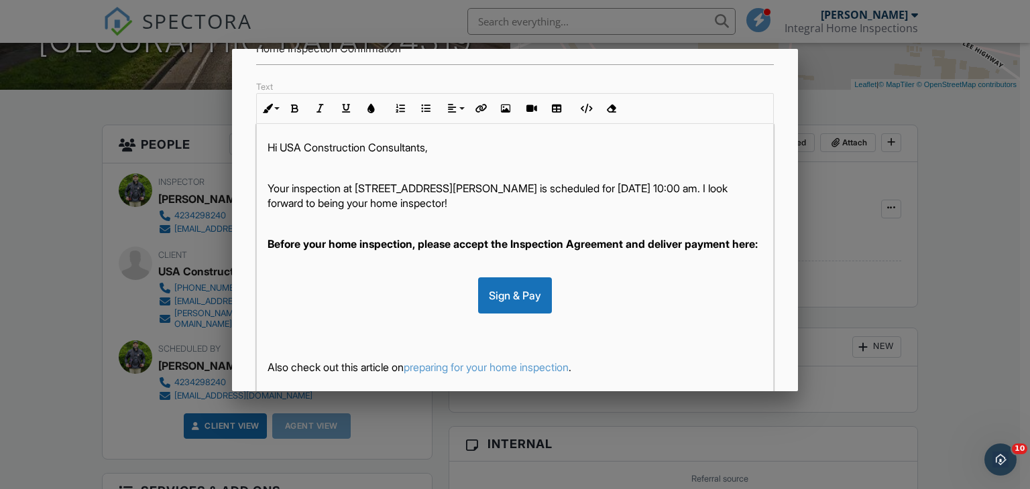
scroll to position [316, 0]
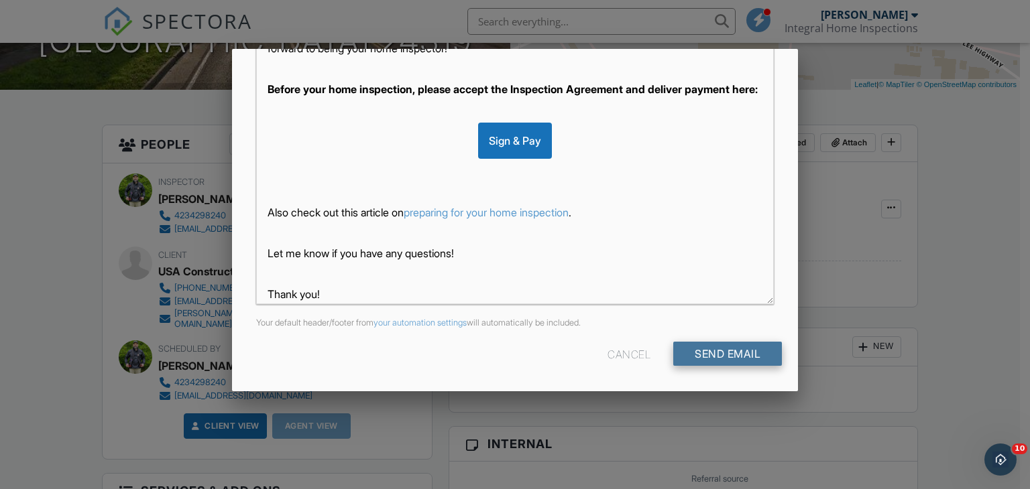
click at [705, 352] on input "Send Email" at bounding box center [727, 354] width 109 height 24
